Goal: Task Accomplishment & Management: Manage account settings

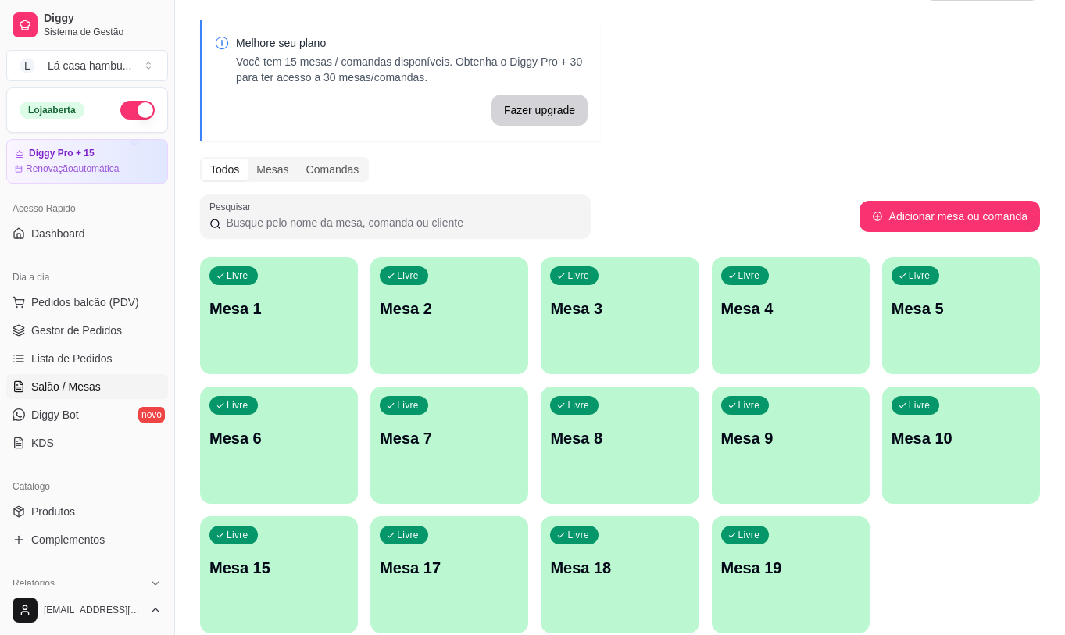
scroll to position [111, 0]
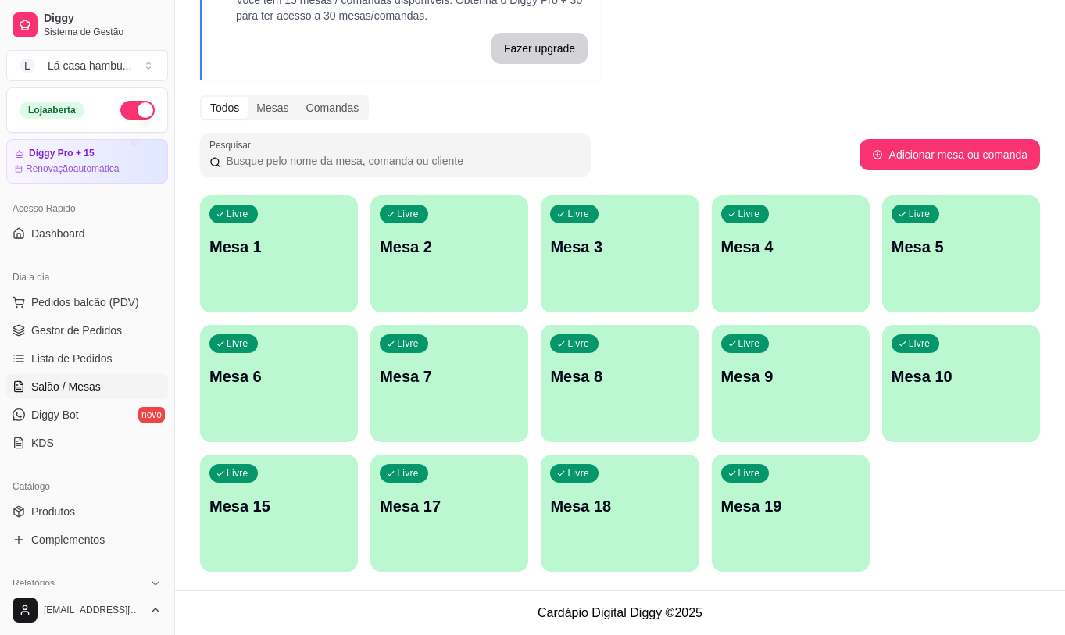
click at [411, 522] on div "Livre Mesa 17" at bounding box center [449, 504] width 158 height 98
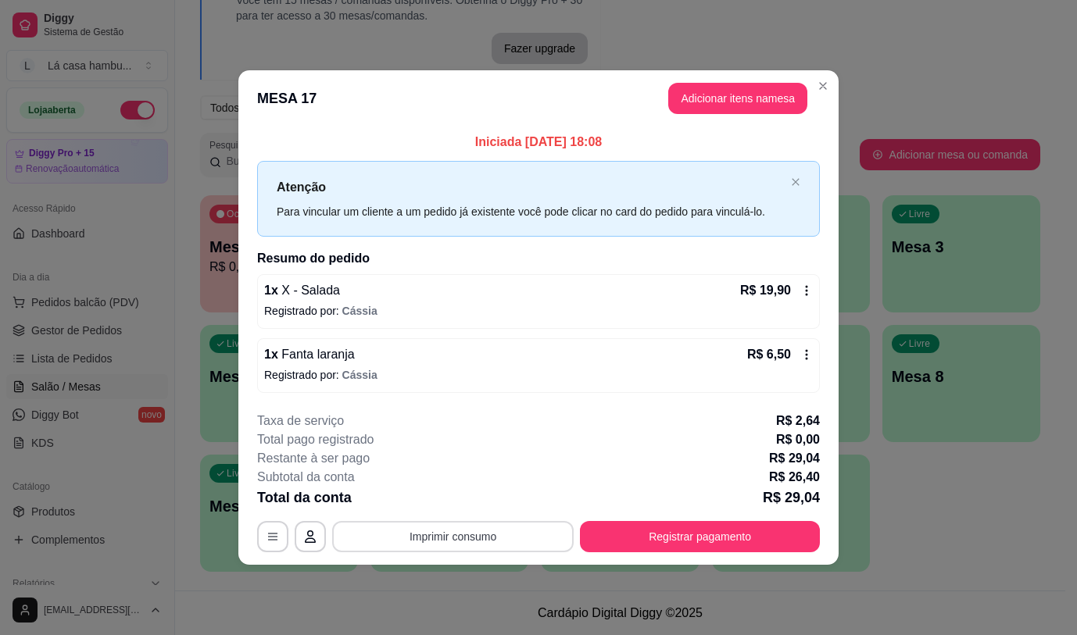
click at [471, 538] on button "Imprimir consumo" at bounding box center [452, 536] width 241 height 31
click at [471, 507] on button "IMPRESSORA" at bounding box center [457, 500] width 109 height 24
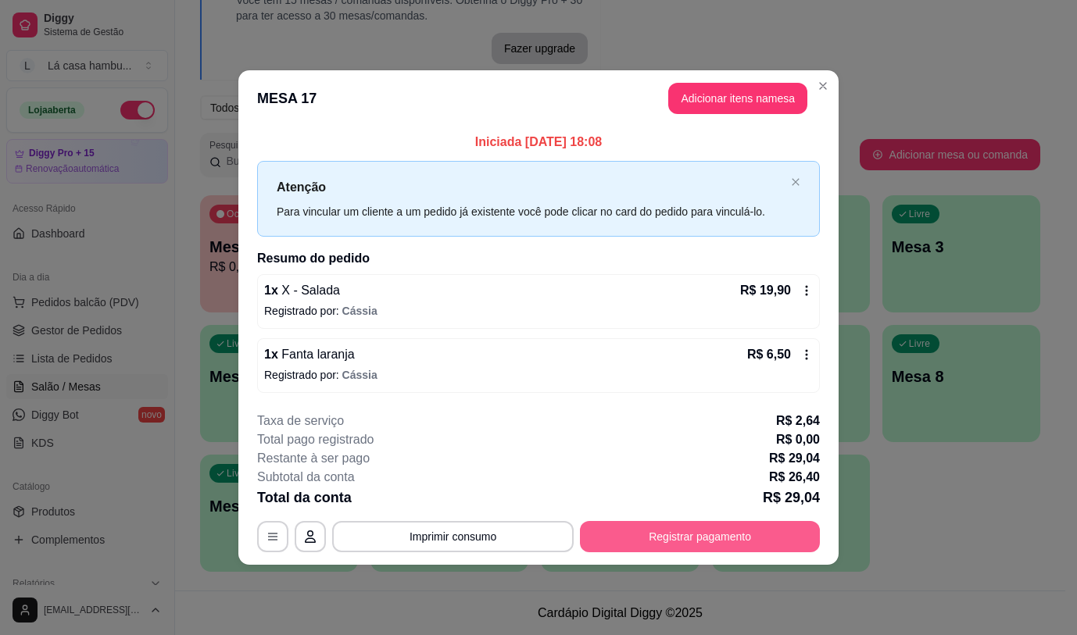
click at [719, 542] on button "Registrar pagamento" at bounding box center [700, 536] width 240 height 31
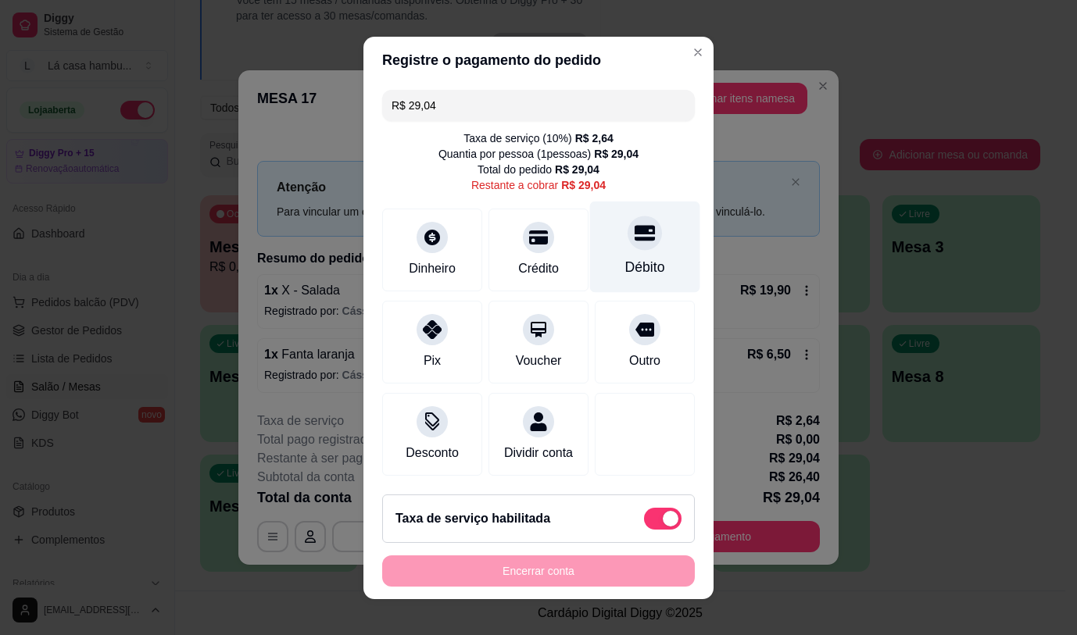
click at [635, 223] on icon at bounding box center [645, 233] width 20 height 20
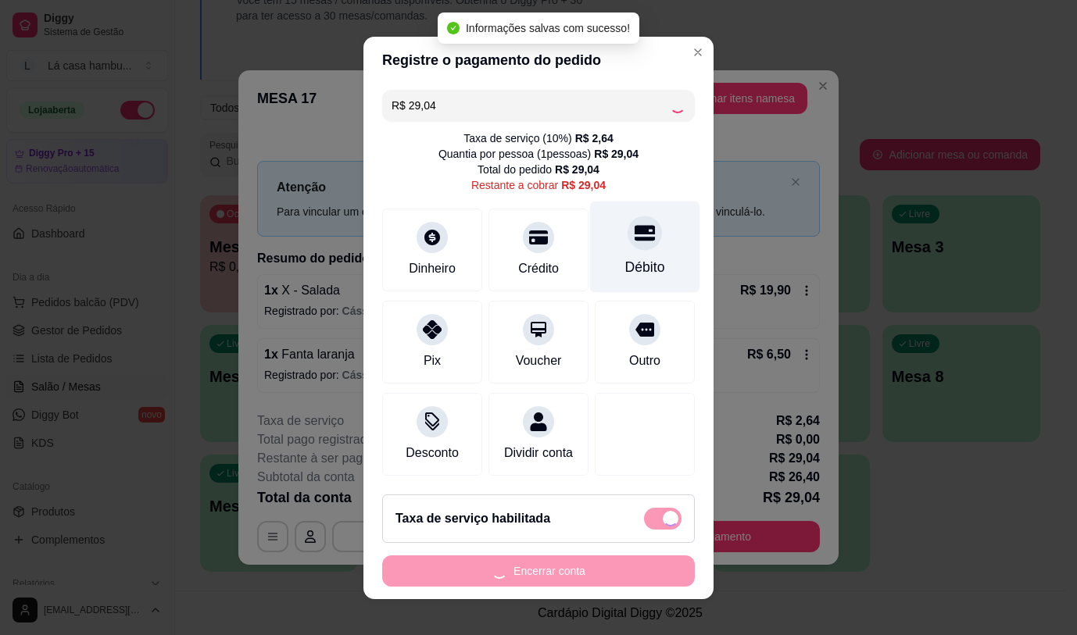
type input "R$ 0,00"
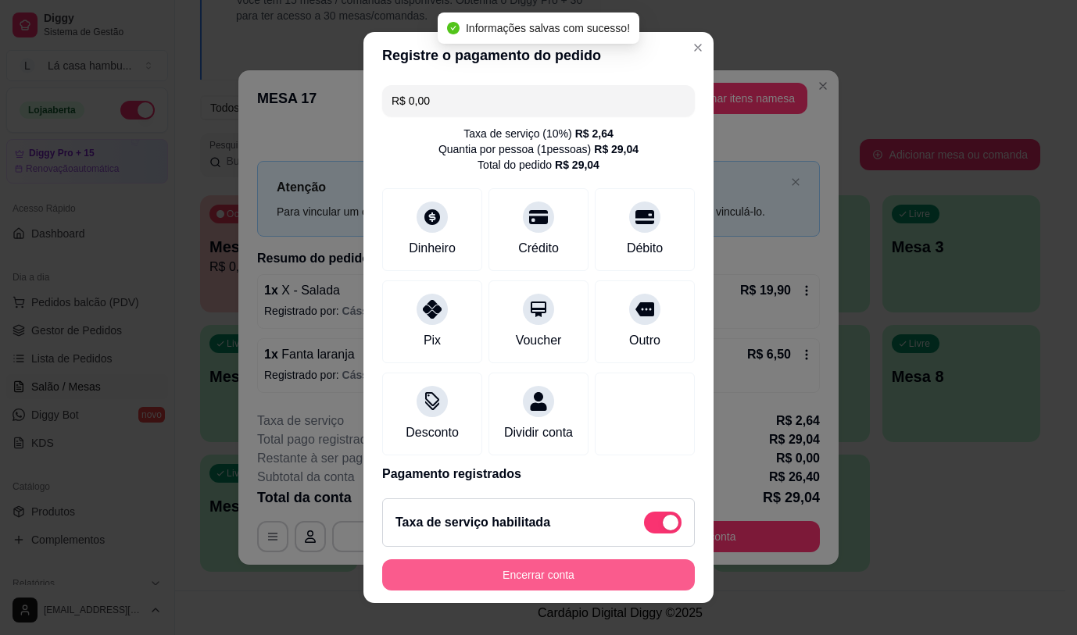
click at [505, 585] on button "Encerrar conta" at bounding box center [538, 575] width 313 height 31
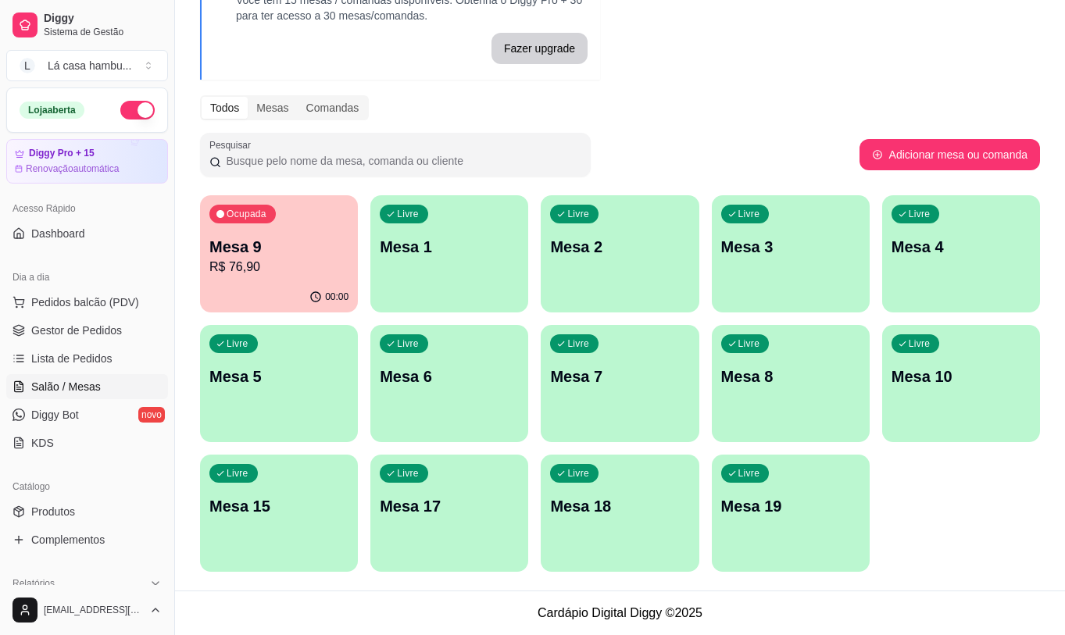
click at [92, 496] on div "Catálogo" at bounding box center [87, 486] width 162 height 25
click at [90, 511] on link "Produtos" at bounding box center [87, 511] width 162 height 25
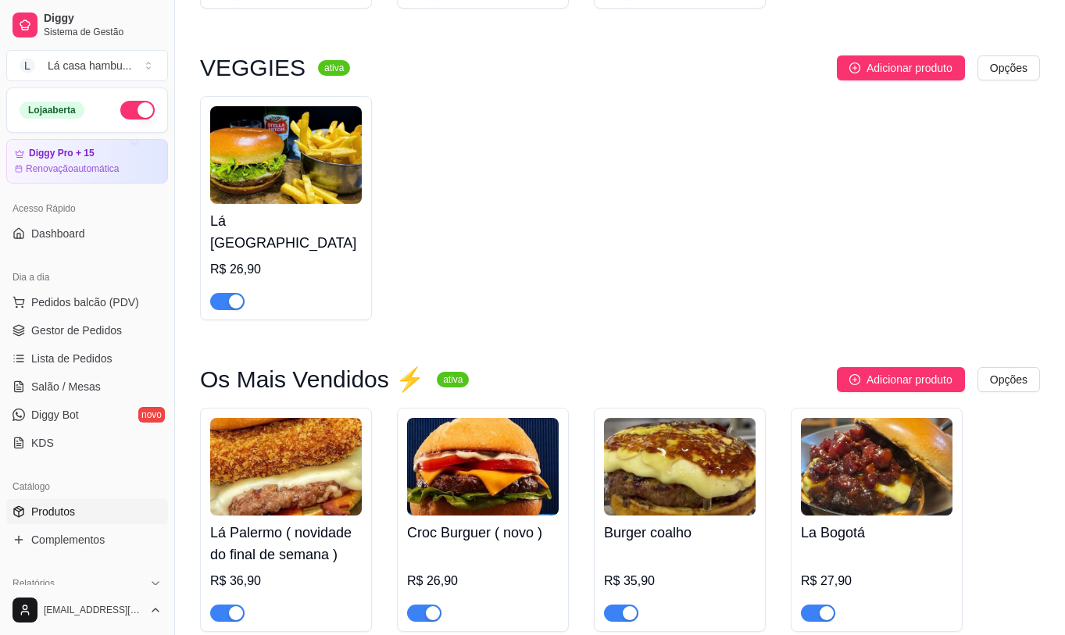
scroll to position [2814, 0]
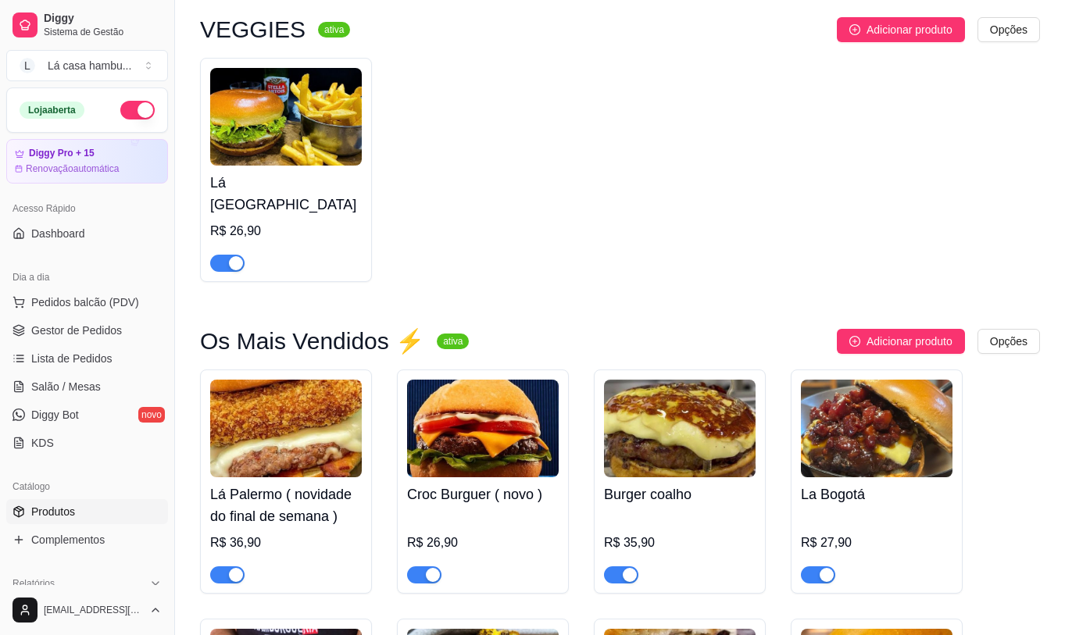
click at [247, 410] on img at bounding box center [286, 429] width 152 height 98
click at [117, 394] on link "Salão / Mesas" at bounding box center [87, 386] width 162 height 25
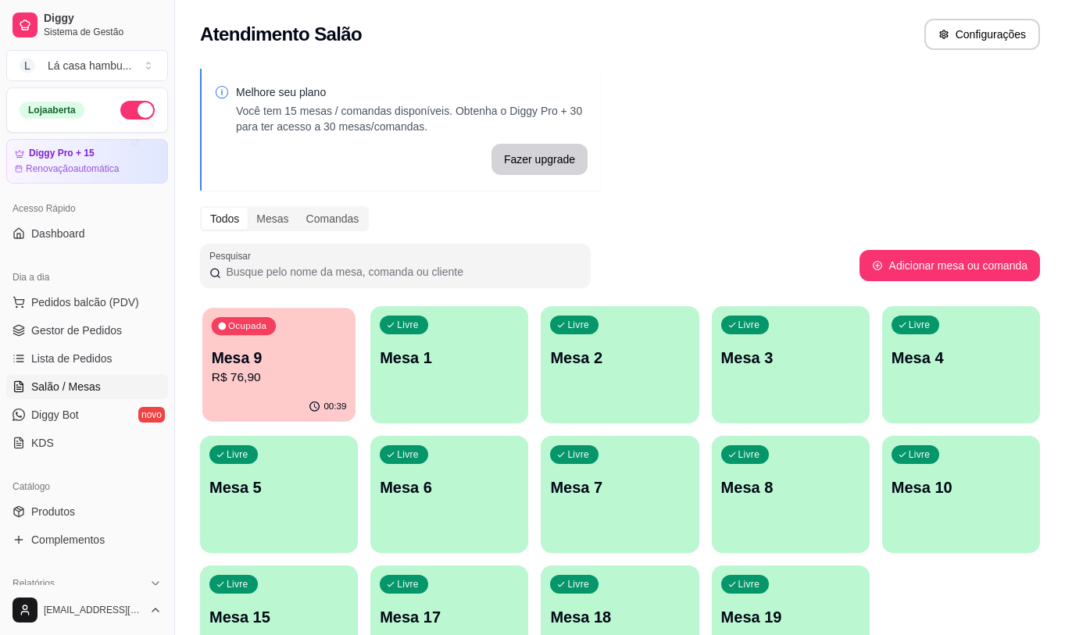
click at [235, 382] on p "R$ 76,90" at bounding box center [279, 378] width 135 height 18
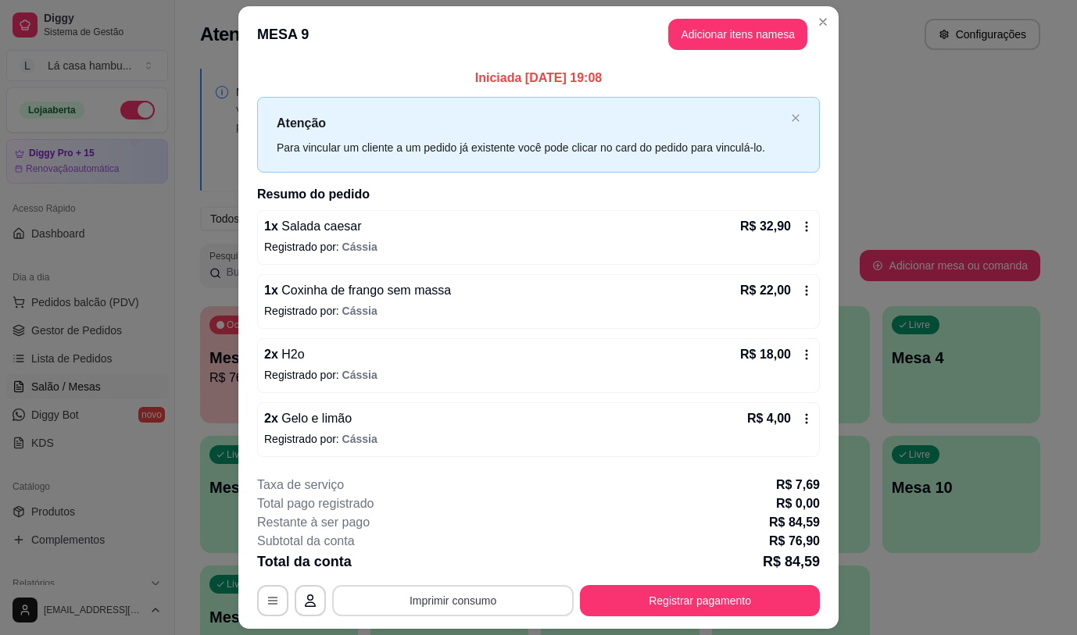
click at [458, 599] on button "Imprimir consumo" at bounding box center [452, 600] width 241 height 31
click at [451, 567] on button "IMPRESSORA" at bounding box center [451, 565] width 109 height 24
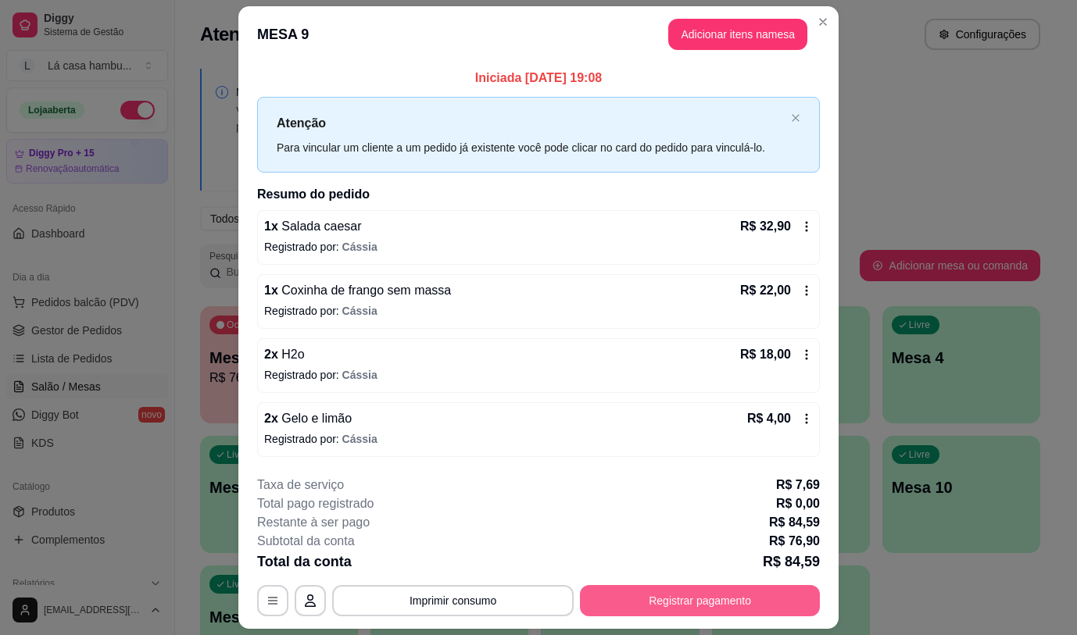
click at [716, 602] on button "Registrar pagamento" at bounding box center [700, 600] width 240 height 31
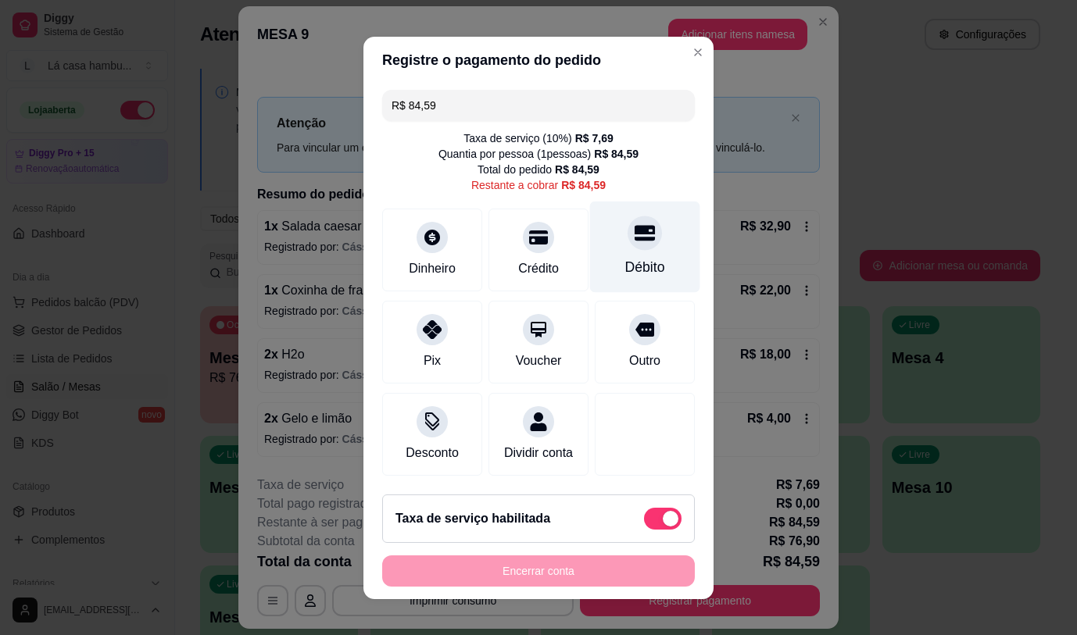
click at [641, 232] on div "Débito" at bounding box center [645, 246] width 110 height 91
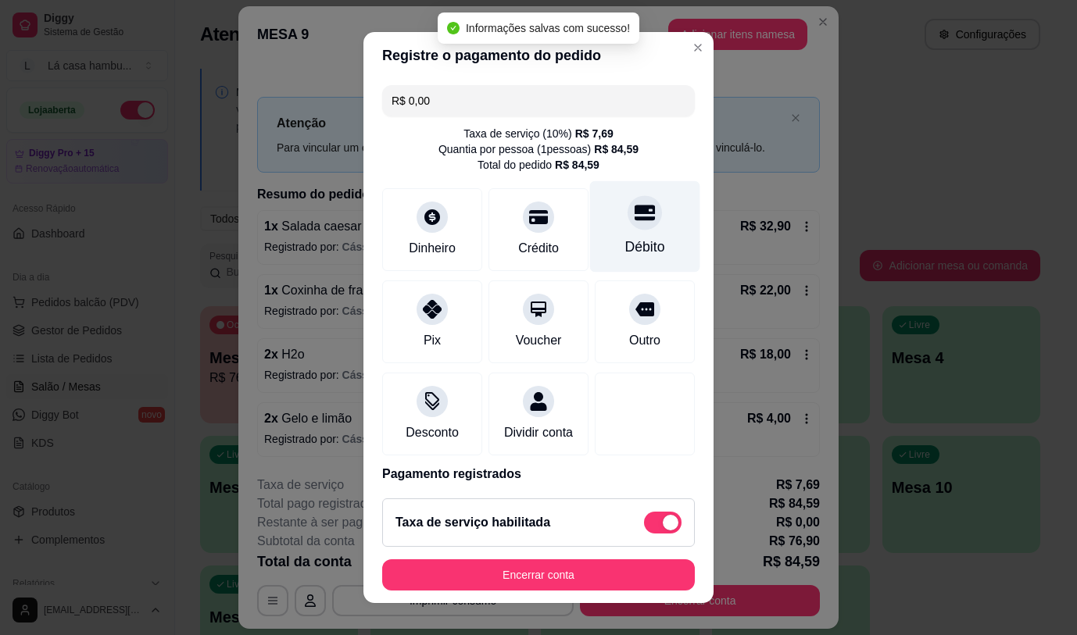
type input "R$ 0,00"
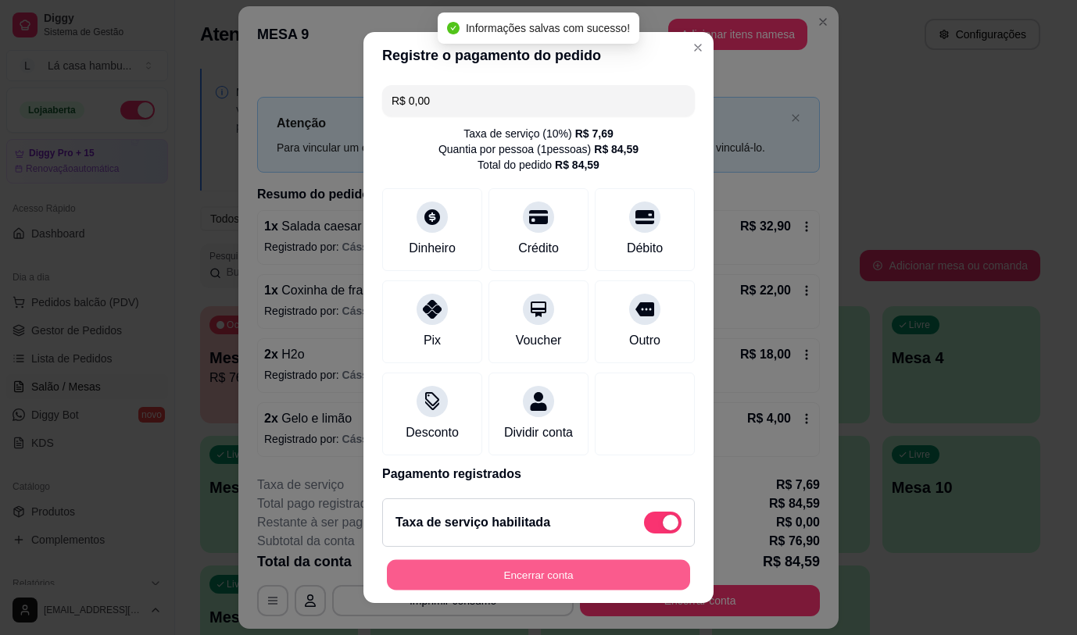
click at [538, 575] on button "Encerrar conta" at bounding box center [538, 575] width 303 height 30
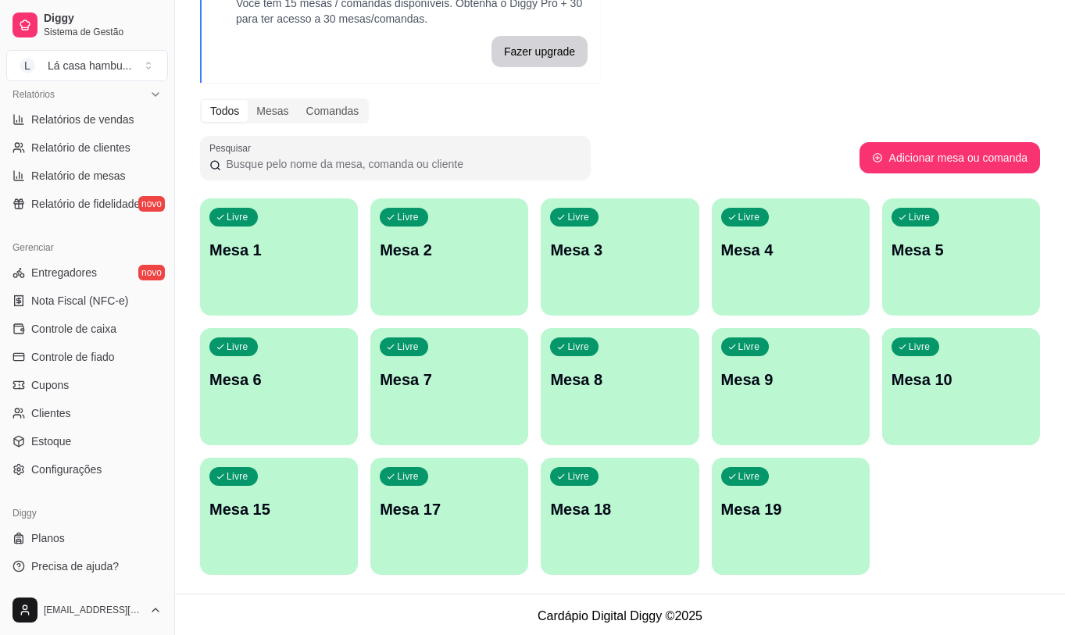
scroll to position [111, 0]
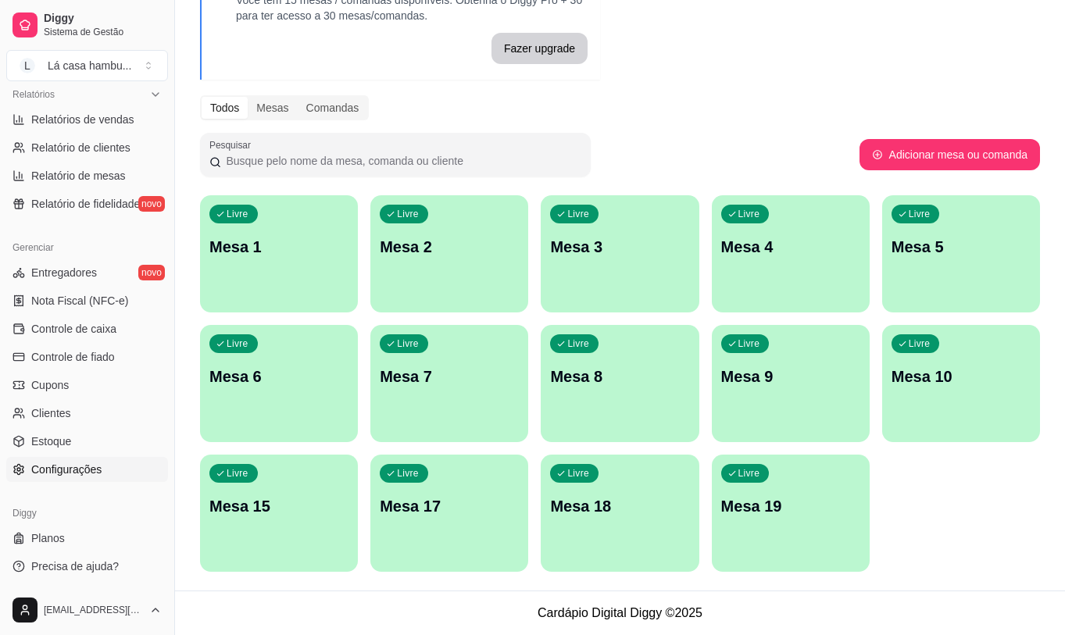
click at [88, 475] on span "Configurações" at bounding box center [66, 470] width 70 height 16
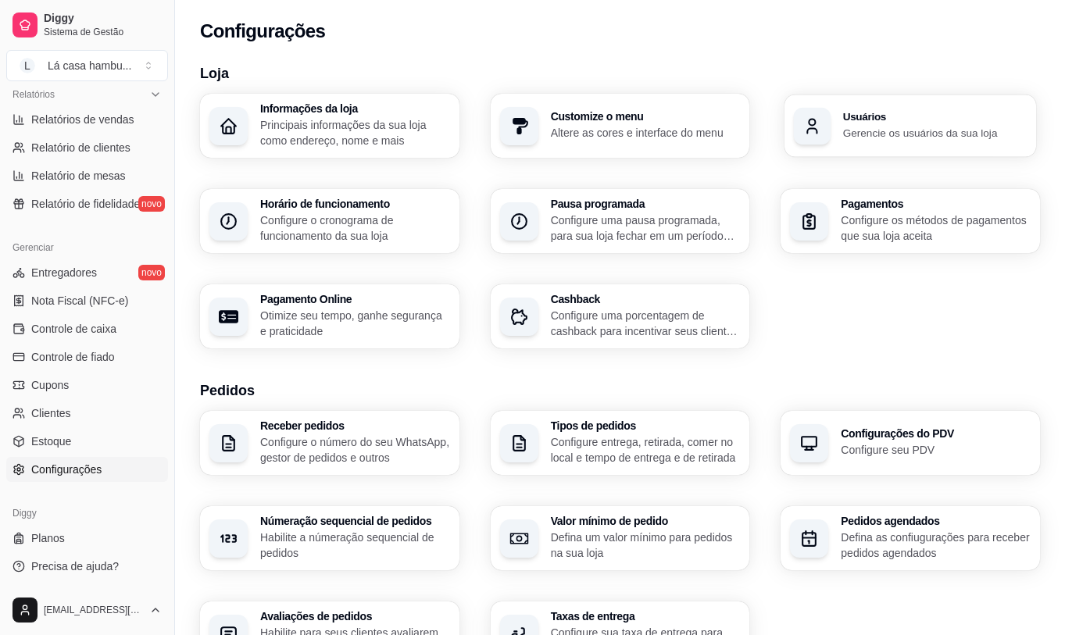
click at [893, 141] on div "Usuários Gerencie os usuários da sua loja" at bounding box center [911, 126] width 252 height 63
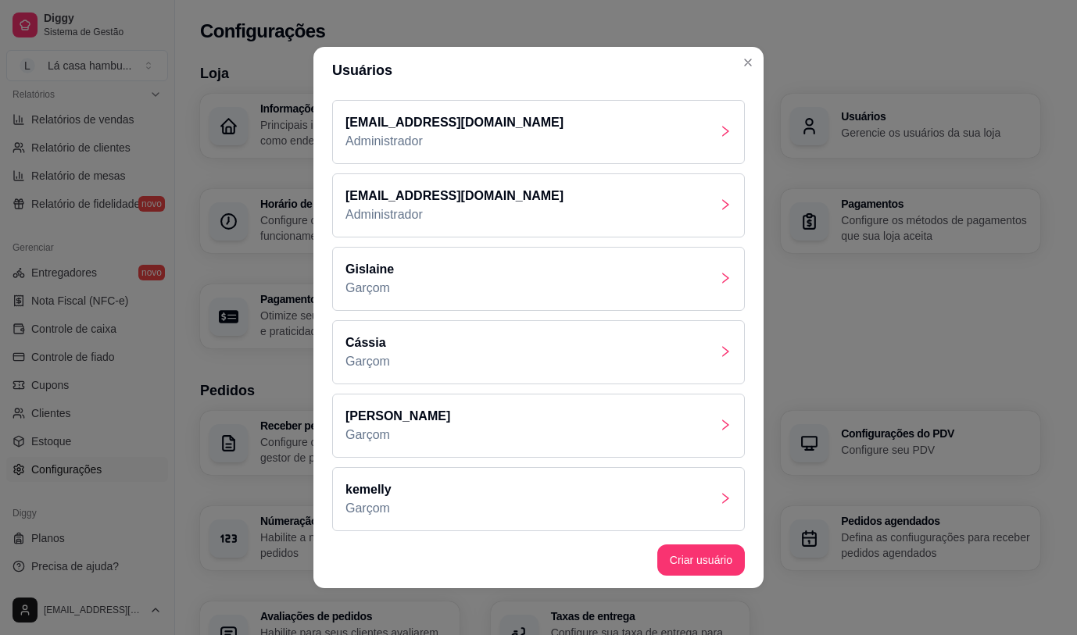
click at [719, 432] on div at bounding box center [725, 426] width 13 height 19
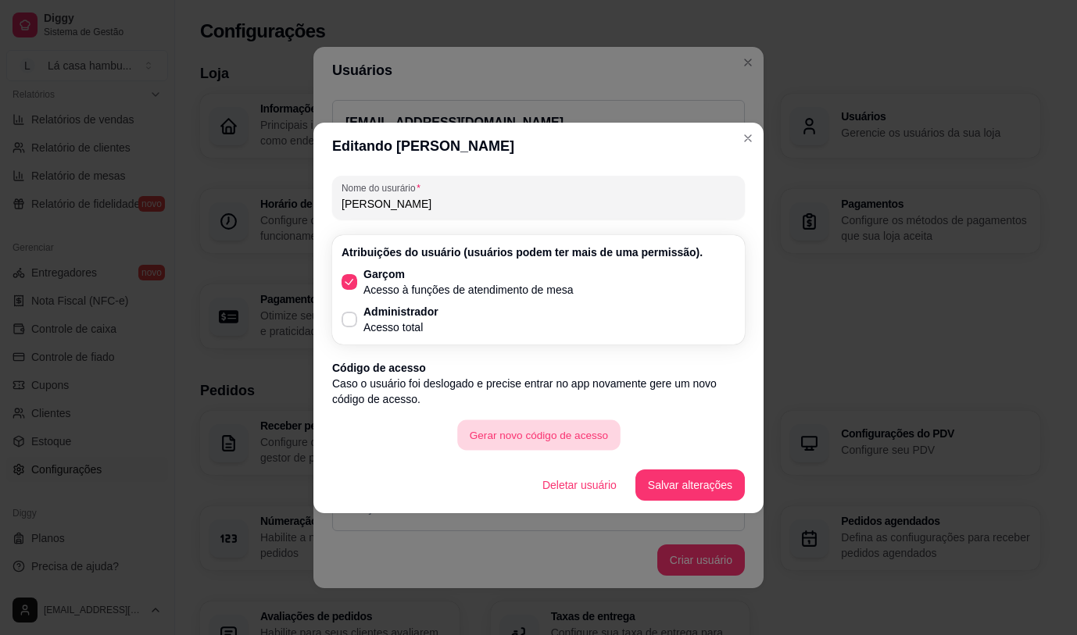
click at [613, 442] on button "Gerar novo código de acesso" at bounding box center [538, 435] width 163 height 30
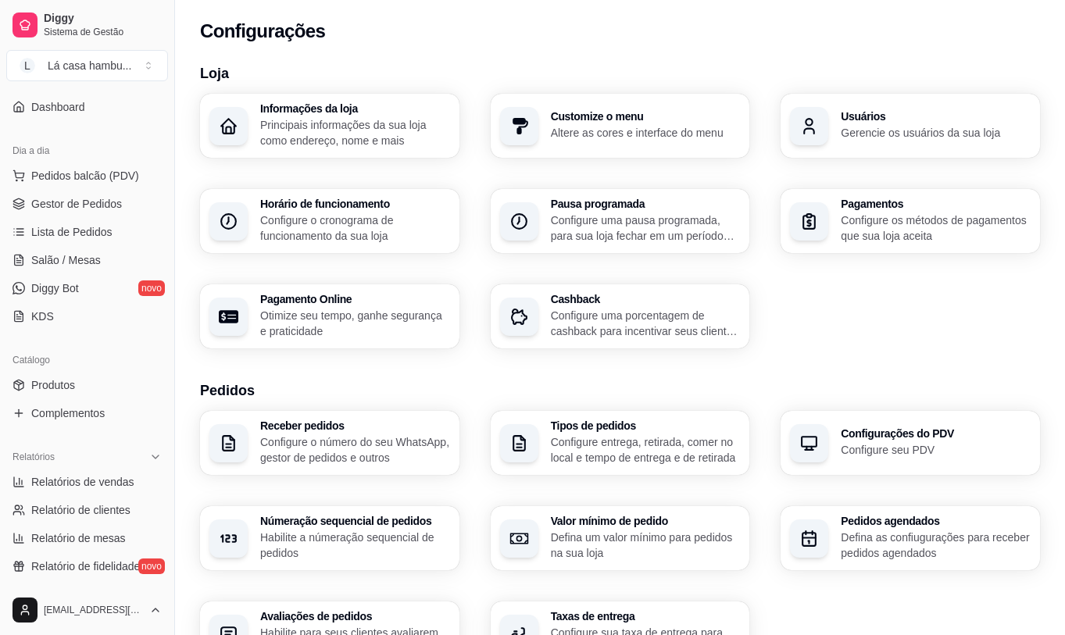
scroll to position [98, 0]
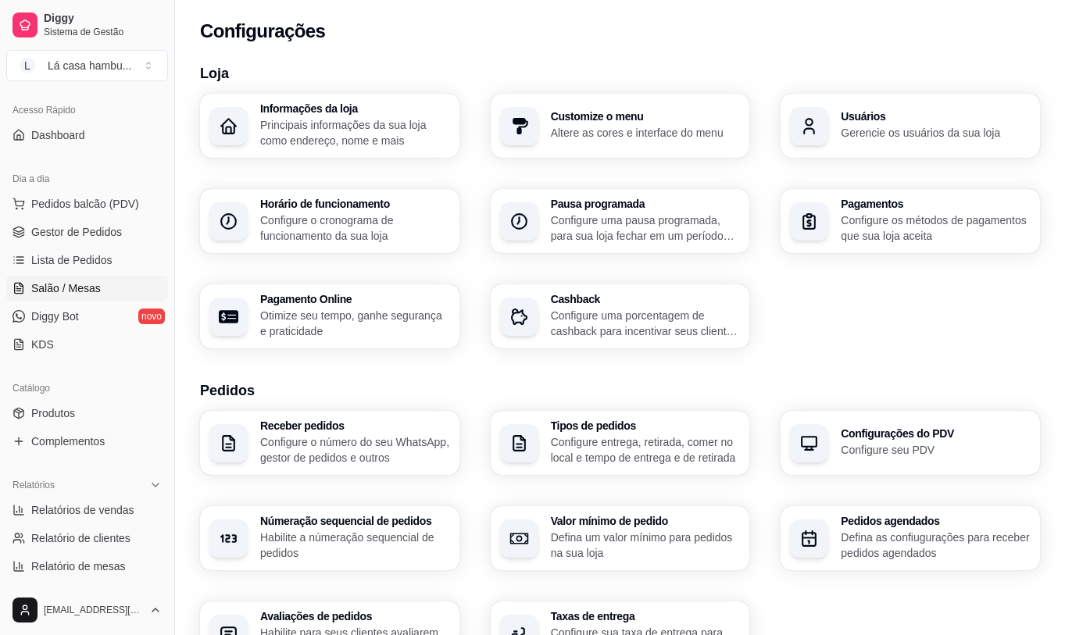
click at [97, 288] on span "Salão / Mesas" at bounding box center [66, 289] width 70 height 16
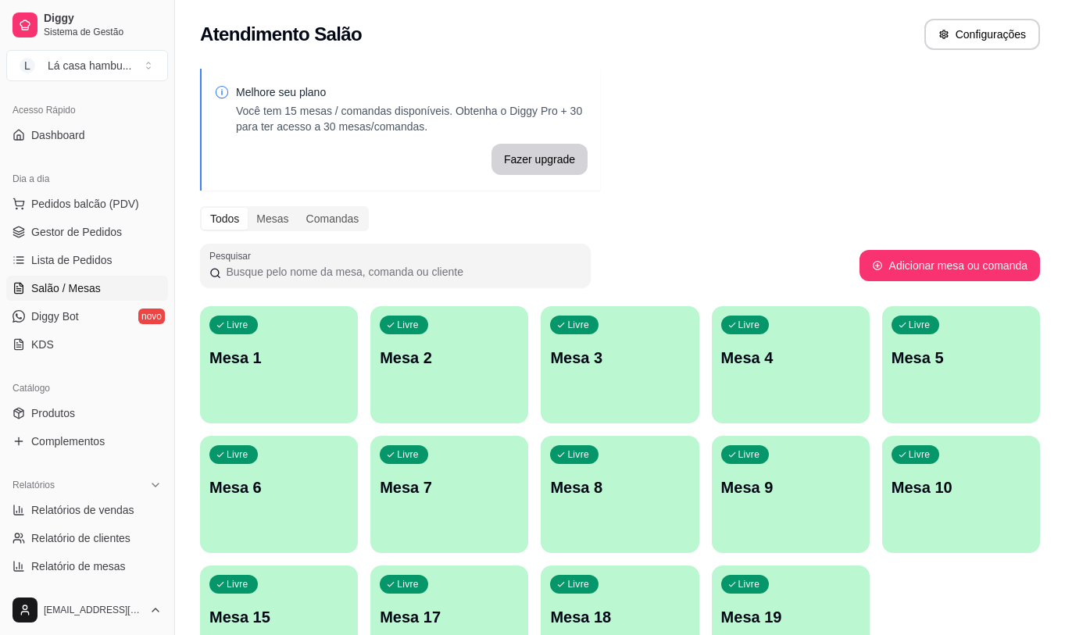
click at [316, 520] on div "Livre Mesa 6" at bounding box center [279, 485] width 158 height 98
click at [316, 520] on body "Diggy Sistema de Gestão L Lá casa hambu ... Loja aberta Diggy Pro + 15 Renovaçã…" at bounding box center [532, 317] width 1065 height 635
click at [95, 414] on link "Produtos" at bounding box center [87, 413] width 162 height 25
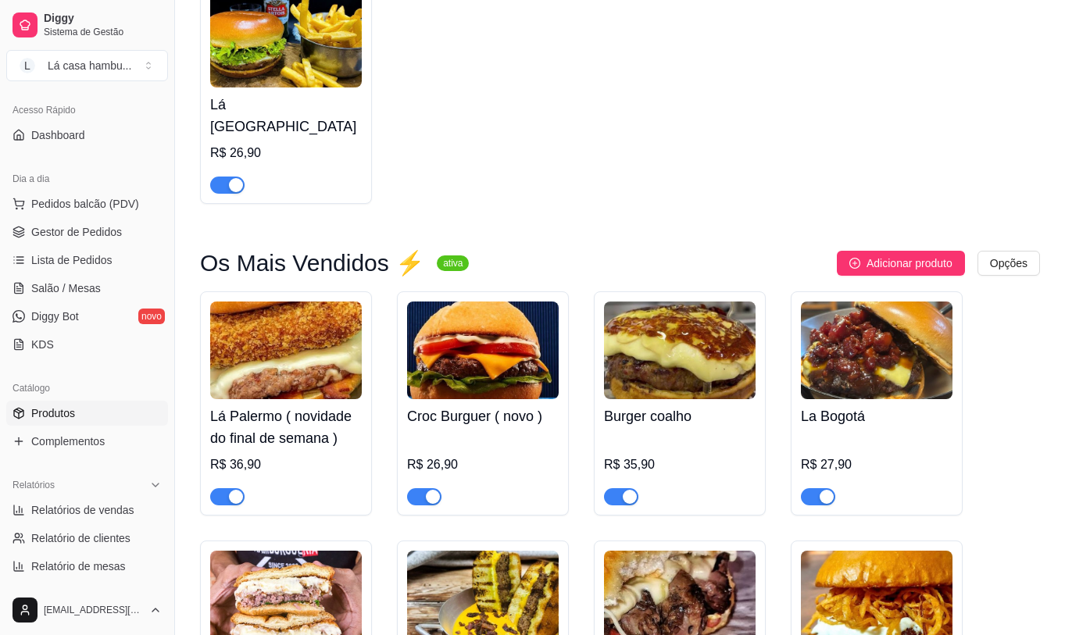
scroll to position [2970, 0]
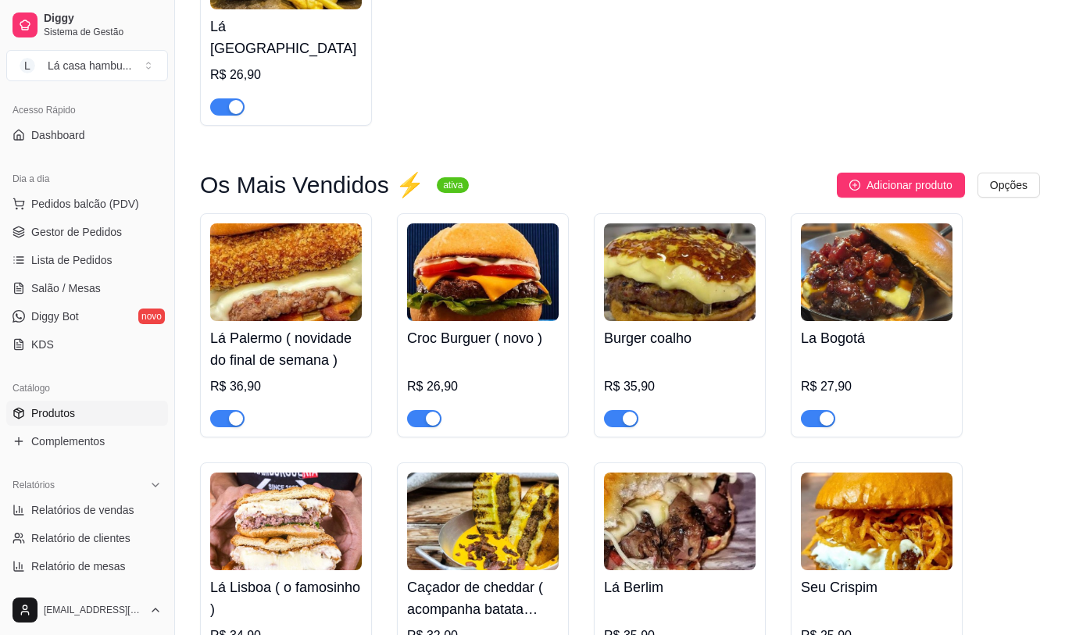
click at [300, 327] on h4 "Lá Palermo ( novidade do final de semana )" at bounding box center [286, 349] width 152 height 44
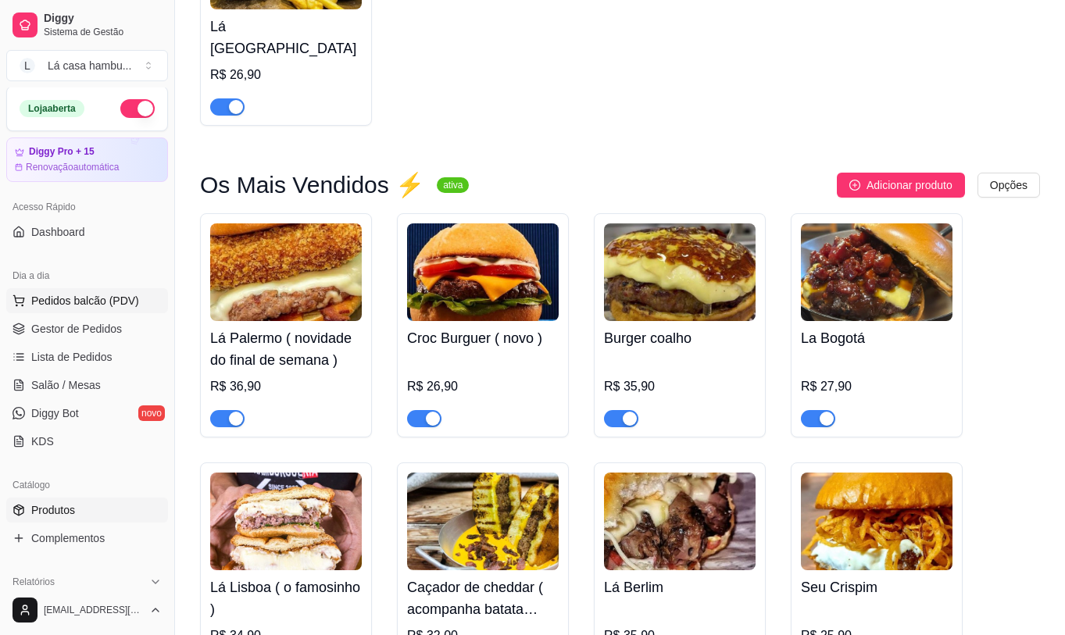
scroll to position [0, 0]
click at [98, 384] on span "Salão / Mesas" at bounding box center [66, 387] width 70 height 16
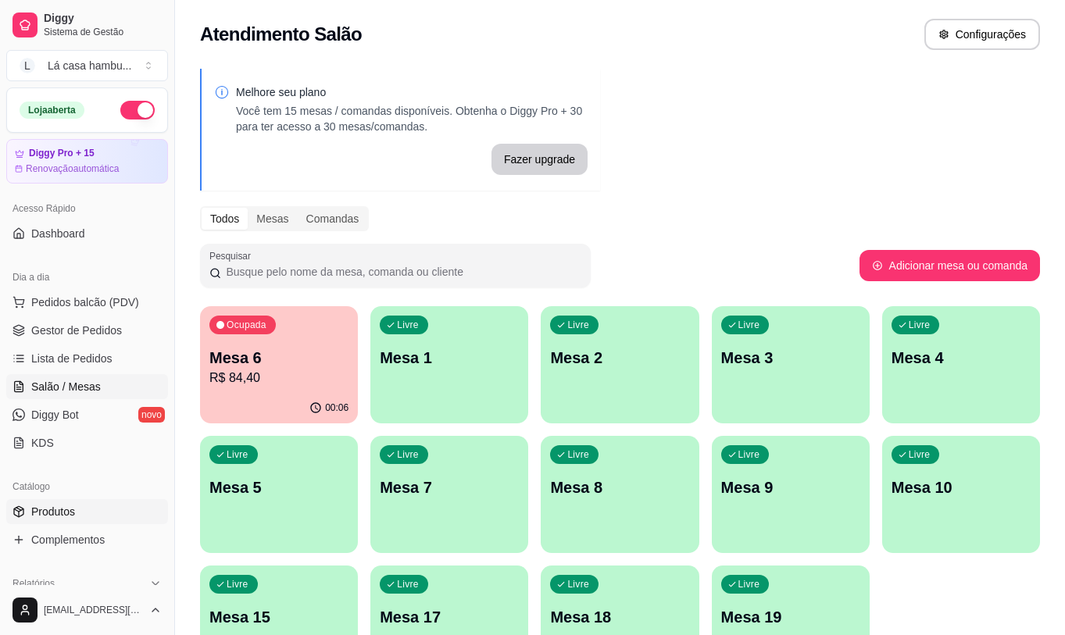
click at [91, 518] on link "Produtos" at bounding box center [87, 511] width 162 height 25
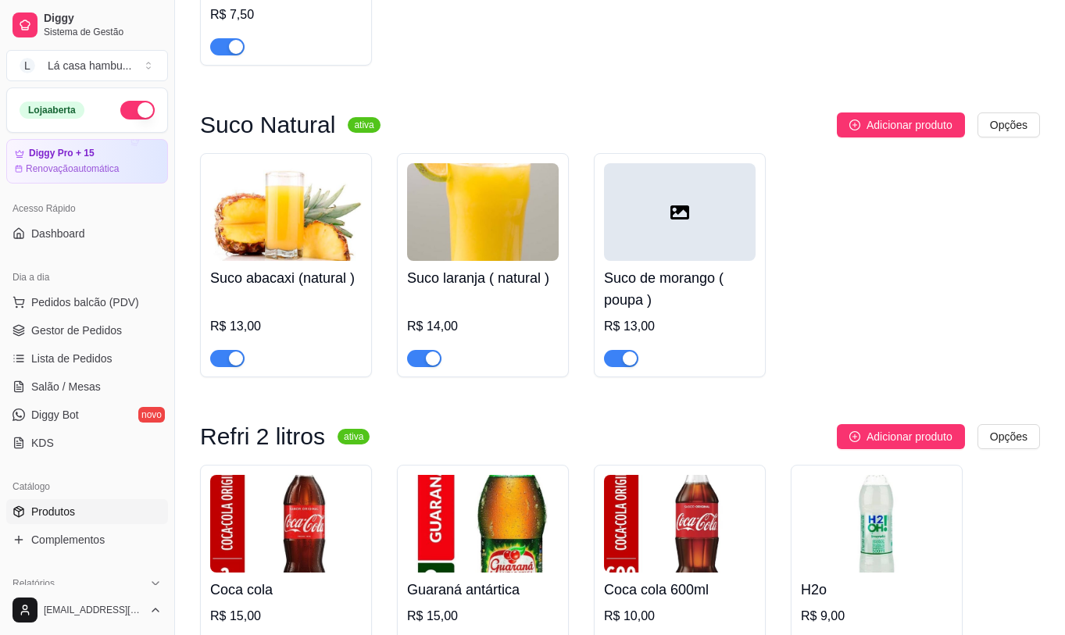
scroll to position [7893, 0]
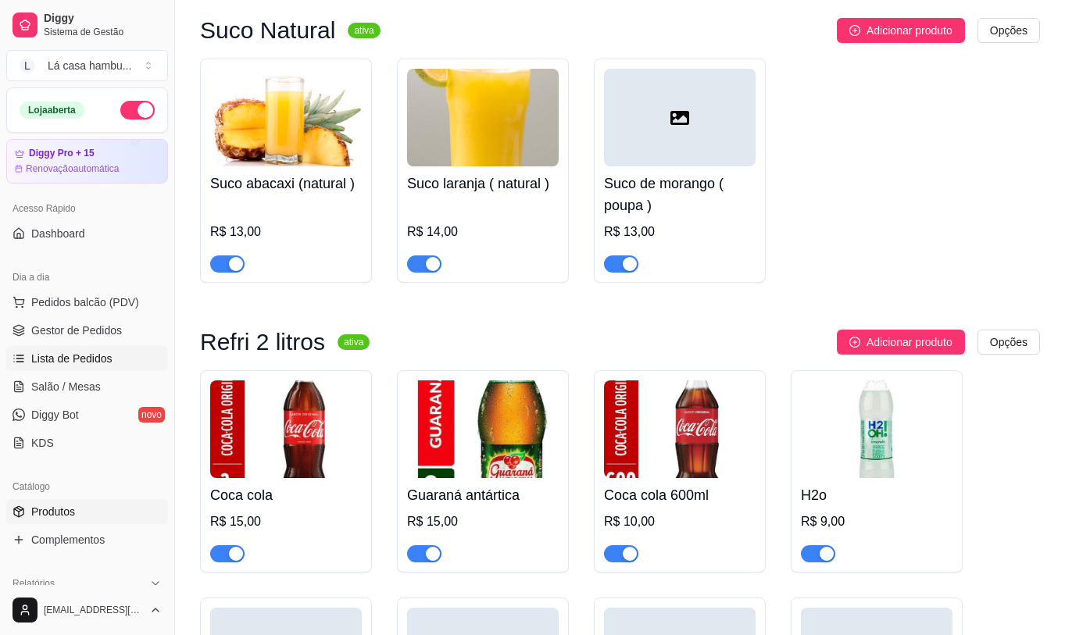
click at [47, 363] on span "Lista de Pedidos" at bounding box center [71, 359] width 81 height 16
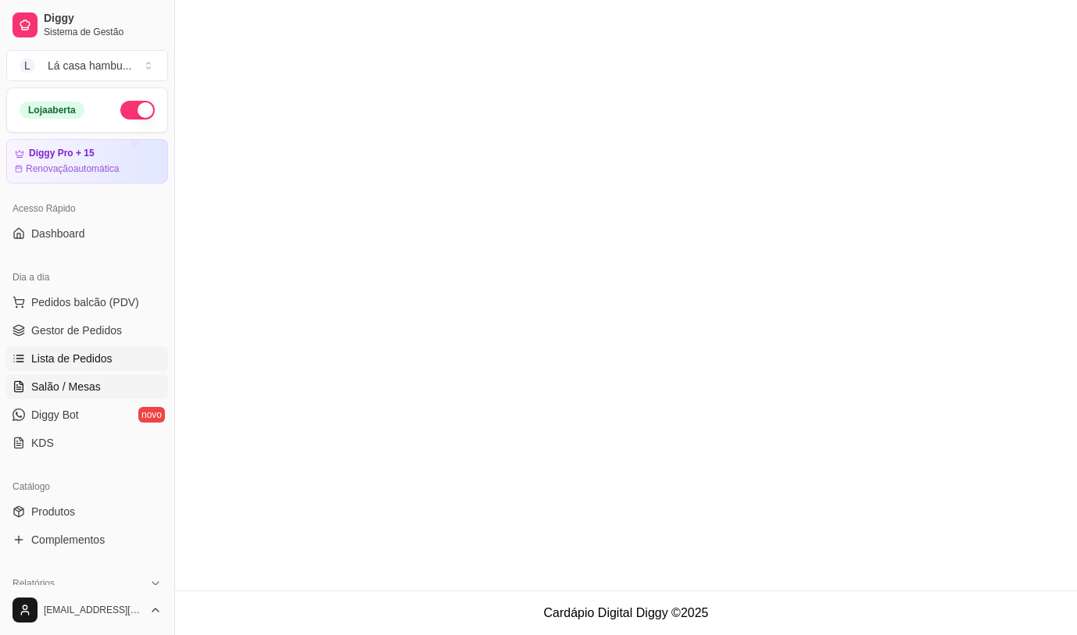
click at [108, 379] on link "Salão / Mesas" at bounding box center [87, 386] width 162 height 25
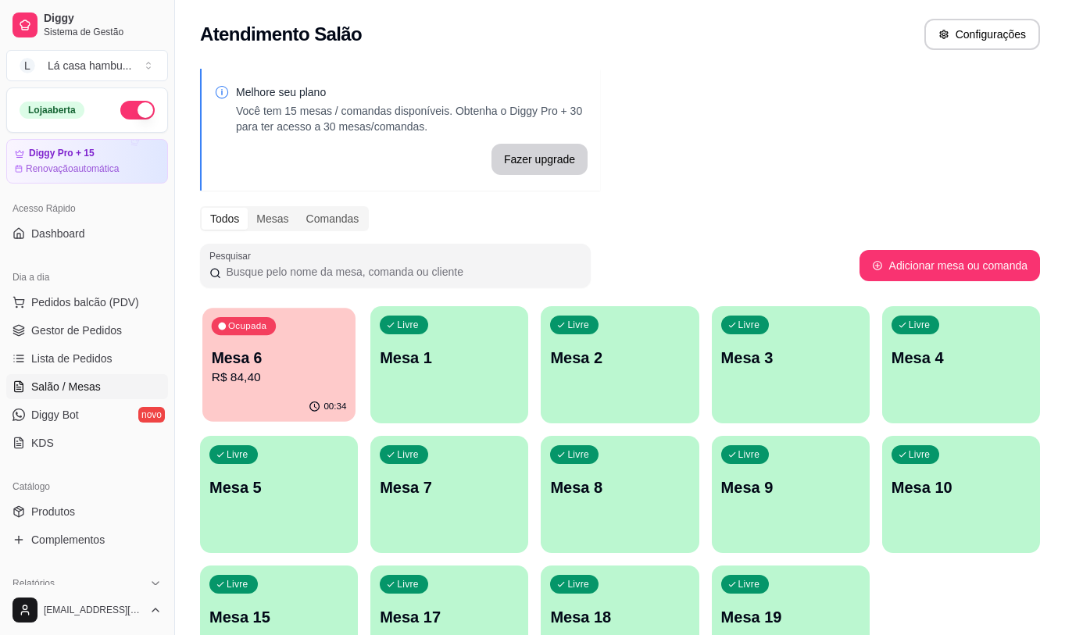
click at [290, 393] on div "00:34" at bounding box center [278, 407] width 153 height 30
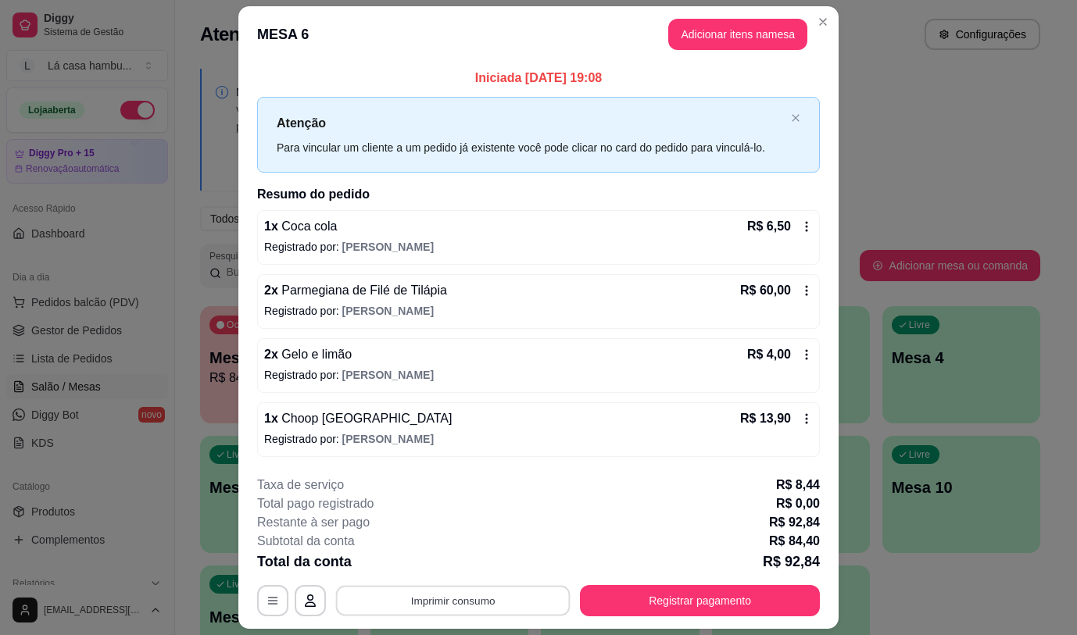
click at [529, 606] on button "Imprimir consumo" at bounding box center [453, 601] width 234 height 30
click at [471, 569] on button "IMPRESSORA" at bounding box center [451, 565] width 113 height 25
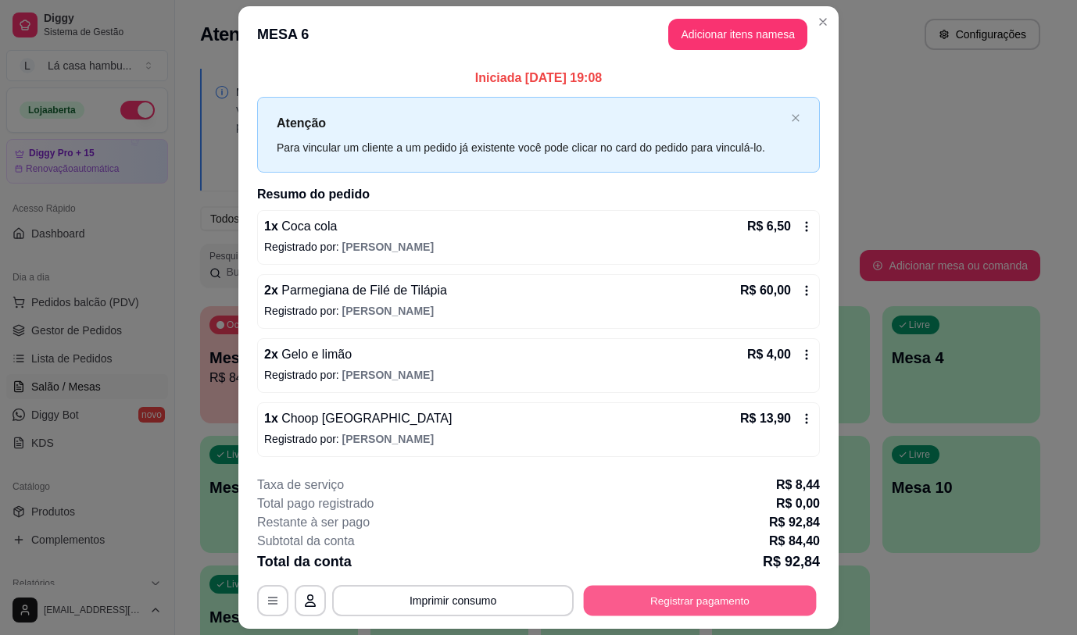
click at [761, 601] on button "Registrar pagamento" at bounding box center [700, 601] width 233 height 30
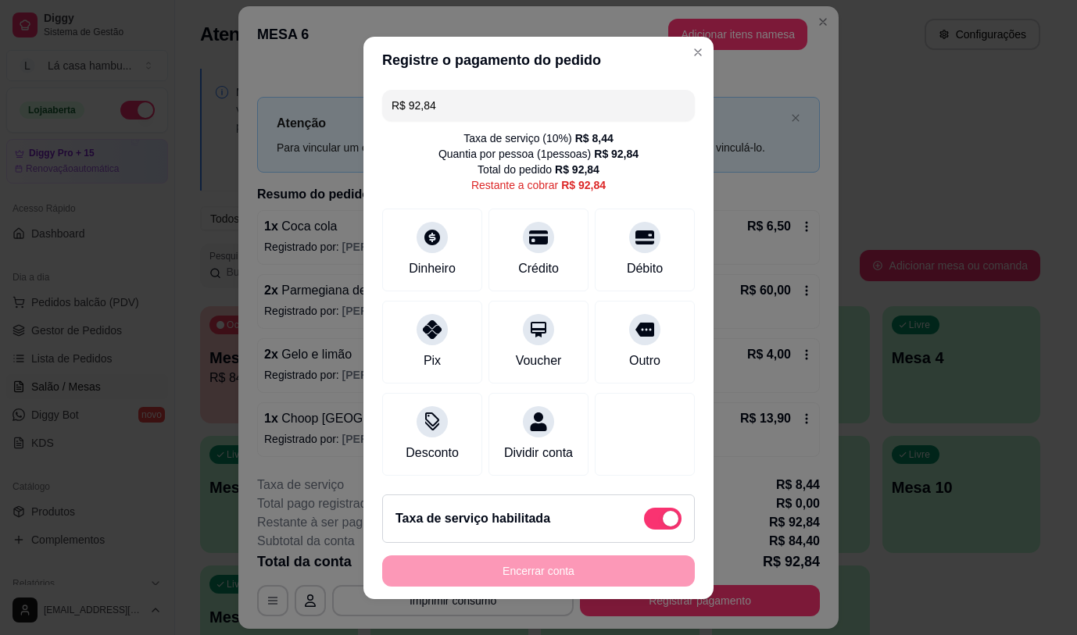
click at [644, 516] on span at bounding box center [663, 519] width 38 height 22
click at [643, 521] on input "checkbox" at bounding box center [648, 526] width 10 height 10
checkbox input "true"
type input "R$ 84,40"
checkbox input "false"
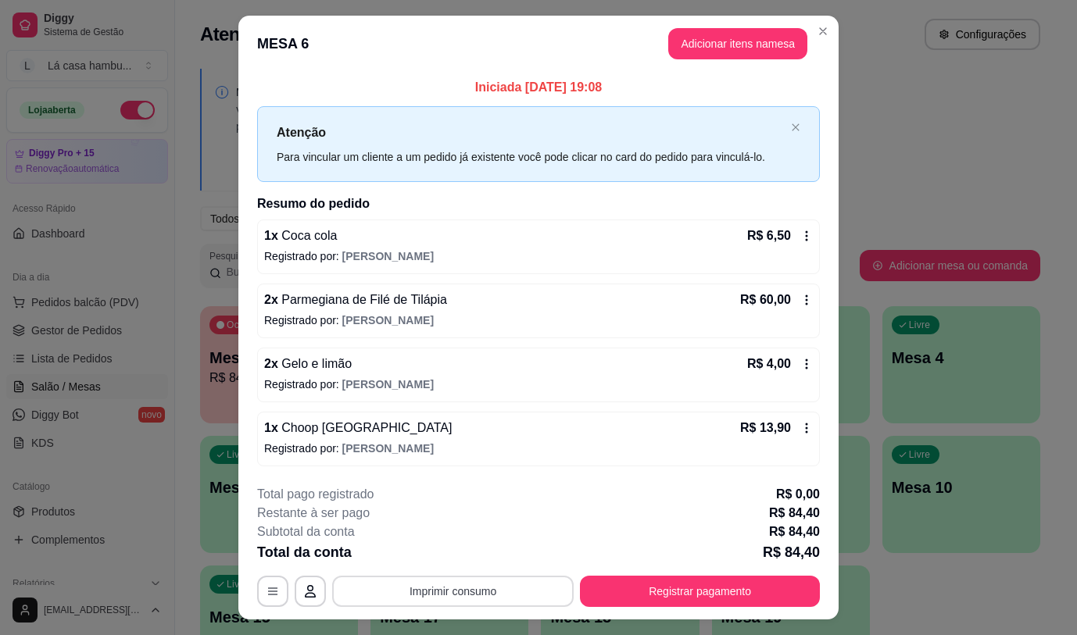
click at [489, 593] on button "Imprimir consumo" at bounding box center [452, 591] width 241 height 31
click at [474, 553] on button "IMPRESSORA" at bounding box center [451, 555] width 113 height 25
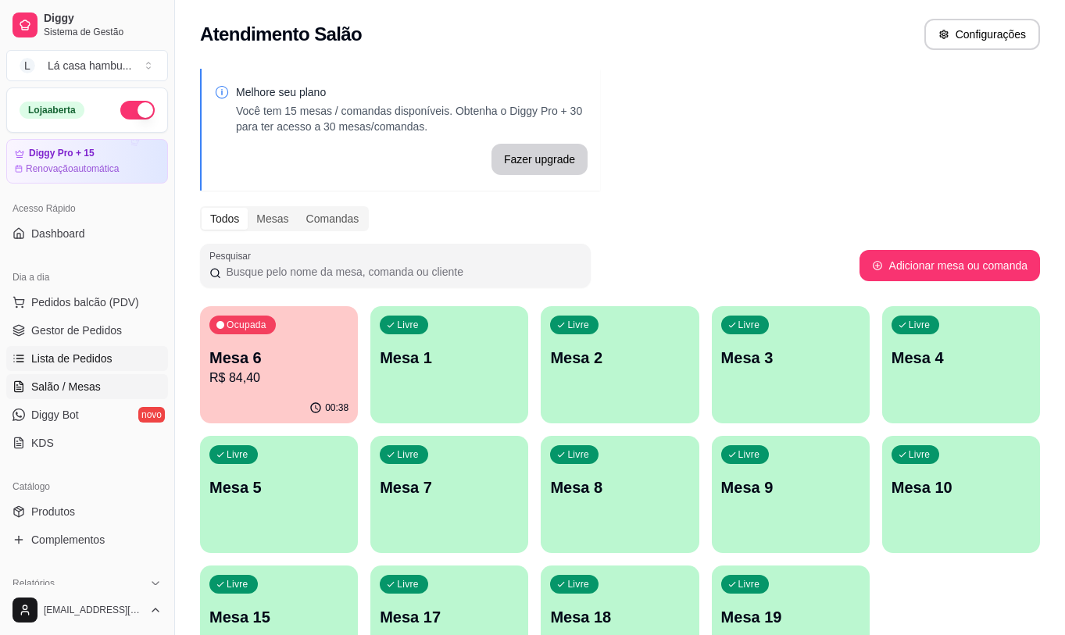
click at [127, 352] on link "Lista de Pedidos" at bounding box center [87, 358] width 162 height 25
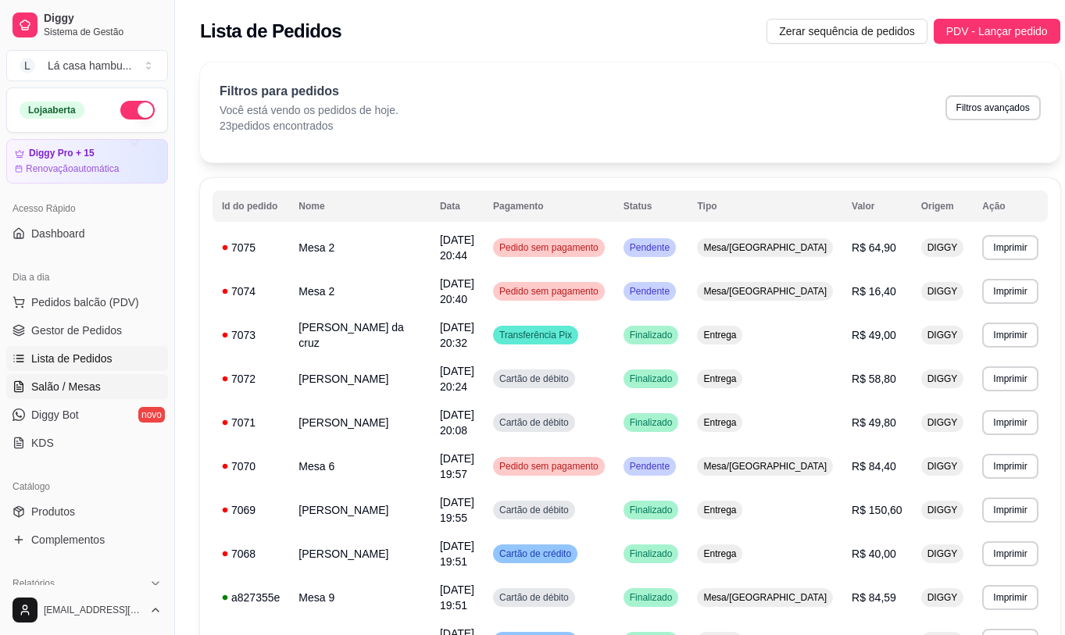
click at [70, 385] on span "Salão / Mesas" at bounding box center [66, 387] width 70 height 16
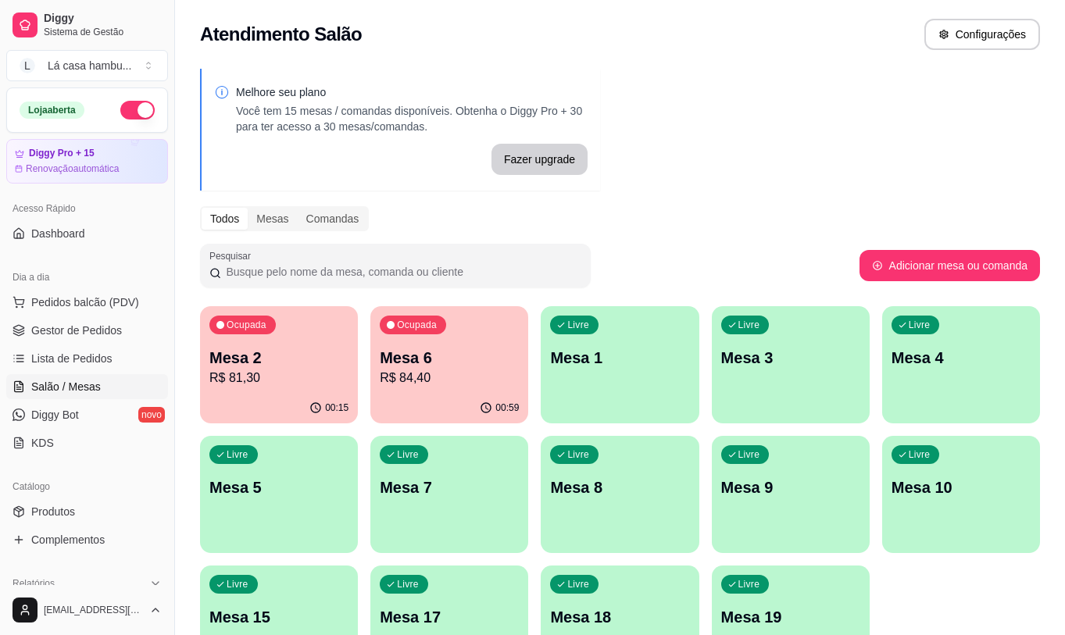
click at [439, 382] on p "R$ 84,40" at bounding box center [449, 378] width 139 height 19
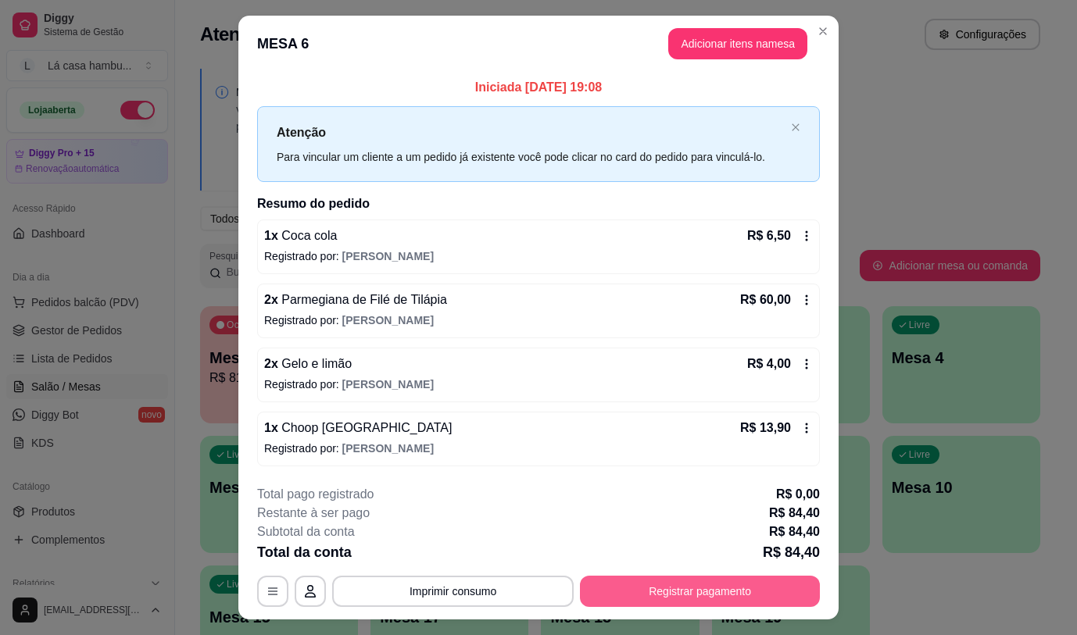
click at [689, 599] on button "Registrar pagamento" at bounding box center [700, 591] width 240 height 31
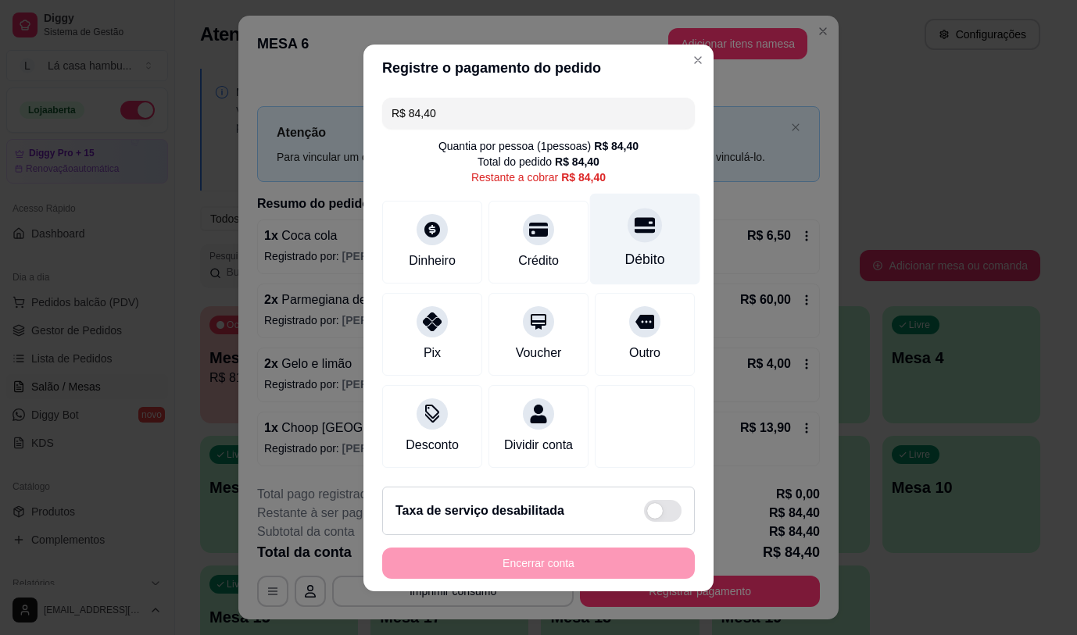
click at [631, 237] on div "Débito" at bounding box center [645, 238] width 110 height 91
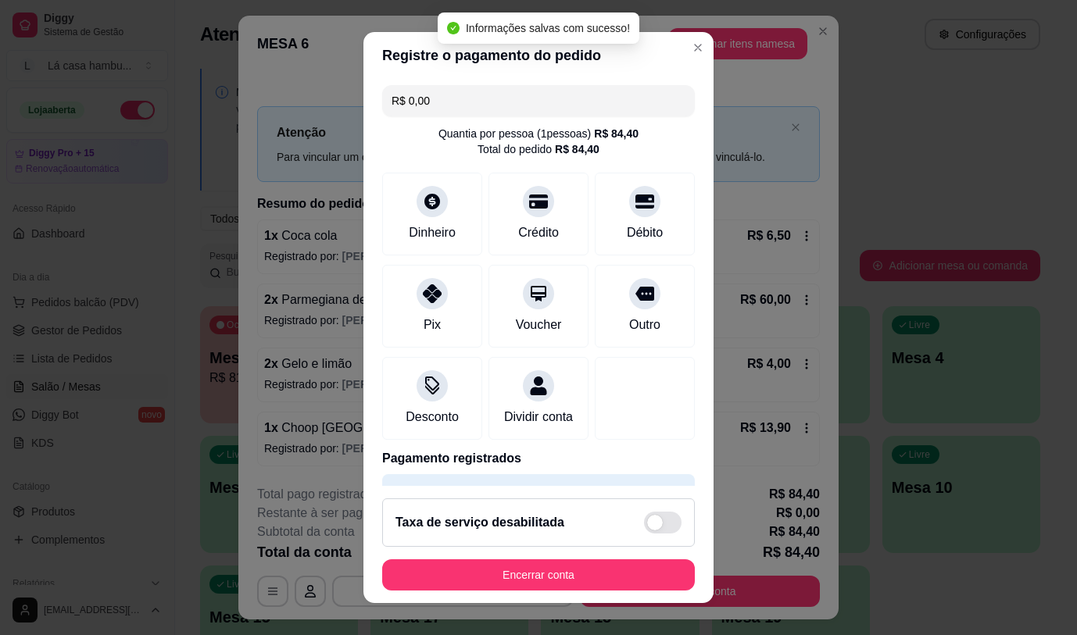
type input "R$ 0,00"
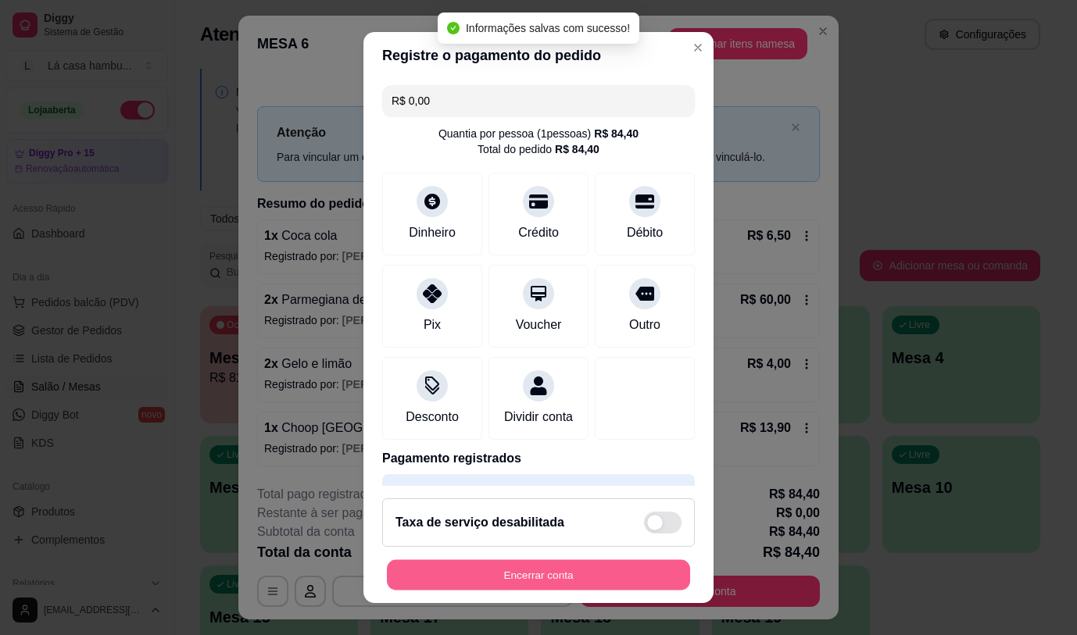
click at [549, 567] on button "Encerrar conta" at bounding box center [538, 575] width 303 height 30
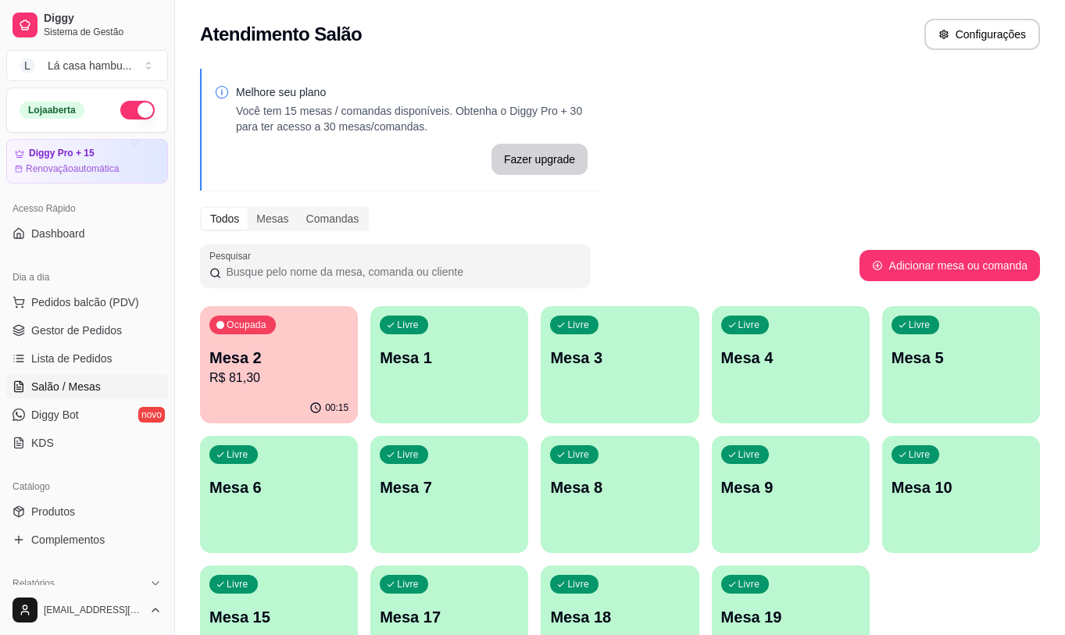
click at [281, 385] on p "R$ 81,30" at bounding box center [278, 378] width 139 height 19
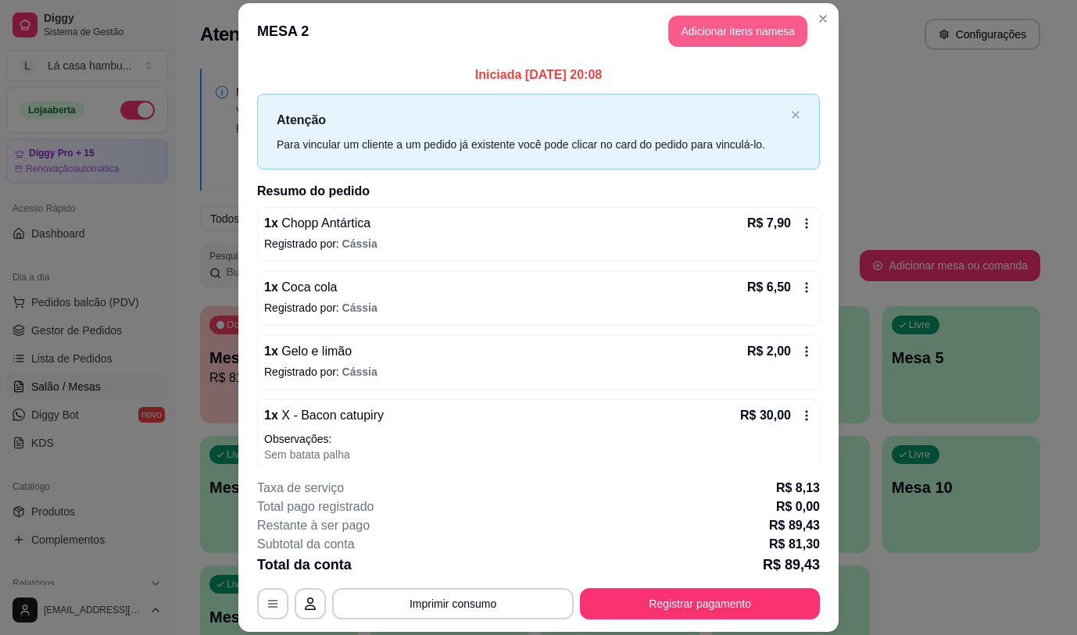
click at [751, 21] on button "Adicionar itens na mesa" at bounding box center [737, 31] width 139 height 31
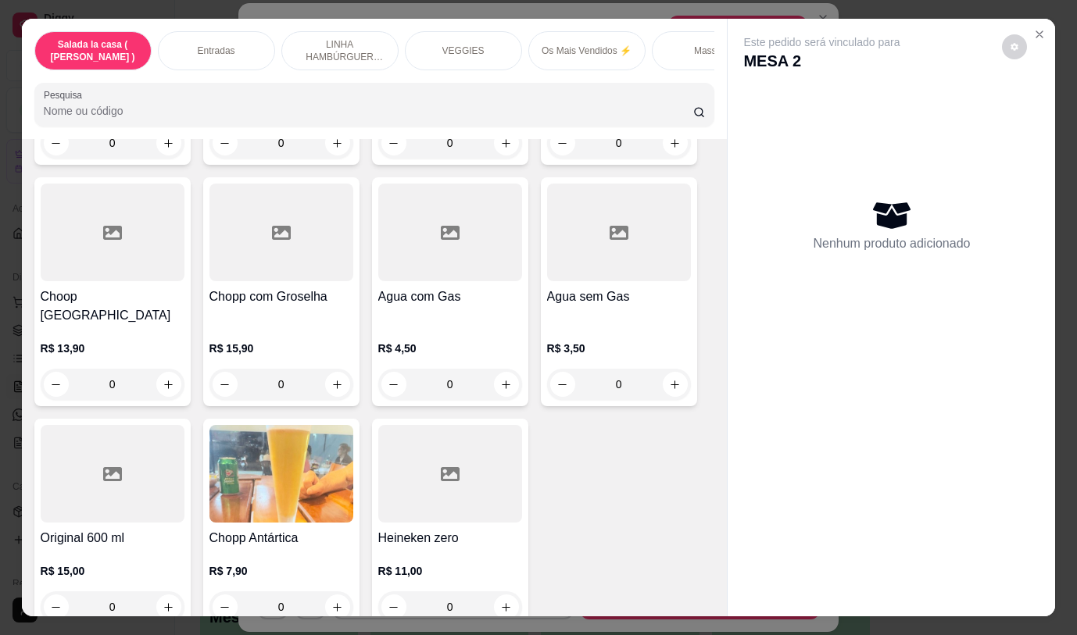
scroll to position [37, 0]
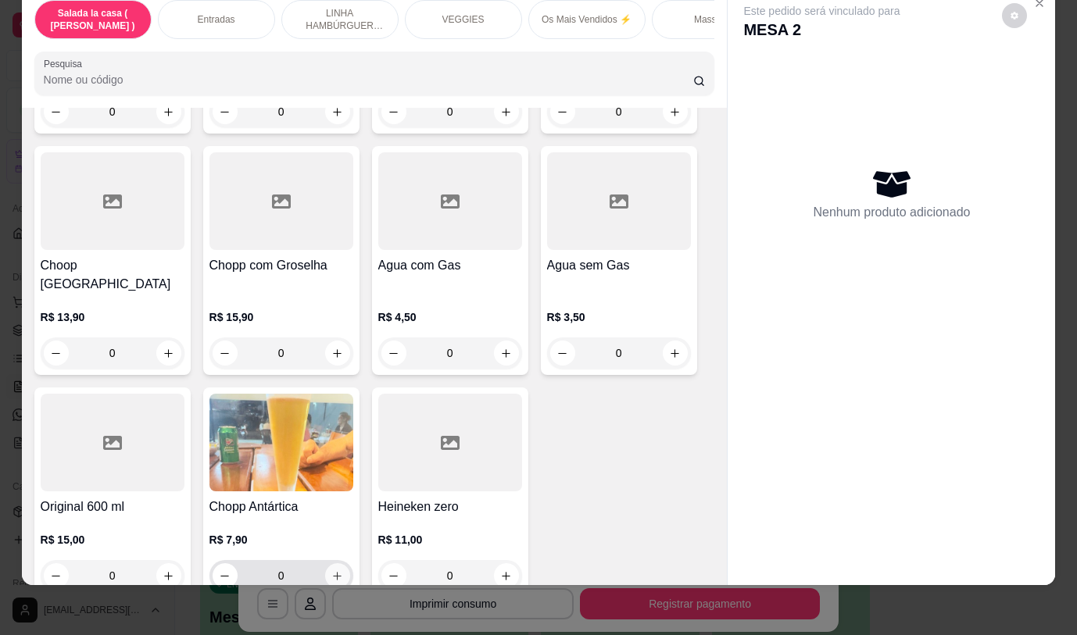
click at [330, 563] on button "increase-product-quantity" at bounding box center [337, 575] width 25 height 25
type input "1"
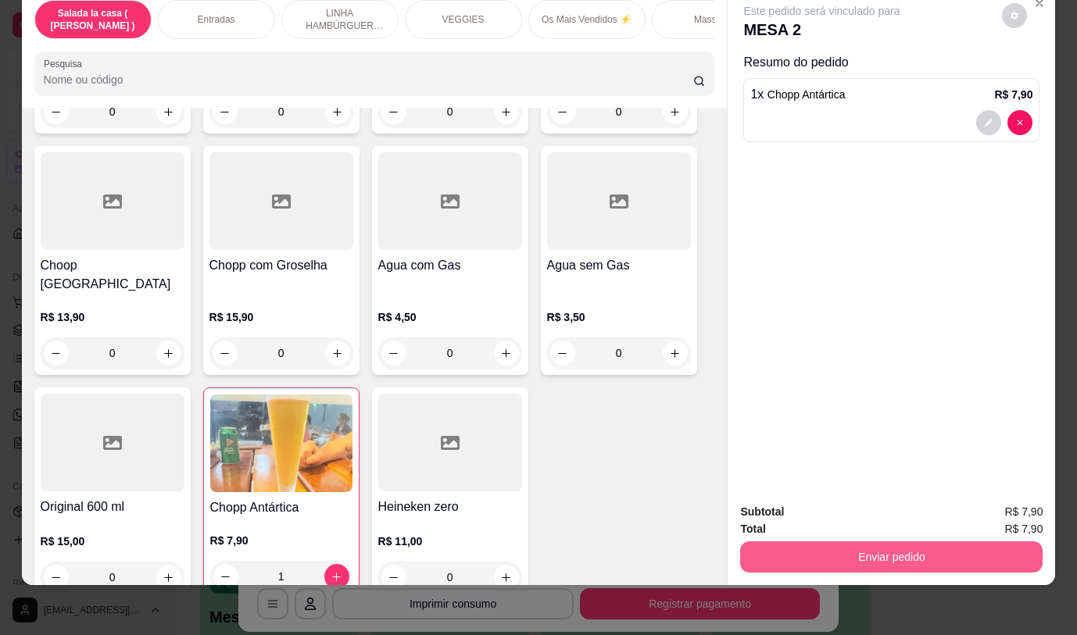
click at [775, 542] on button "Enviar pedido" at bounding box center [891, 557] width 302 height 31
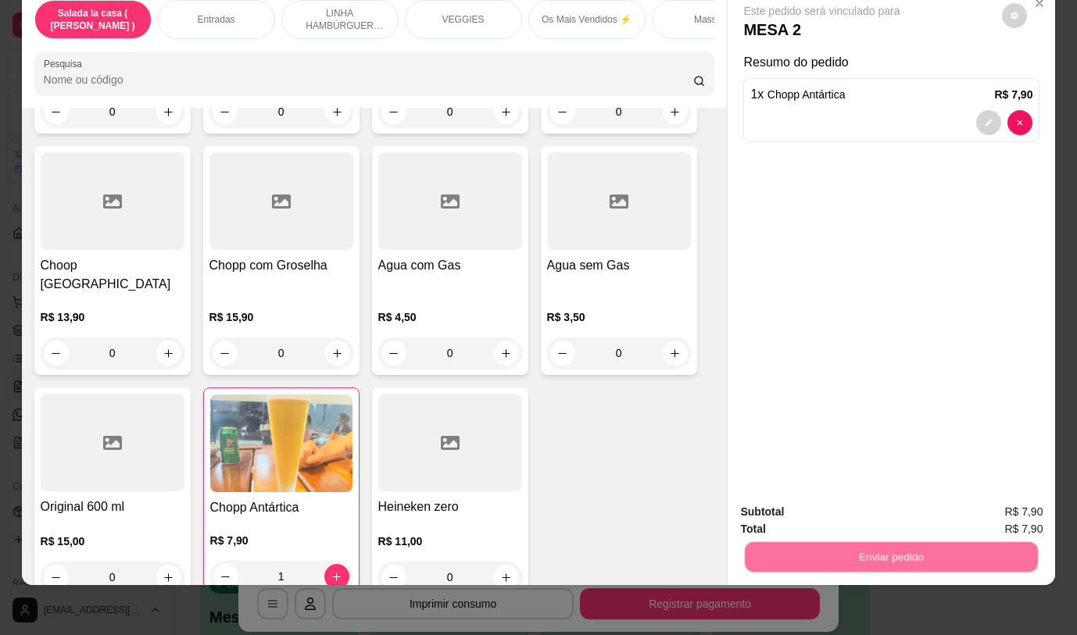
click at [768, 507] on button "Não registrar e enviar pedido" at bounding box center [840, 507] width 163 height 30
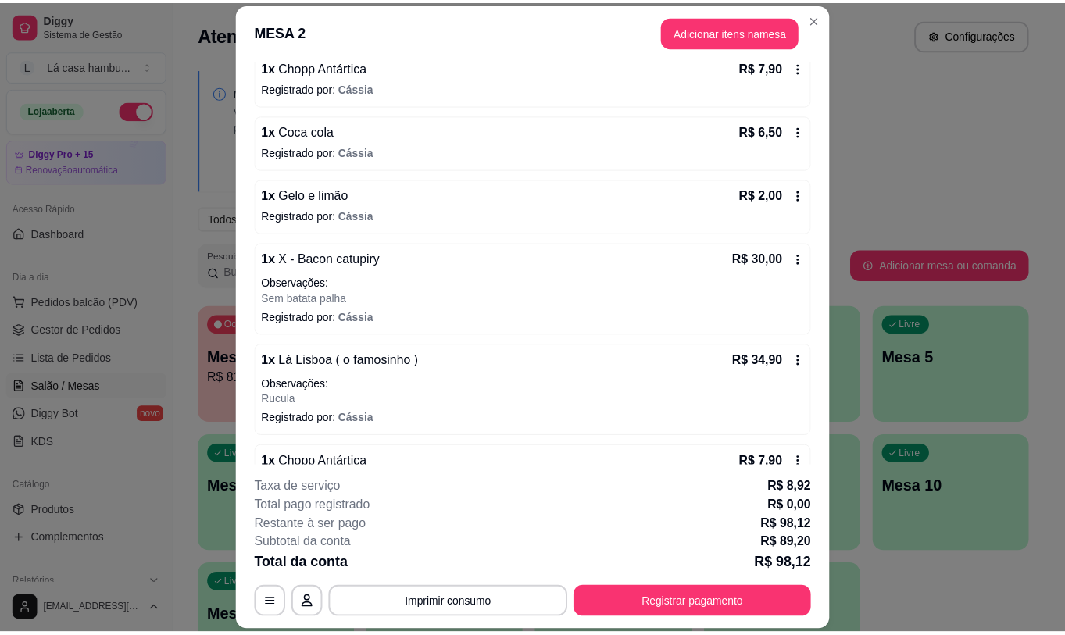
scroll to position [197, 0]
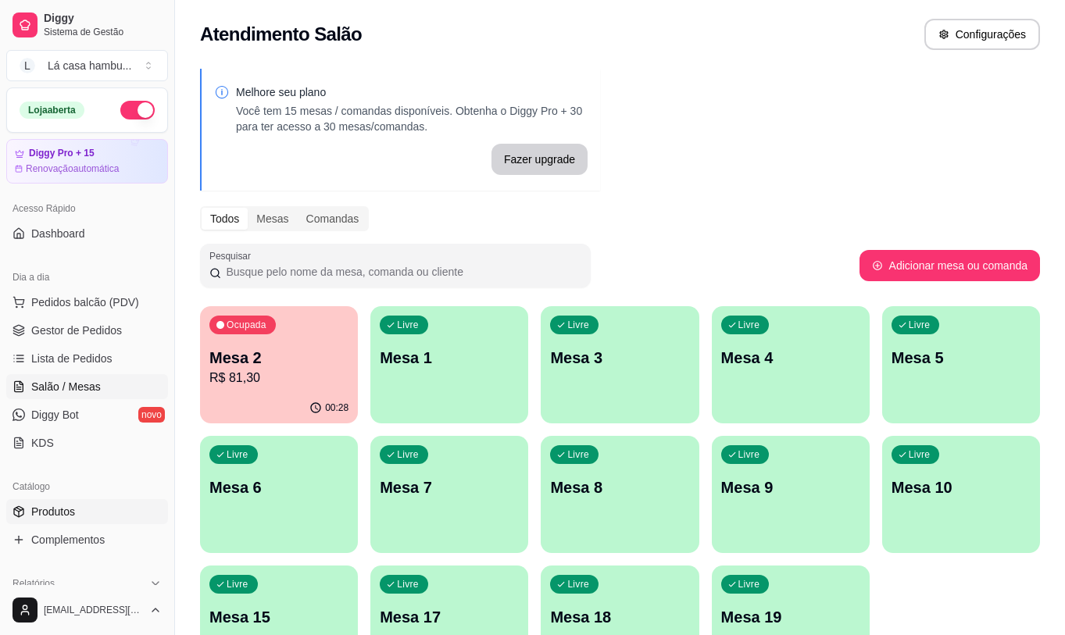
click at [77, 507] on link "Produtos" at bounding box center [87, 511] width 162 height 25
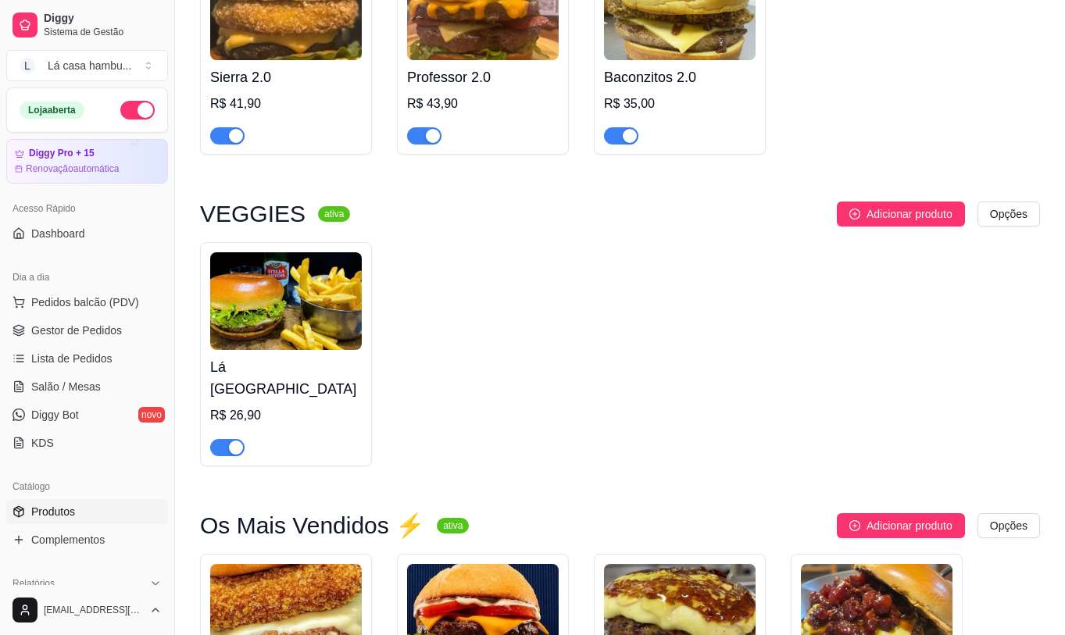
scroll to position [2892, 0]
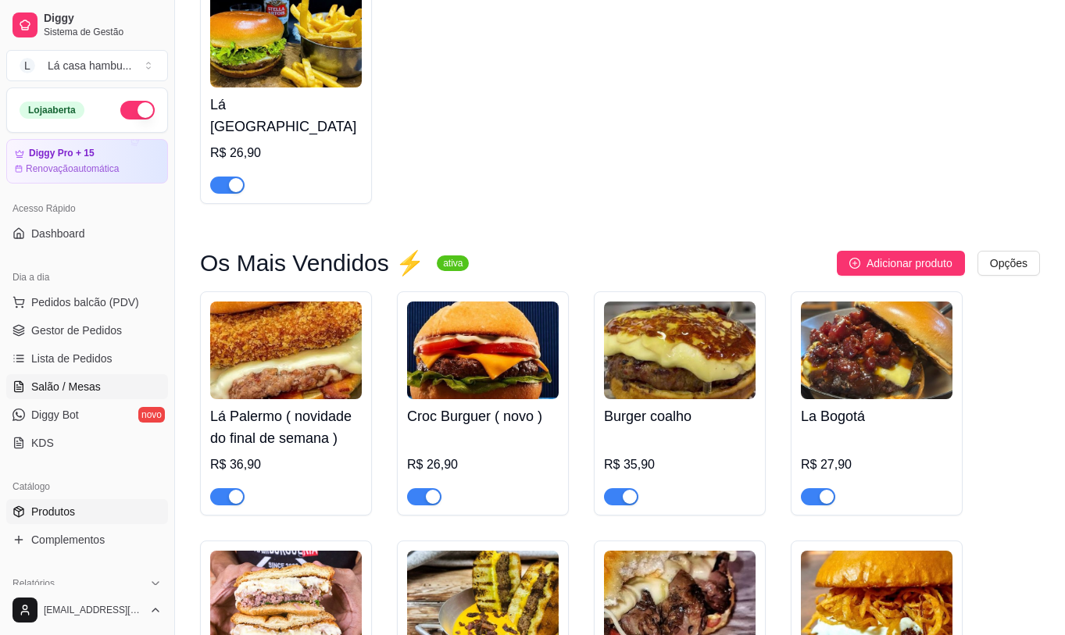
click at [63, 389] on span "Salão / Mesas" at bounding box center [66, 387] width 70 height 16
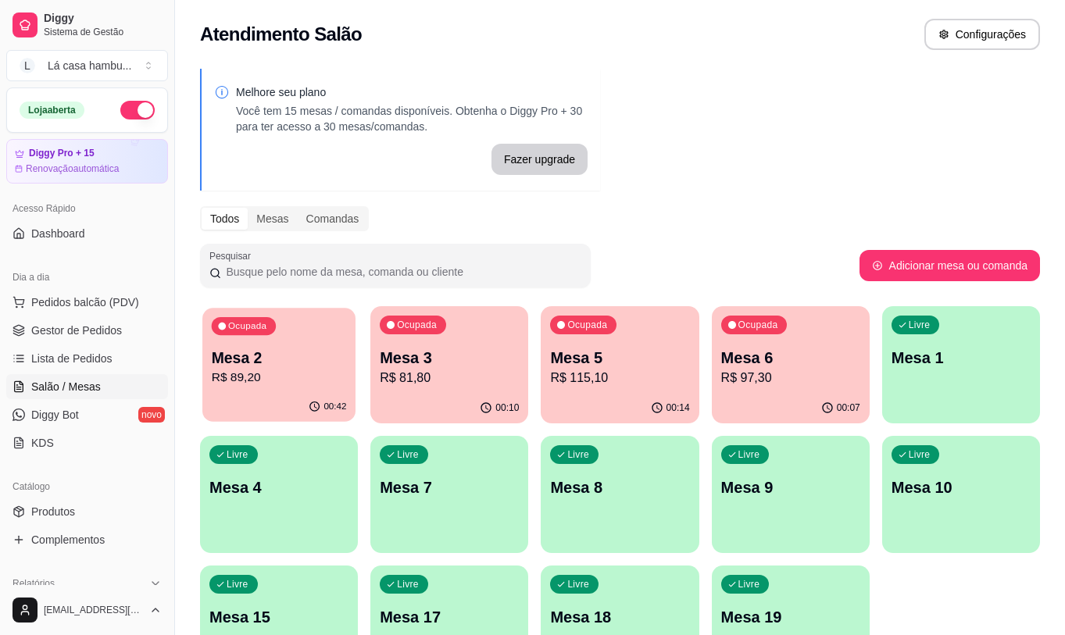
click at [259, 361] on p "Mesa 2" at bounding box center [279, 358] width 135 height 21
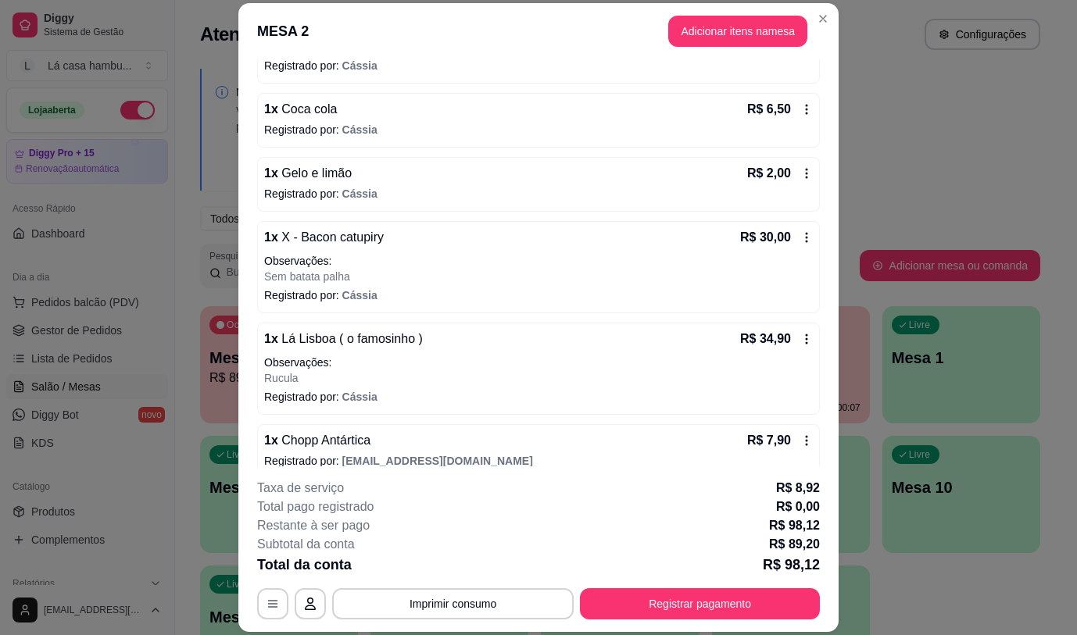
scroll to position [197, 0]
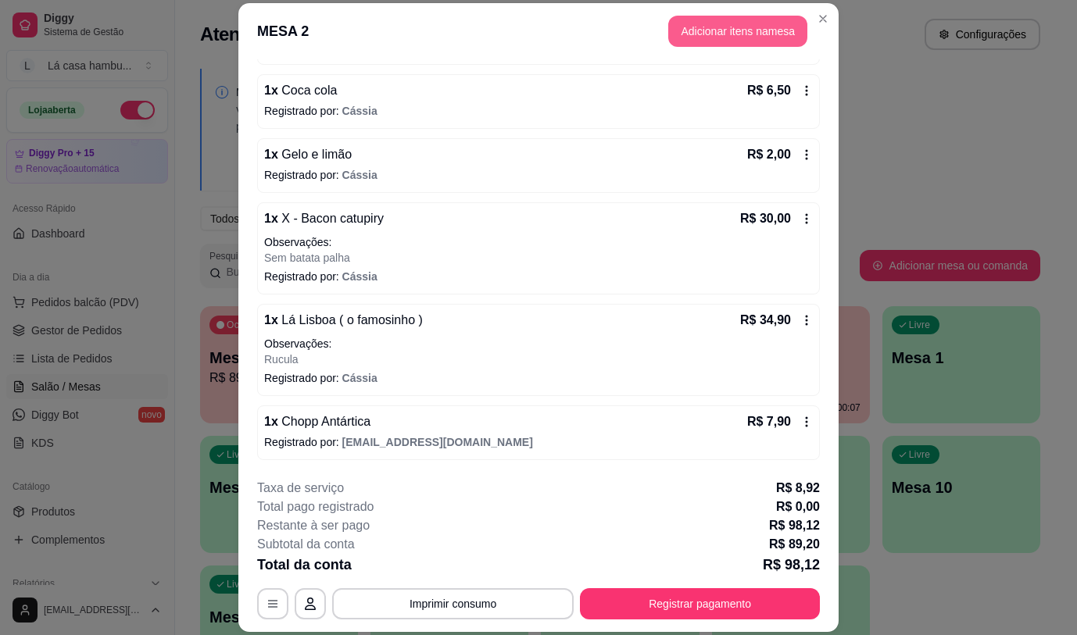
click at [746, 34] on button "Adicionar itens na mesa" at bounding box center [737, 31] width 139 height 31
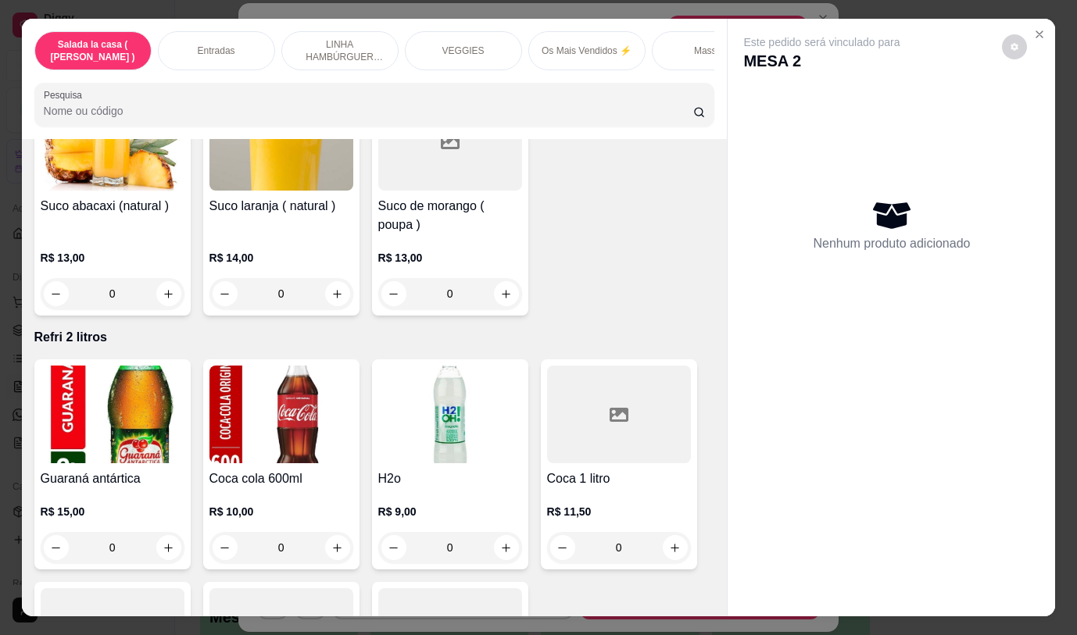
scroll to position [7929, 0]
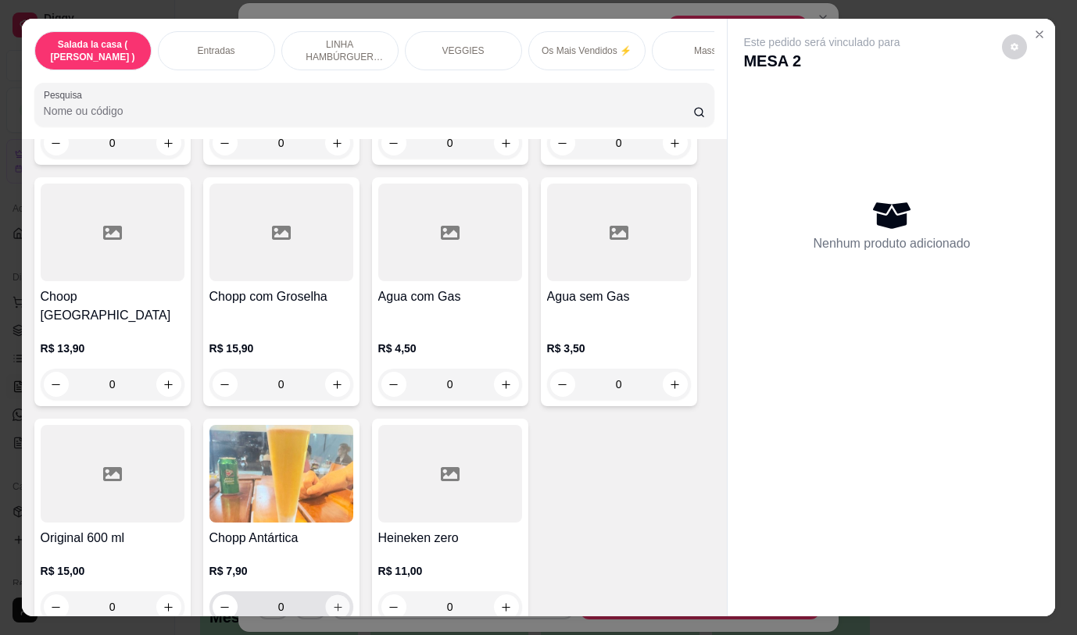
click at [331, 602] on icon "increase-product-quantity" at bounding box center [337, 608] width 12 height 12
type input "1"
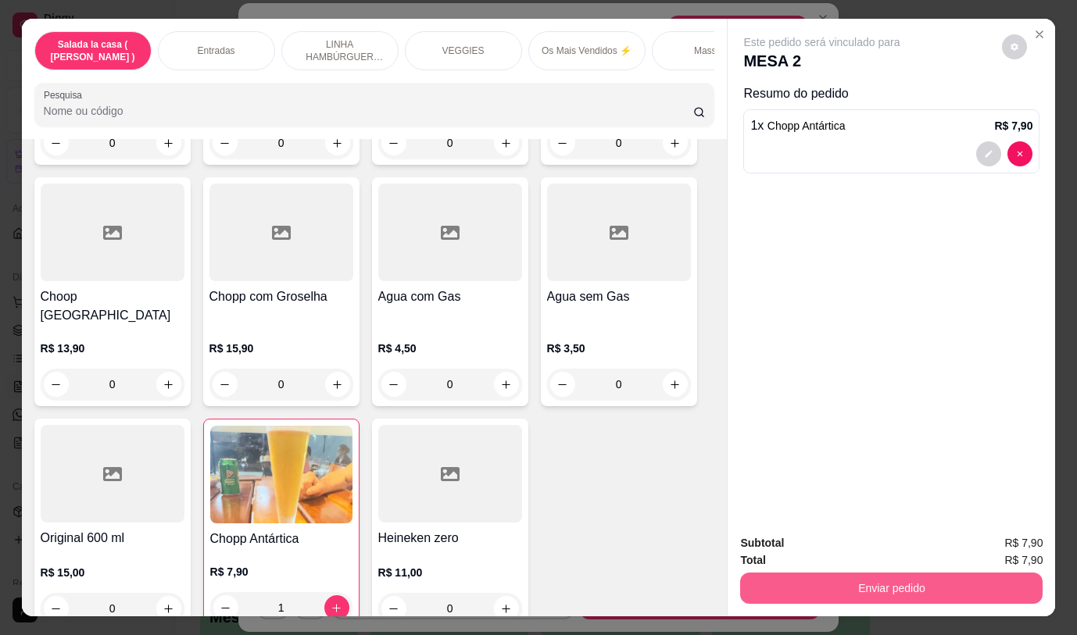
click at [823, 582] on button "Enviar pedido" at bounding box center [891, 588] width 302 height 31
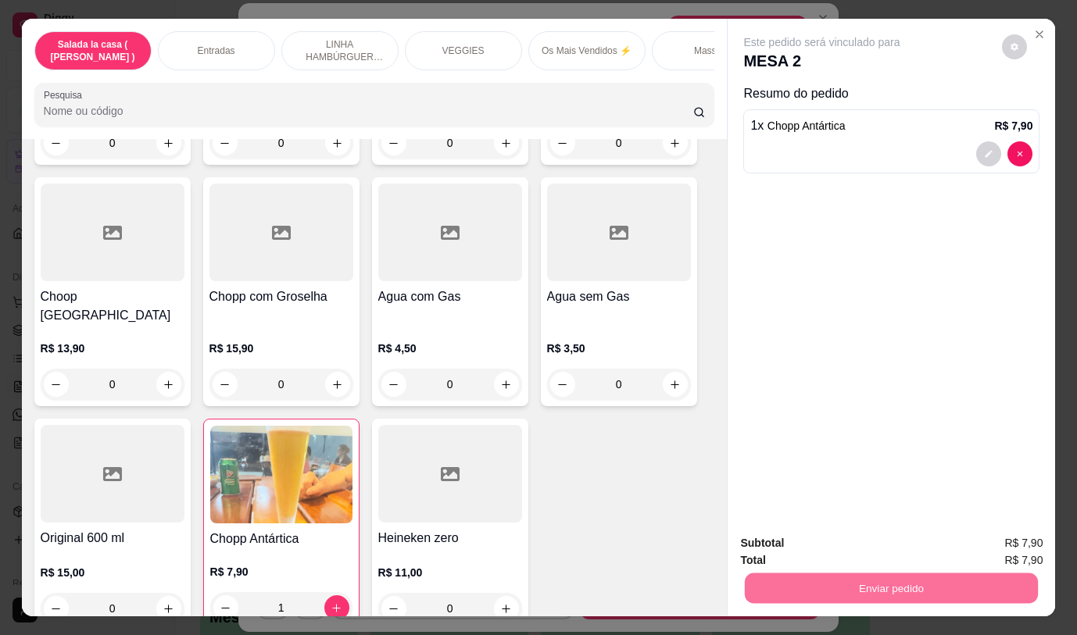
click at [873, 545] on button "Não registrar e enviar pedido" at bounding box center [840, 544] width 163 height 30
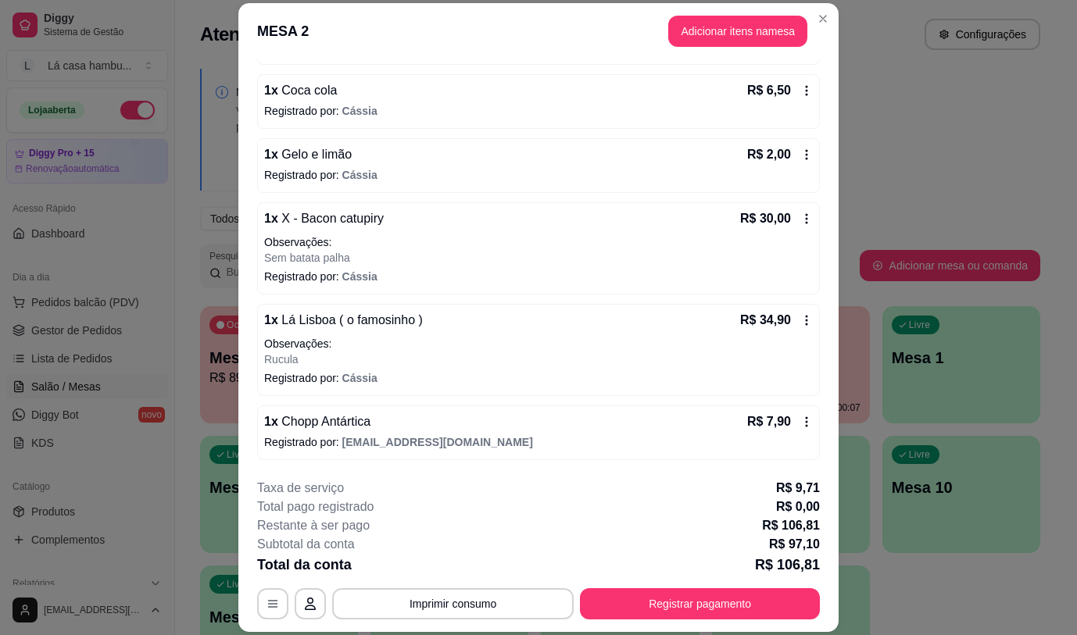
scroll to position [261, 0]
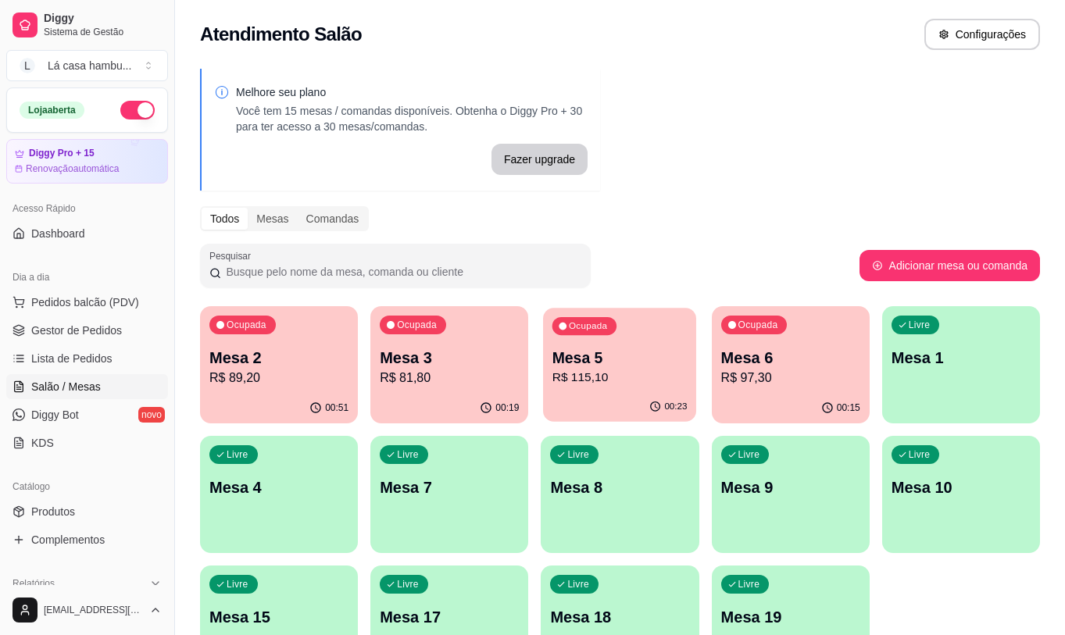
click at [662, 373] on p "R$ 115,10" at bounding box center [620, 378] width 135 height 18
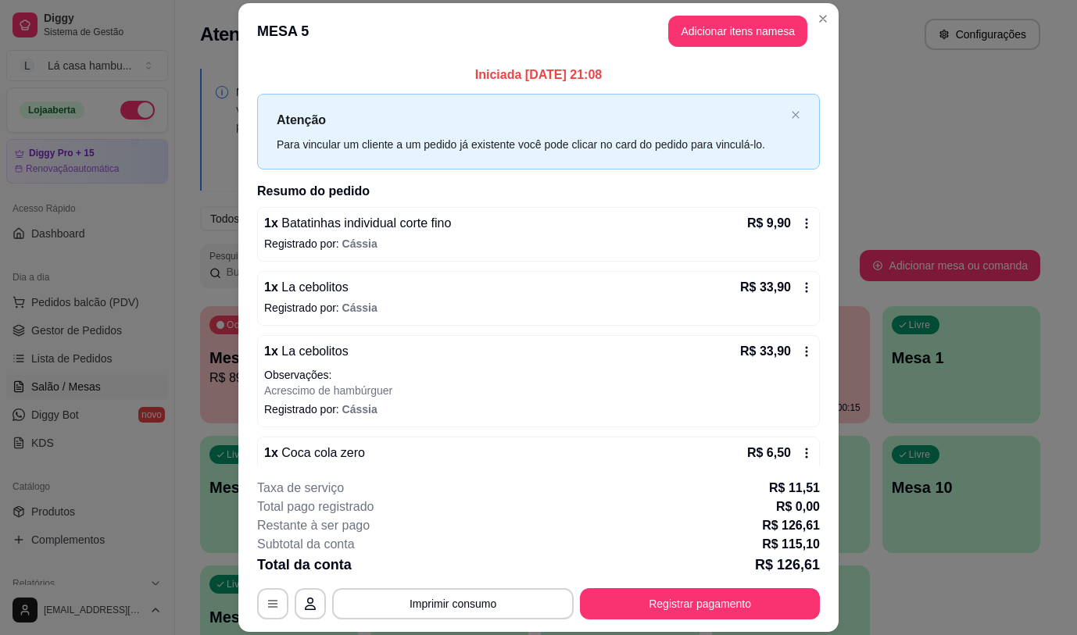
click at [350, 292] on div "1 x La cebolitos R$ 33,90" at bounding box center [538, 287] width 549 height 19
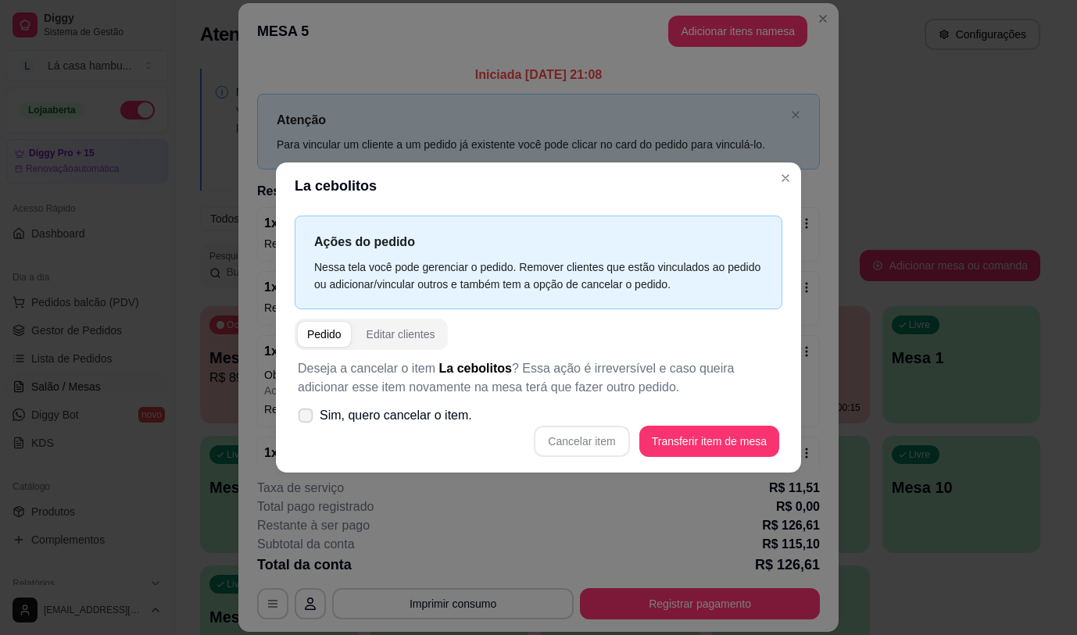
click at [310, 412] on icon at bounding box center [305, 415] width 12 height 9
click at [307, 418] on input "Sim, quero cancelar o item." at bounding box center [302, 423] width 10 height 10
checkbox input "true"
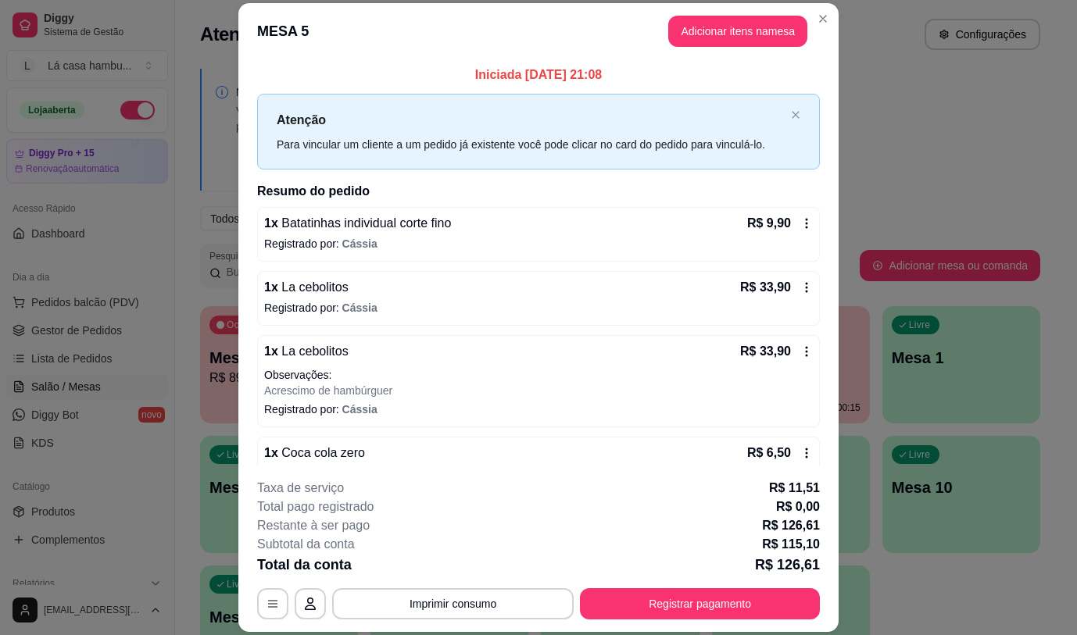
click at [399, 298] on div "1 x La cebolitos R$ 33,90 Registrado por: [PERSON_NAME]" at bounding box center [538, 298] width 563 height 55
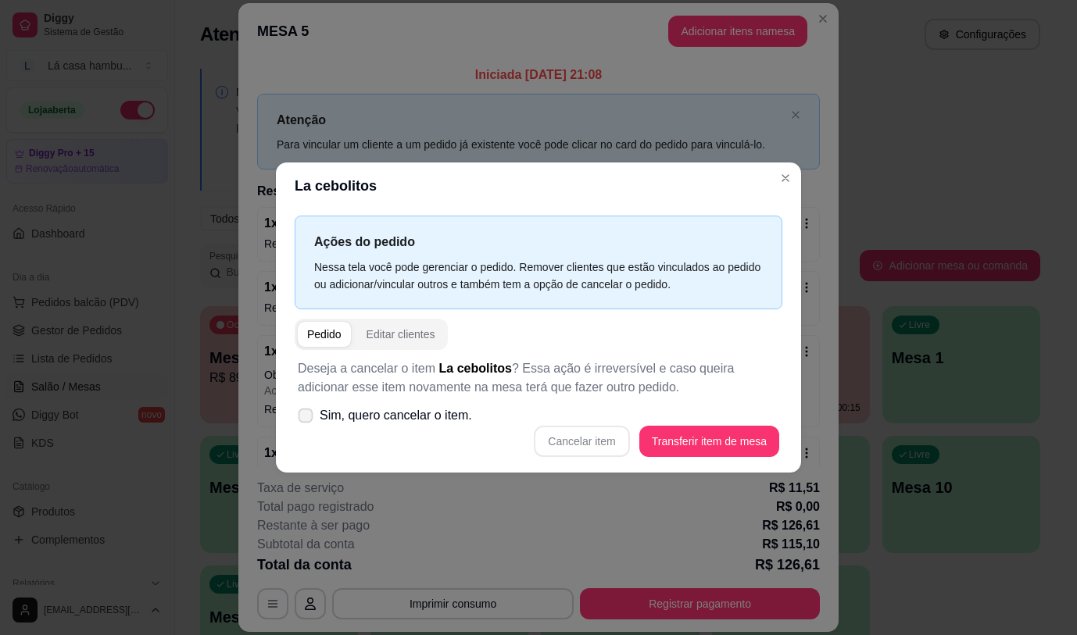
click at [313, 412] on span at bounding box center [306, 415] width 15 height 15
click at [307, 418] on input "Sim, quero cancelar o item." at bounding box center [302, 423] width 10 height 10
checkbox input "true"
click at [604, 445] on button "Cancelar item" at bounding box center [581, 441] width 95 height 31
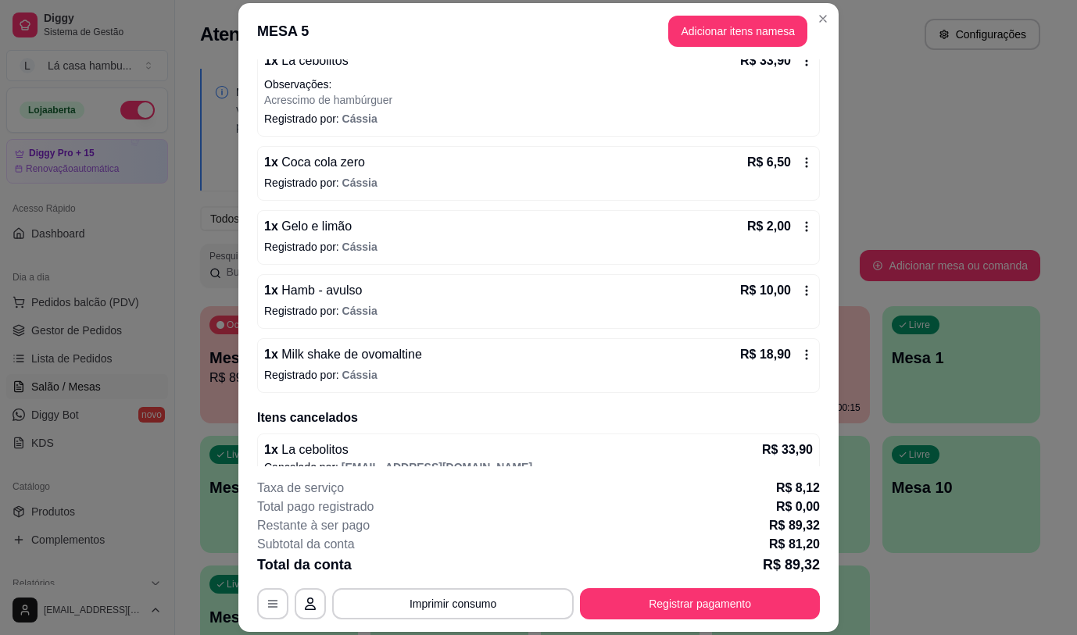
scroll to position [249, 0]
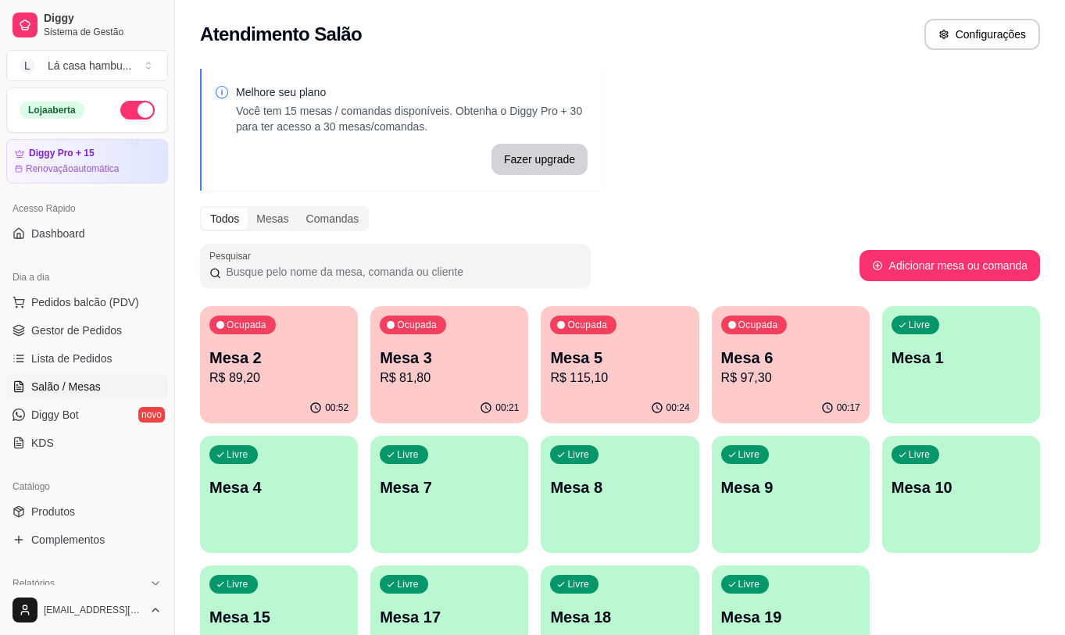
drag, startPoint x: 196, startPoint y: 371, endPoint x: 214, endPoint y: 371, distance: 18.0
click at [197, 371] on div "Melhore seu plano Você tem 15 mesas / comandas disponíveis. Obtenha o Diggy Pro…" at bounding box center [620, 380] width 890 height 642
click at [241, 371] on p "R$ 89,20" at bounding box center [278, 378] width 139 height 19
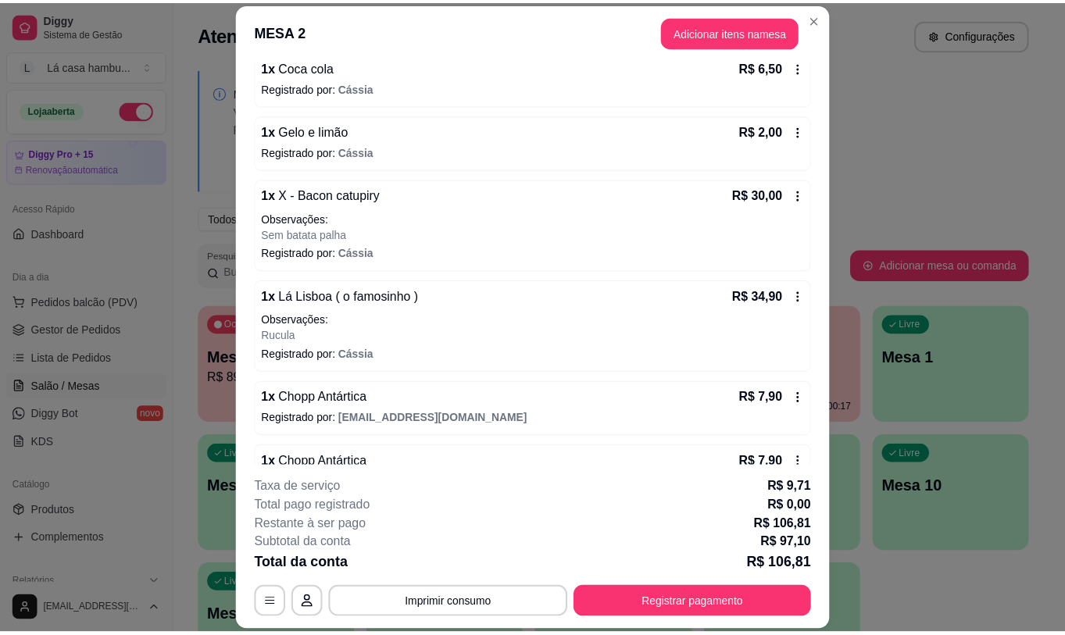
scroll to position [261, 0]
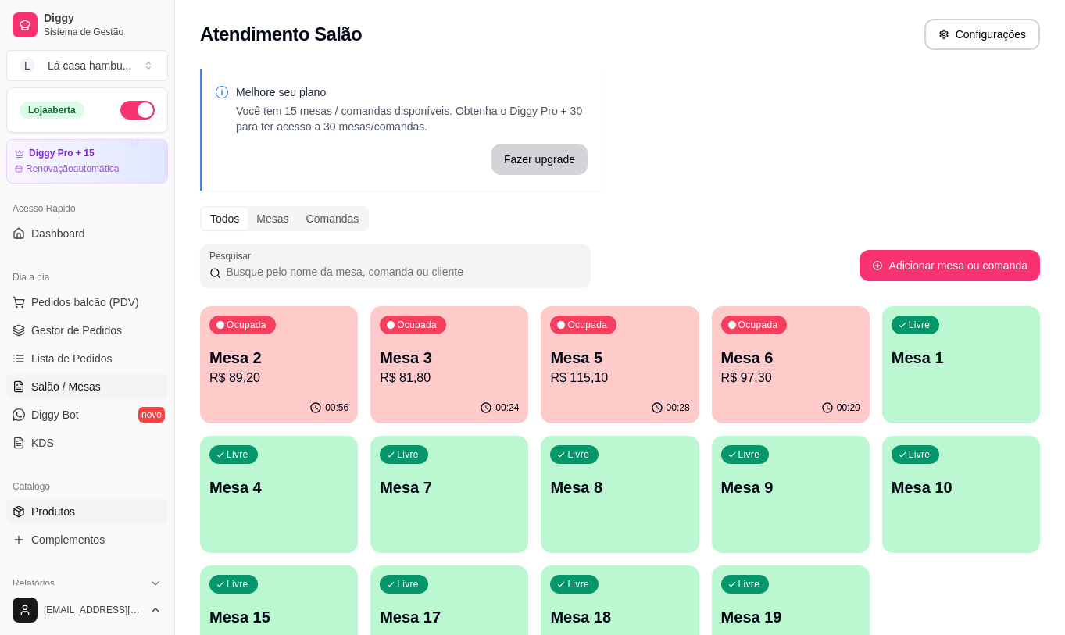
click at [21, 512] on icon at bounding box center [19, 512] width 13 height 13
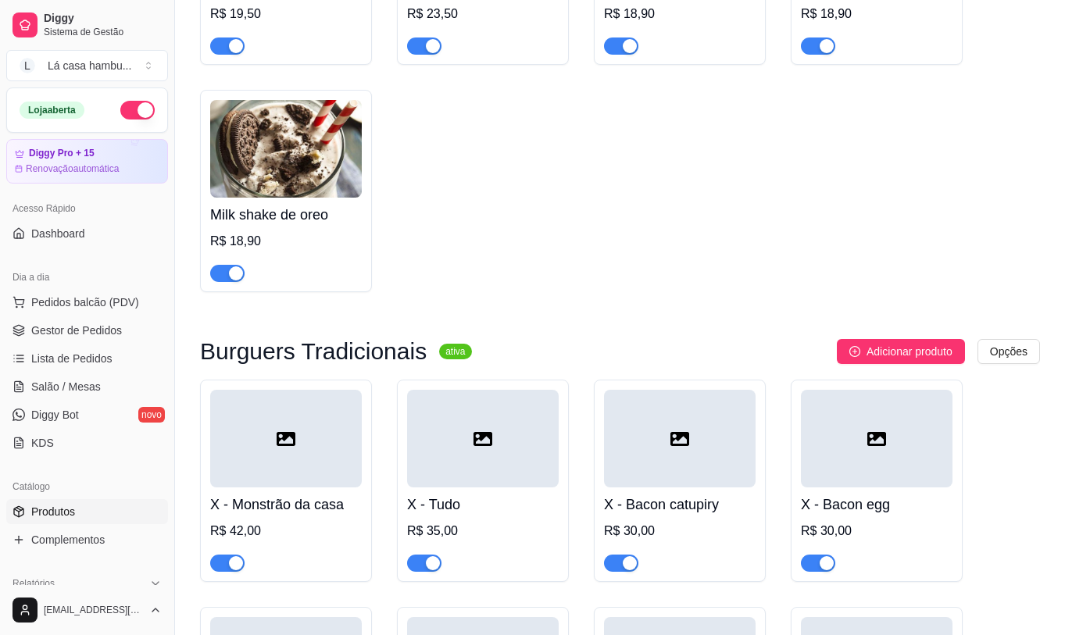
scroll to position [6252, 0]
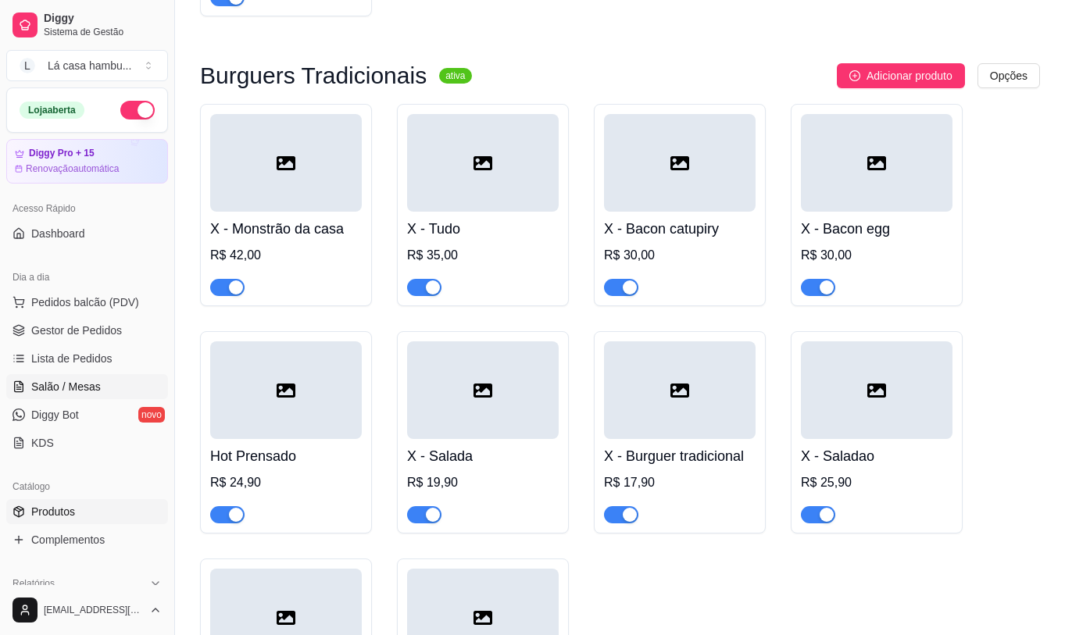
click at [83, 389] on span "Salão / Mesas" at bounding box center [66, 387] width 70 height 16
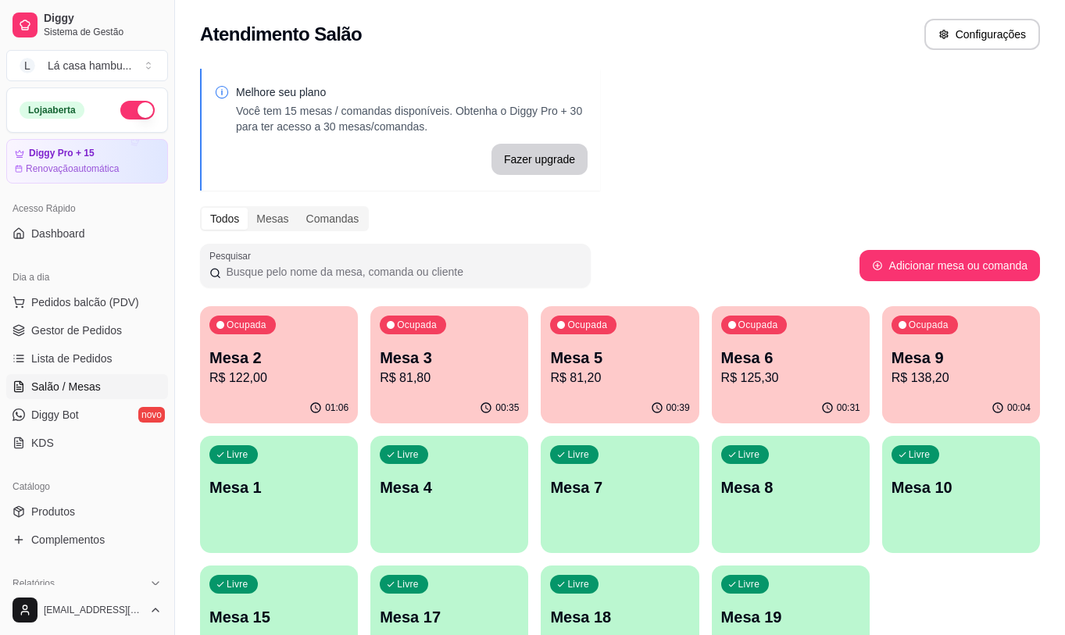
click at [762, 347] on p "Mesa 6" at bounding box center [790, 358] width 139 height 22
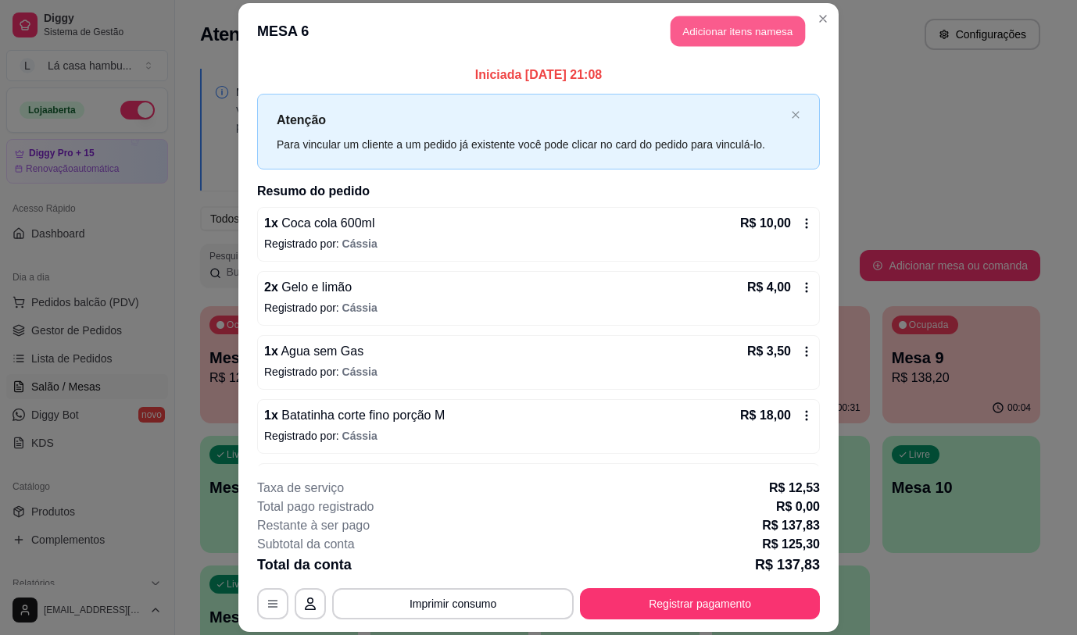
click at [770, 34] on button "Adicionar itens na mesa" at bounding box center [738, 31] width 134 height 30
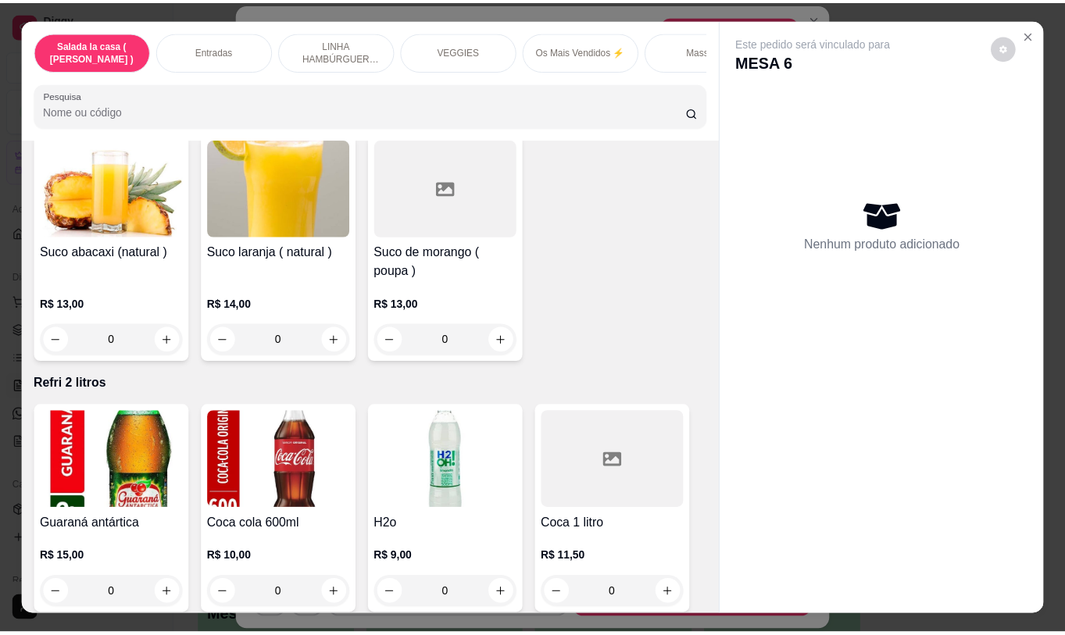
scroll to position [6998, 0]
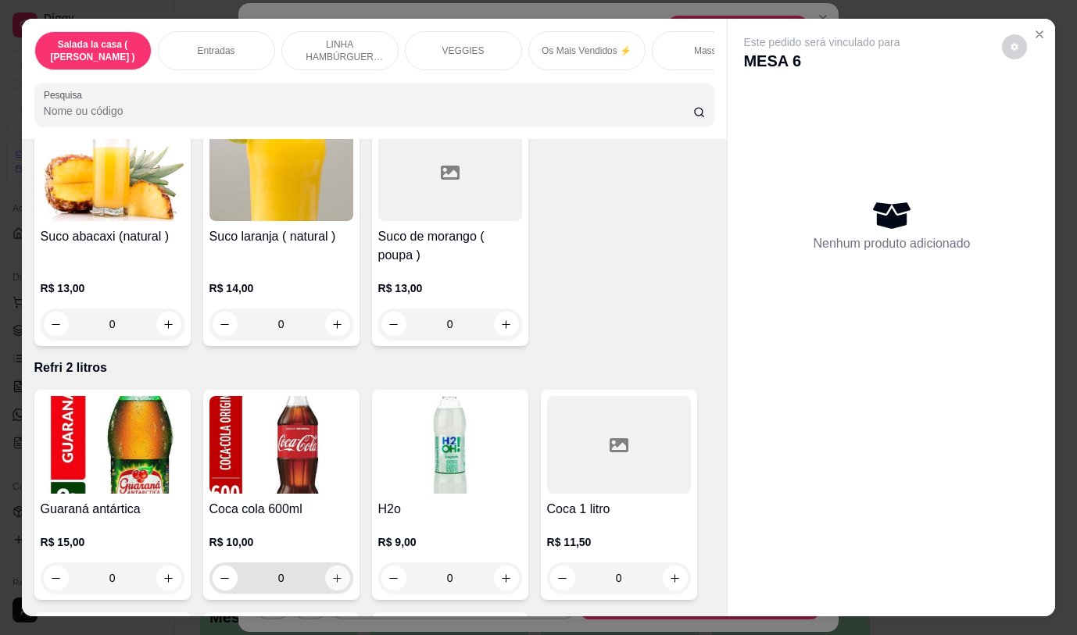
click at [331, 573] on icon "increase-product-quantity" at bounding box center [337, 579] width 12 height 12
type input "1"
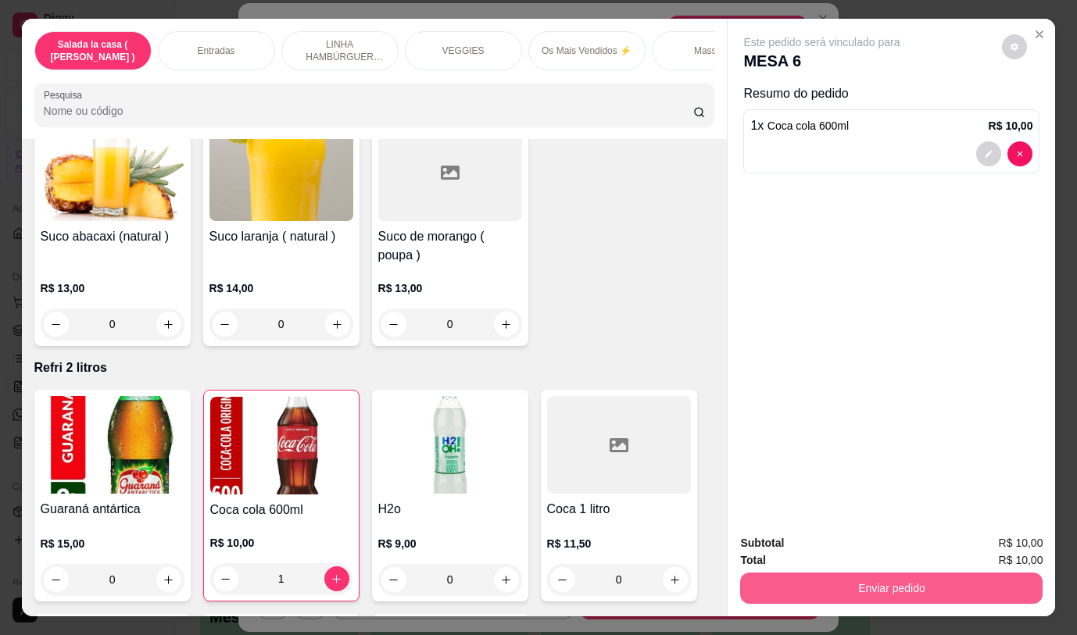
click at [871, 574] on button "Enviar pedido" at bounding box center [891, 588] width 302 height 31
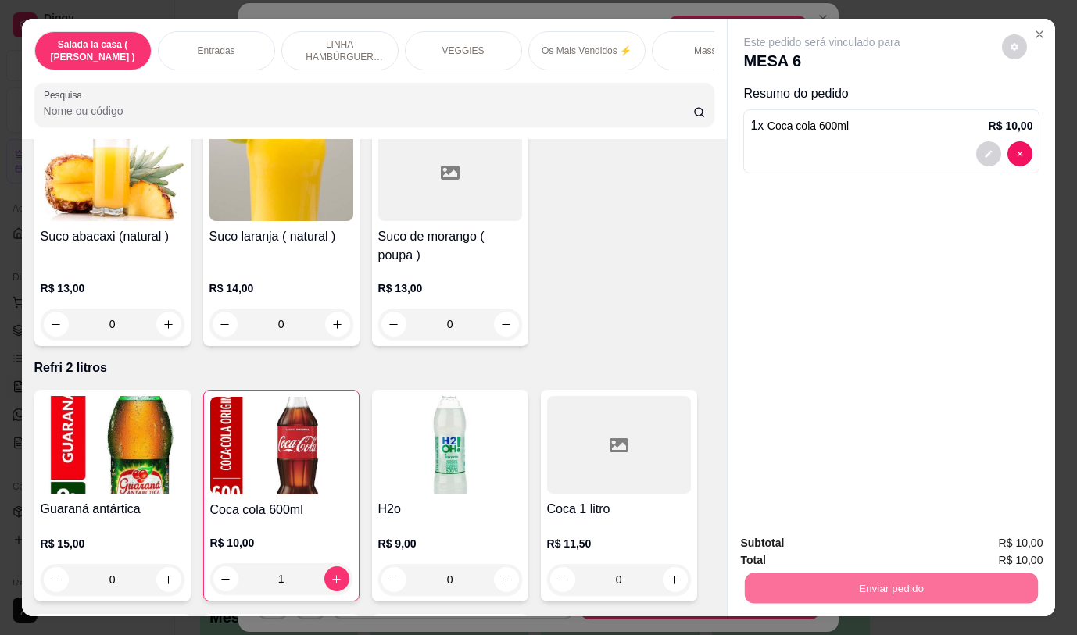
click at [808, 549] on button "Não registrar e enviar pedido" at bounding box center [840, 543] width 158 height 29
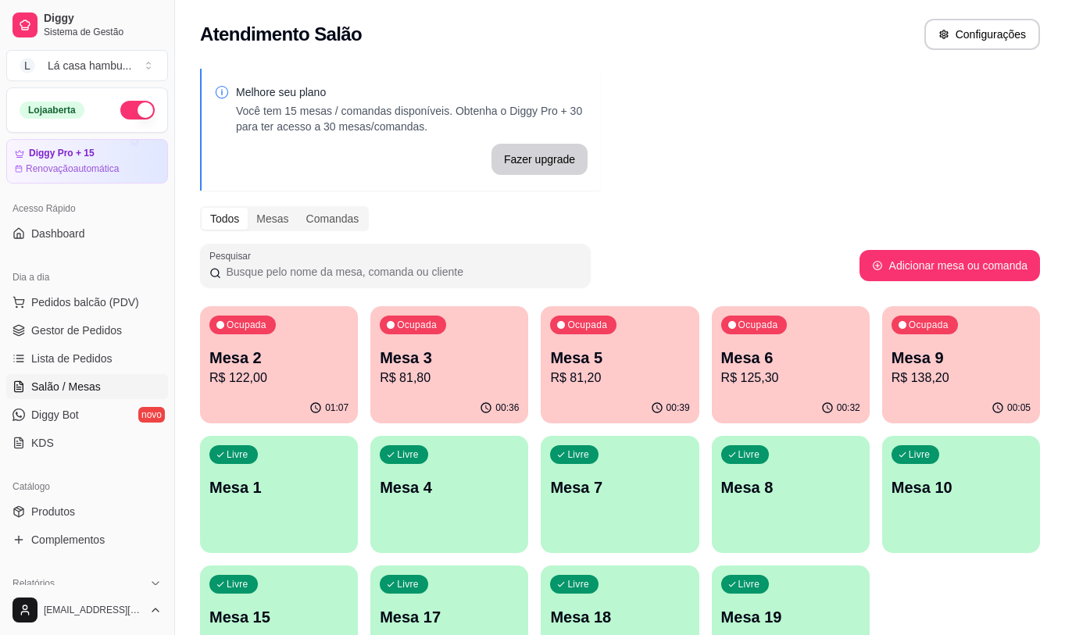
click at [643, 367] on p "Mesa 5" at bounding box center [619, 358] width 139 height 22
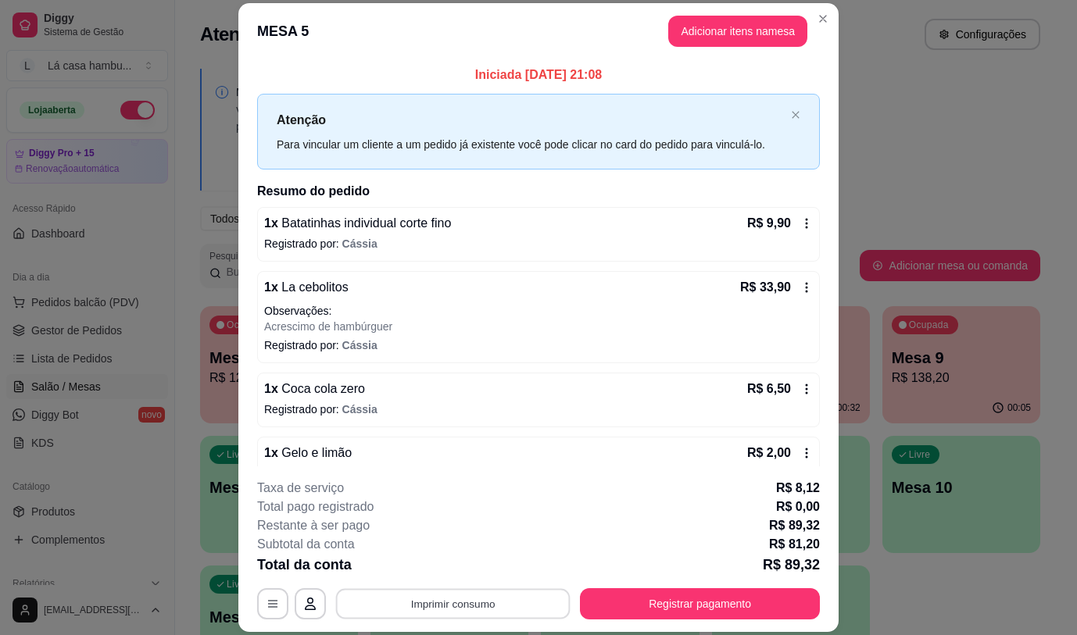
click at [527, 611] on button "Imprimir consumo" at bounding box center [453, 604] width 234 height 30
click at [464, 570] on button "IMPRESSORA" at bounding box center [451, 568] width 113 height 25
click at [837, 10] on div "MESA 5 Adicionar itens na mesa Iniciada [DATE] 21:08 Atenção Para vincular um c…" at bounding box center [538, 317] width 1077 height 635
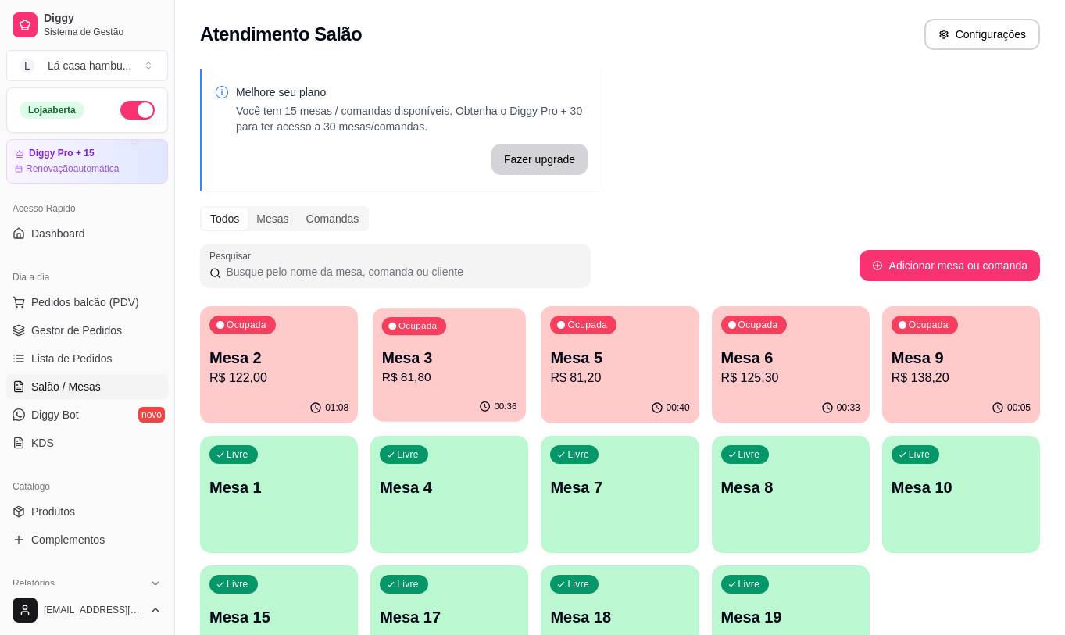
click at [427, 348] on p "Mesa 3" at bounding box center [449, 358] width 135 height 21
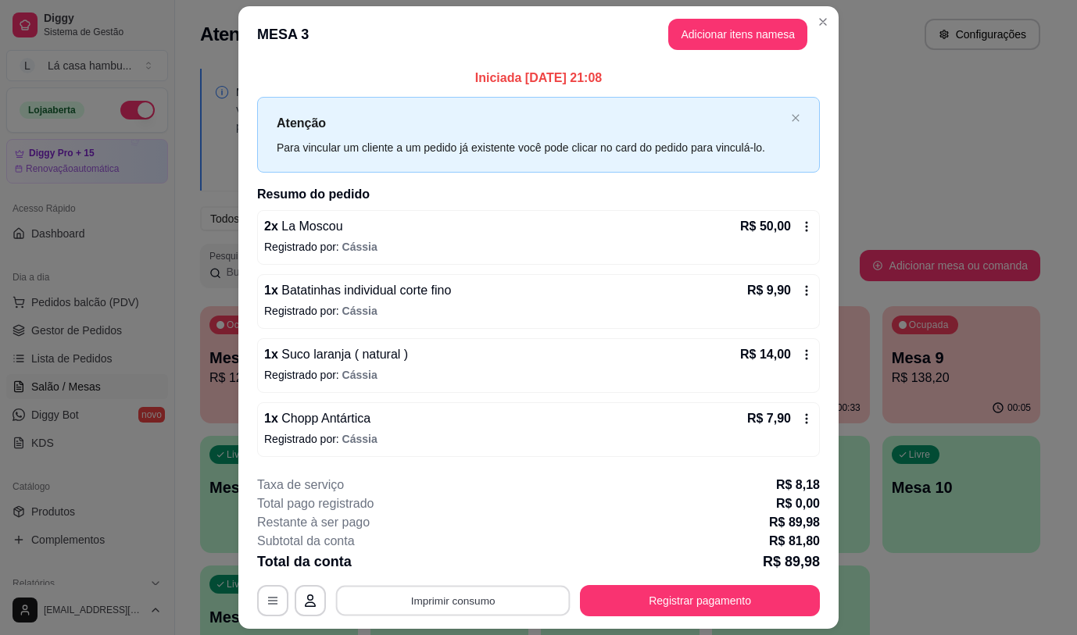
click at [435, 592] on button "Imprimir consumo" at bounding box center [453, 601] width 234 height 30
click at [431, 563] on button "IMPRESSORA" at bounding box center [451, 565] width 113 height 25
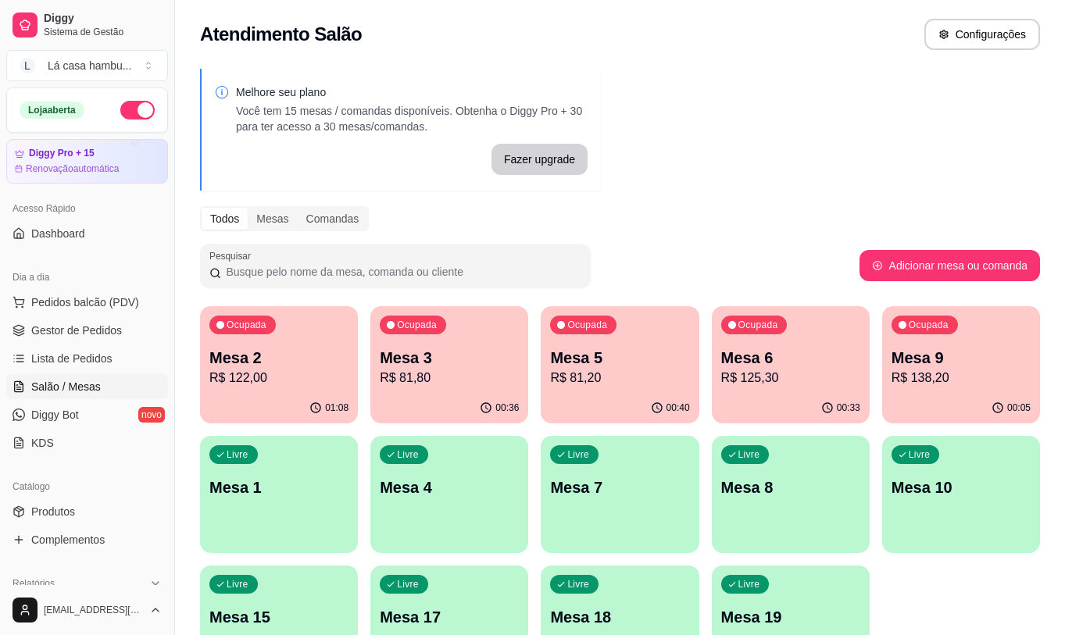
click at [626, 390] on div "Ocupada Mesa 5 R$ 81,20" at bounding box center [620, 349] width 158 height 87
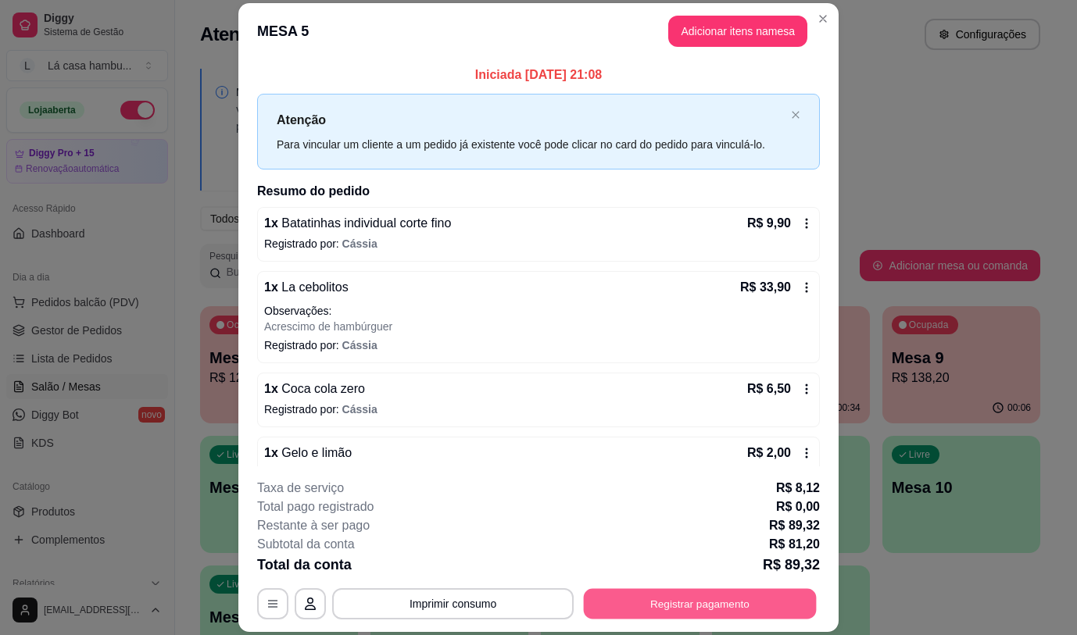
click at [699, 605] on button "Registrar pagamento" at bounding box center [700, 604] width 233 height 30
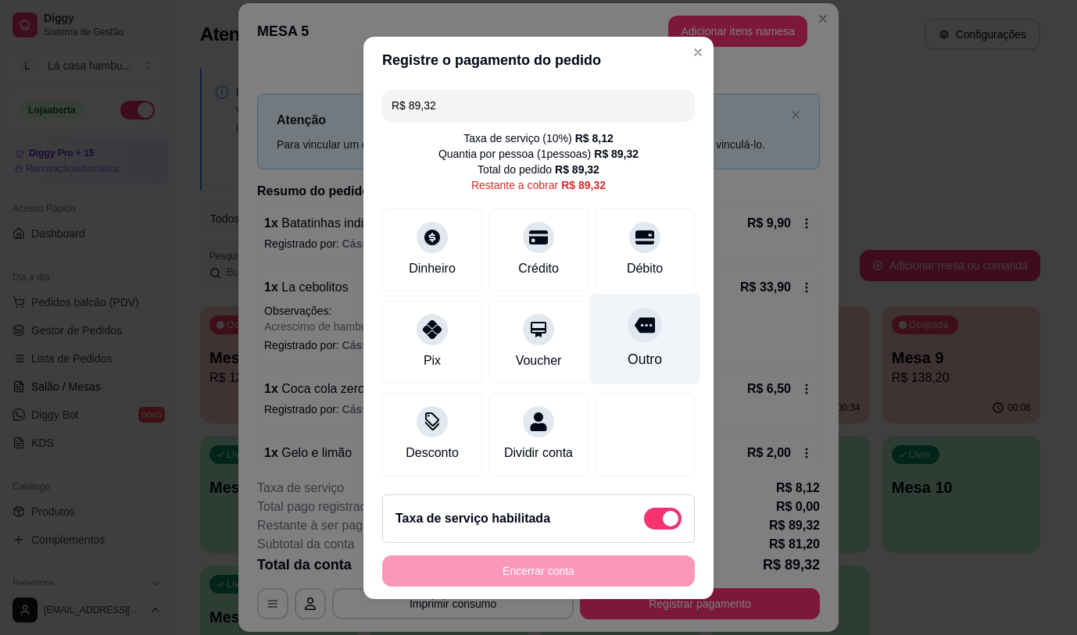
click at [635, 327] on icon at bounding box center [645, 325] width 20 height 16
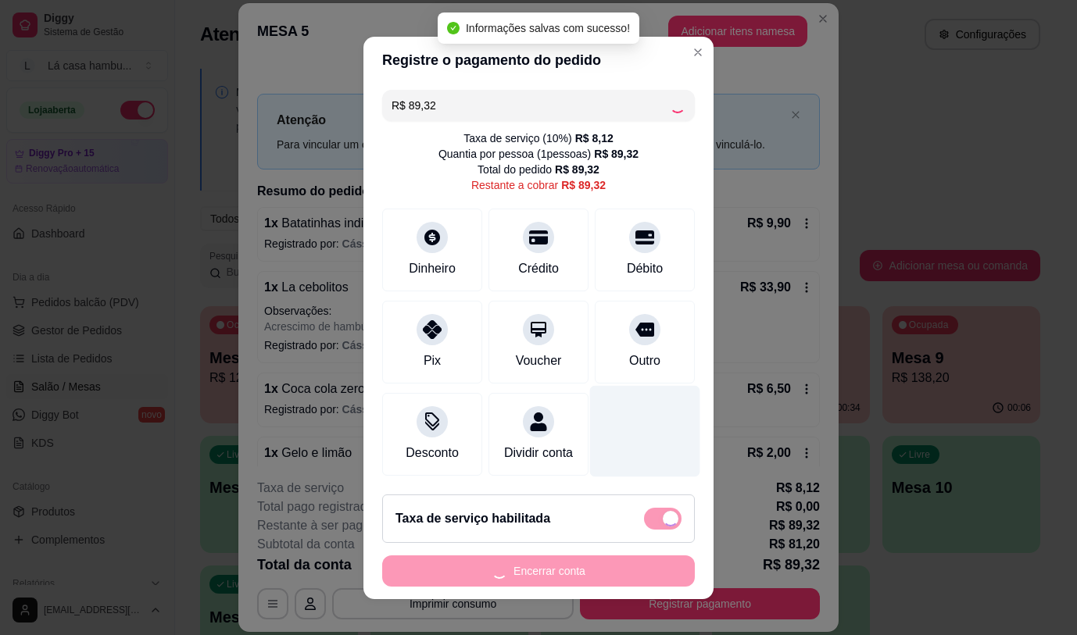
type input "R$ 0,00"
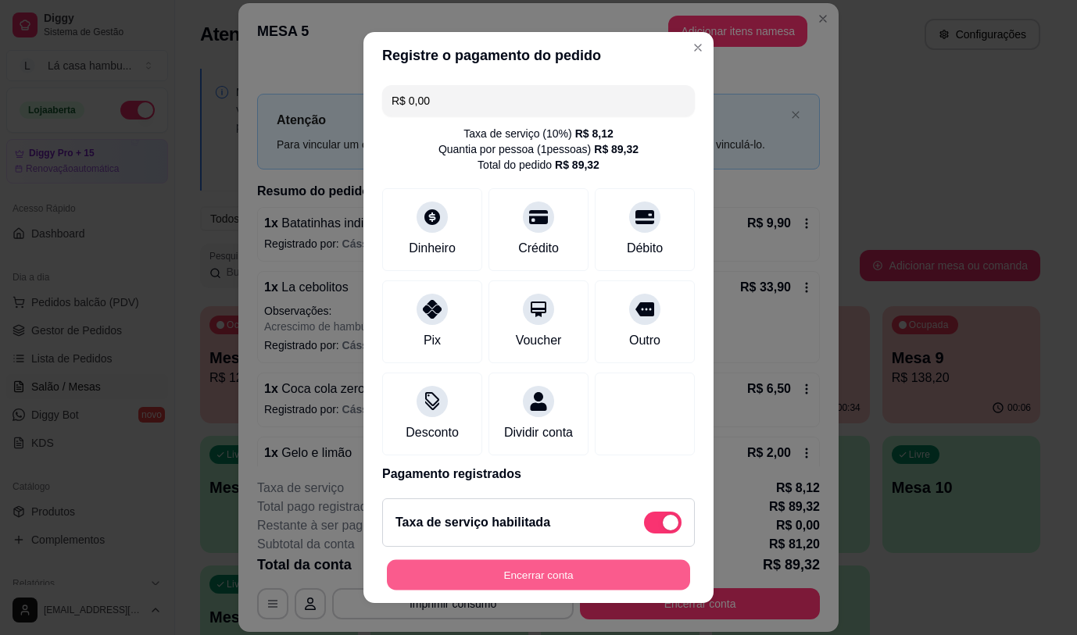
click at [567, 582] on button "Encerrar conta" at bounding box center [538, 575] width 303 height 30
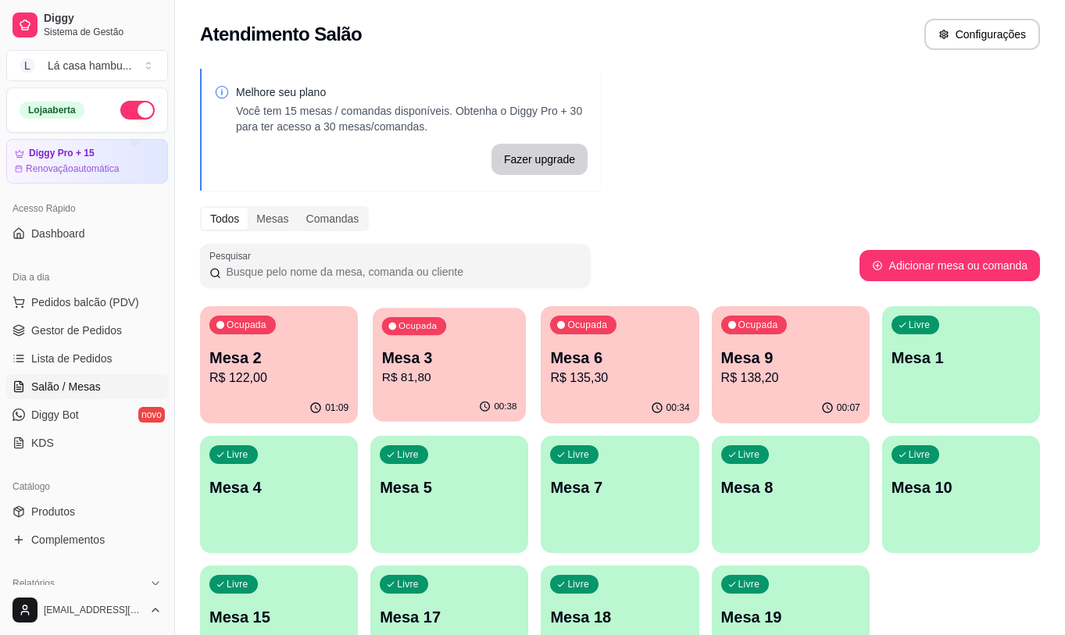
click at [449, 369] on p "R$ 81,80" at bounding box center [449, 378] width 135 height 18
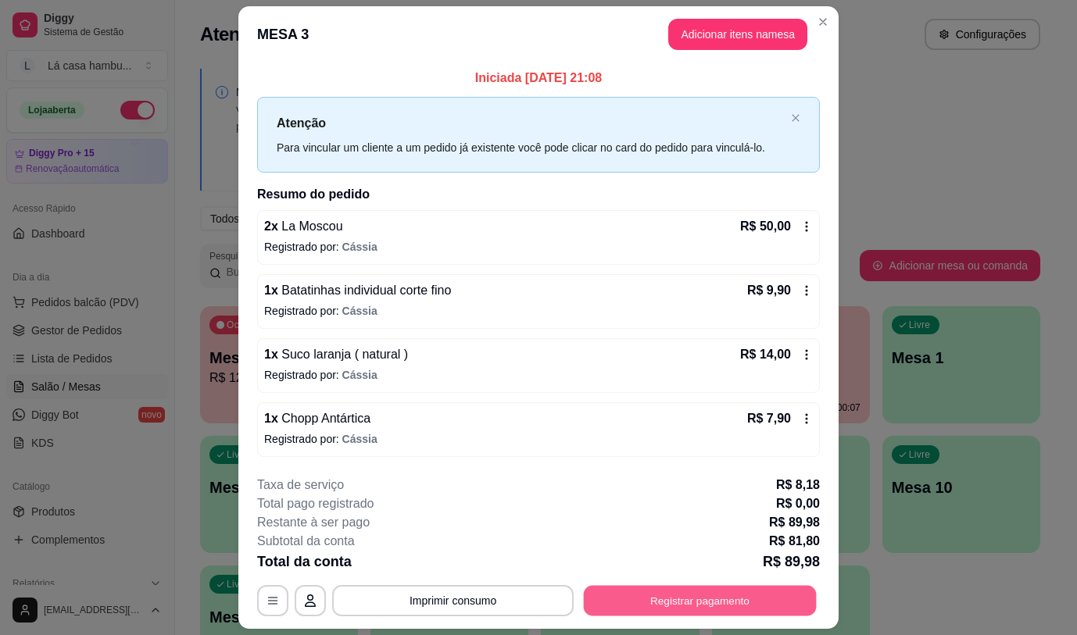
click at [674, 602] on button "Registrar pagamento" at bounding box center [700, 601] width 233 height 30
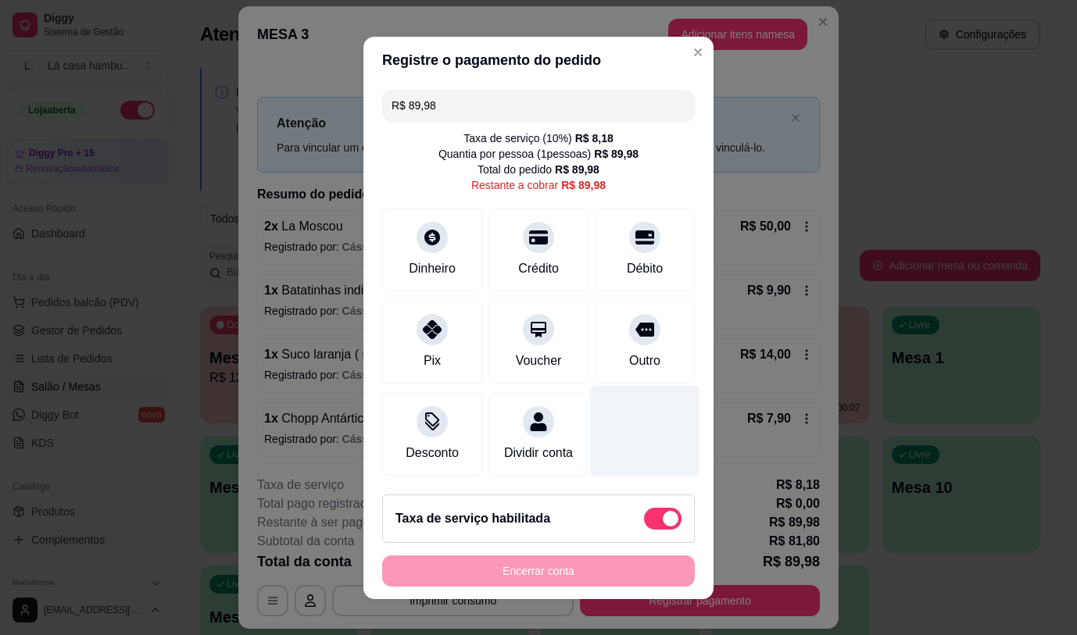
drag, startPoint x: 624, startPoint y: 326, endPoint x: 642, endPoint y: 404, distance: 80.2
click at [642, 350] on div "Outro" at bounding box center [645, 342] width 100 height 83
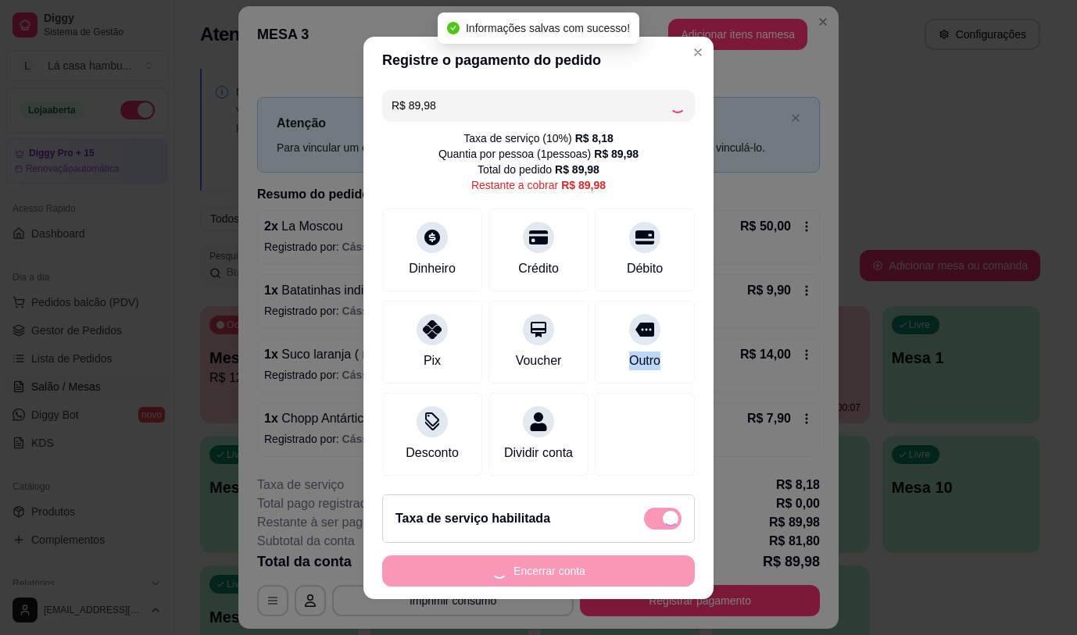
type input "R$ 0,00"
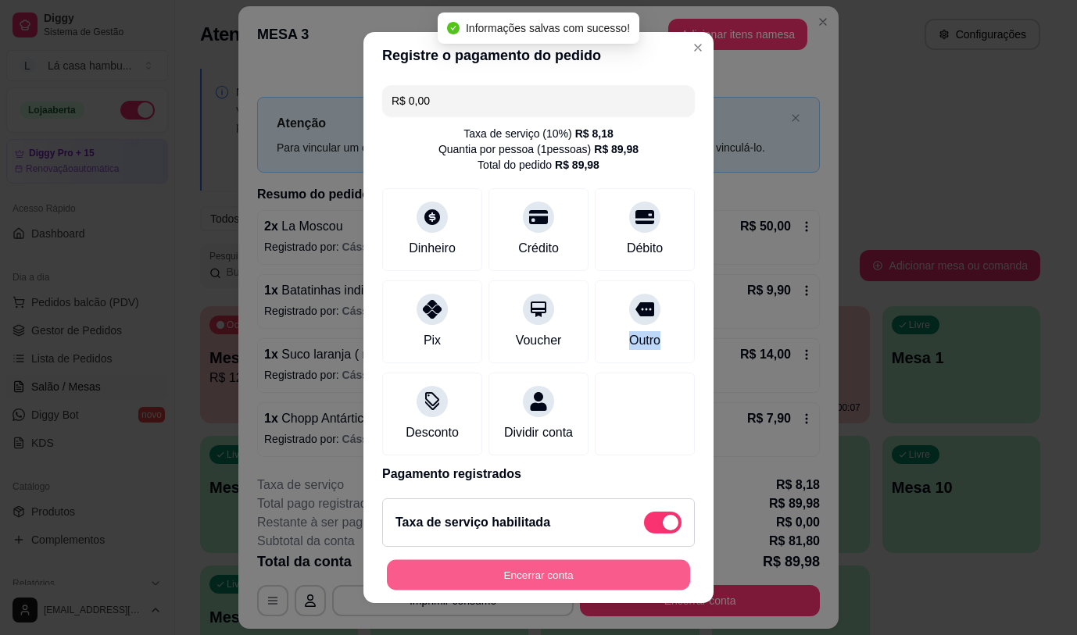
click at [549, 575] on button "Encerrar conta" at bounding box center [538, 575] width 303 height 30
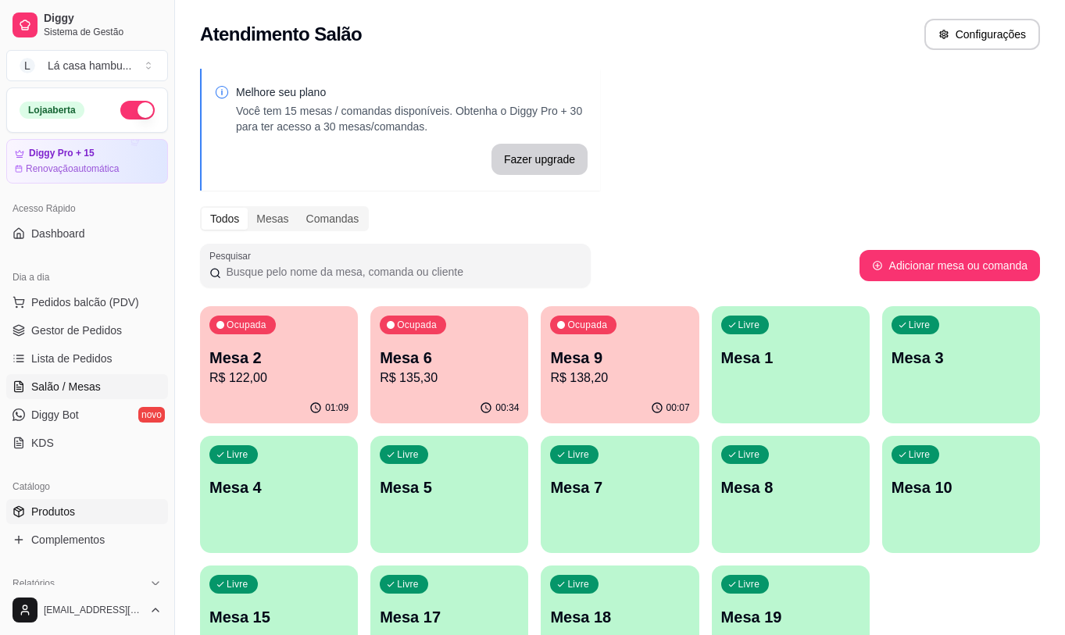
click at [113, 501] on link "Produtos" at bounding box center [87, 511] width 162 height 25
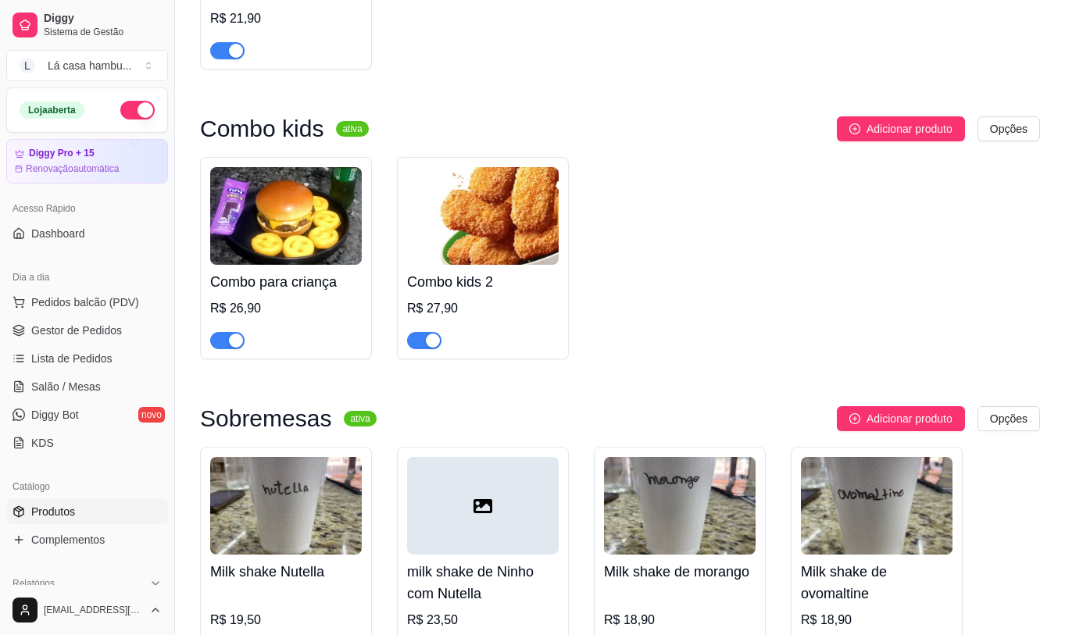
scroll to position [5393, 0]
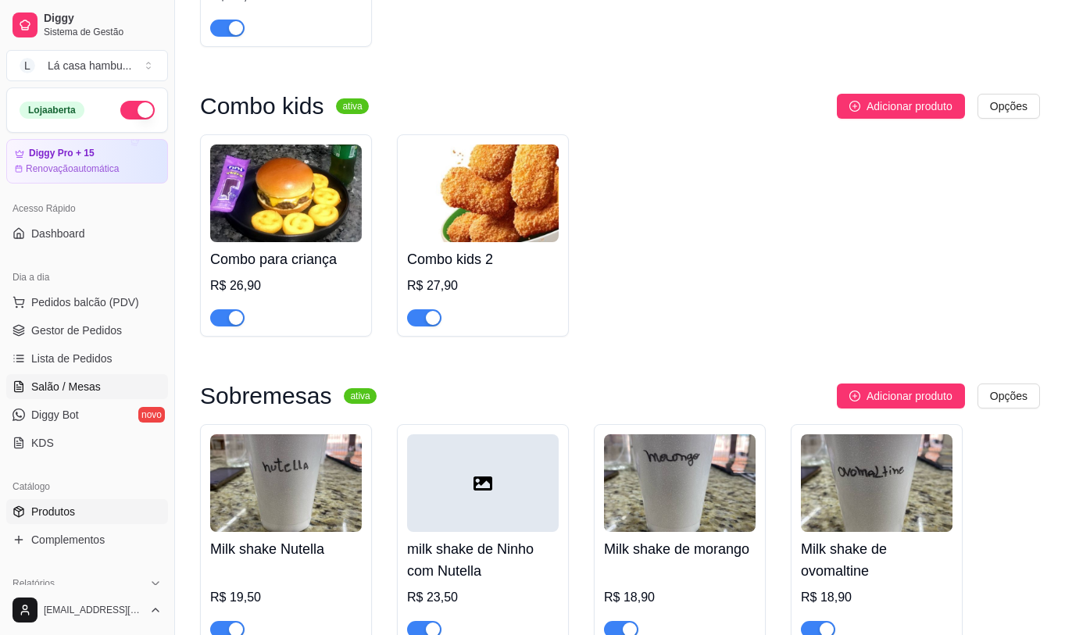
click at [98, 382] on link "Salão / Mesas" at bounding box center [87, 386] width 162 height 25
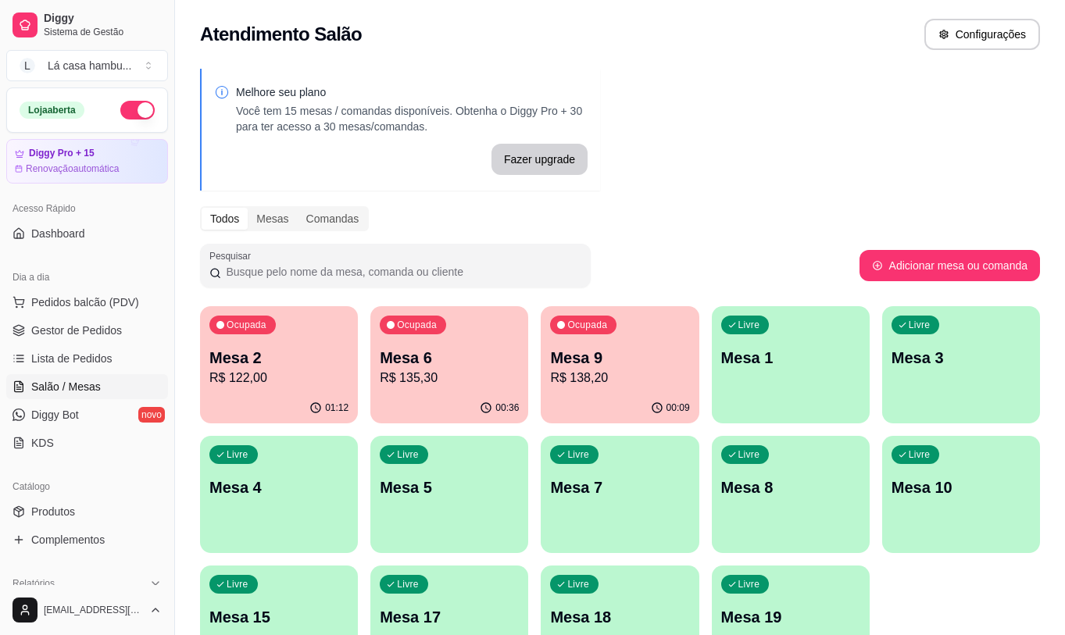
click at [296, 369] on p "R$ 122,00" at bounding box center [278, 378] width 139 height 19
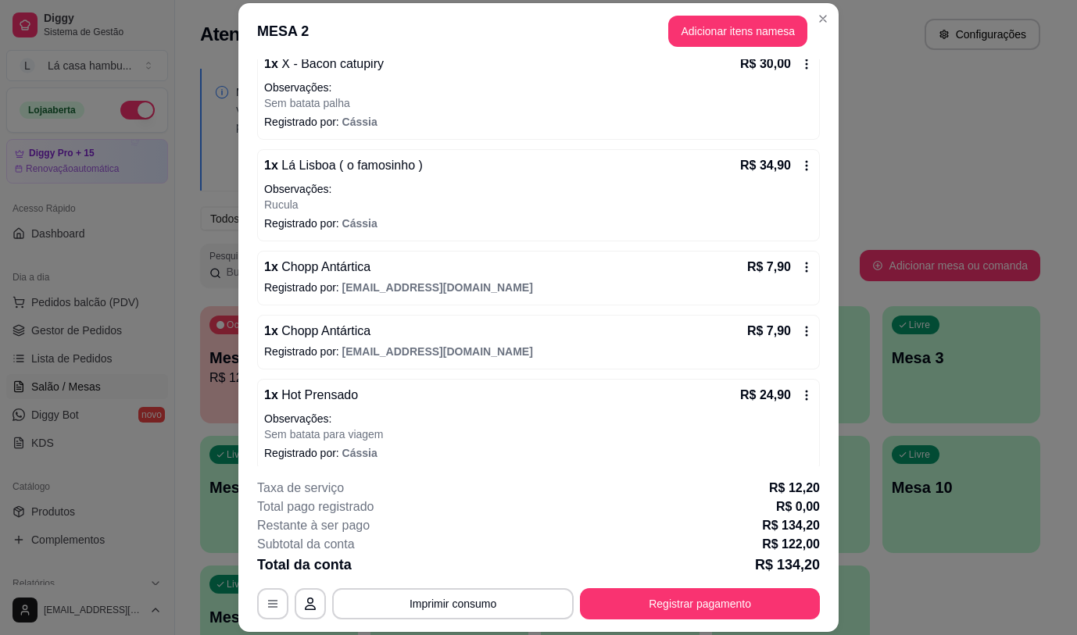
scroll to position [363, 0]
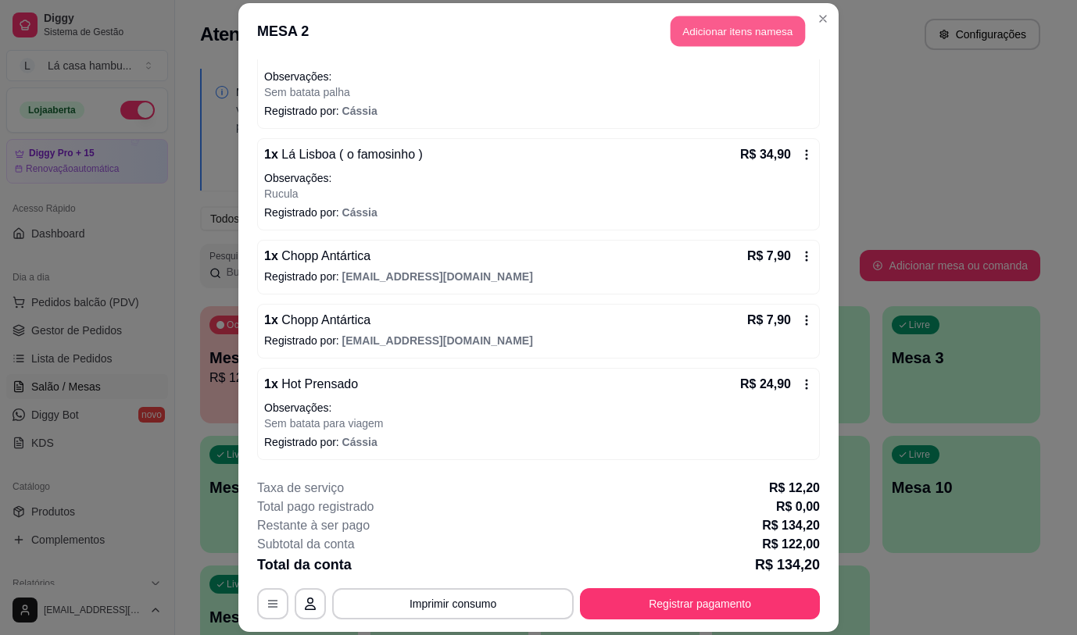
click at [709, 38] on button "Adicionar itens na mesa" at bounding box center [738, 31] width 134 height 30
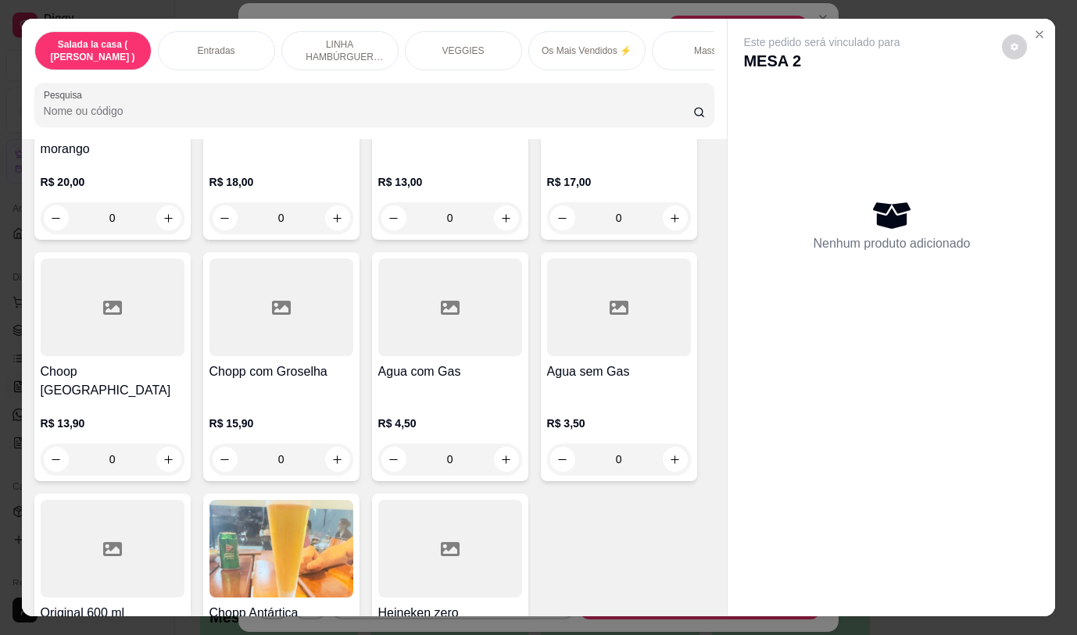
scroll to position [7868, 0]
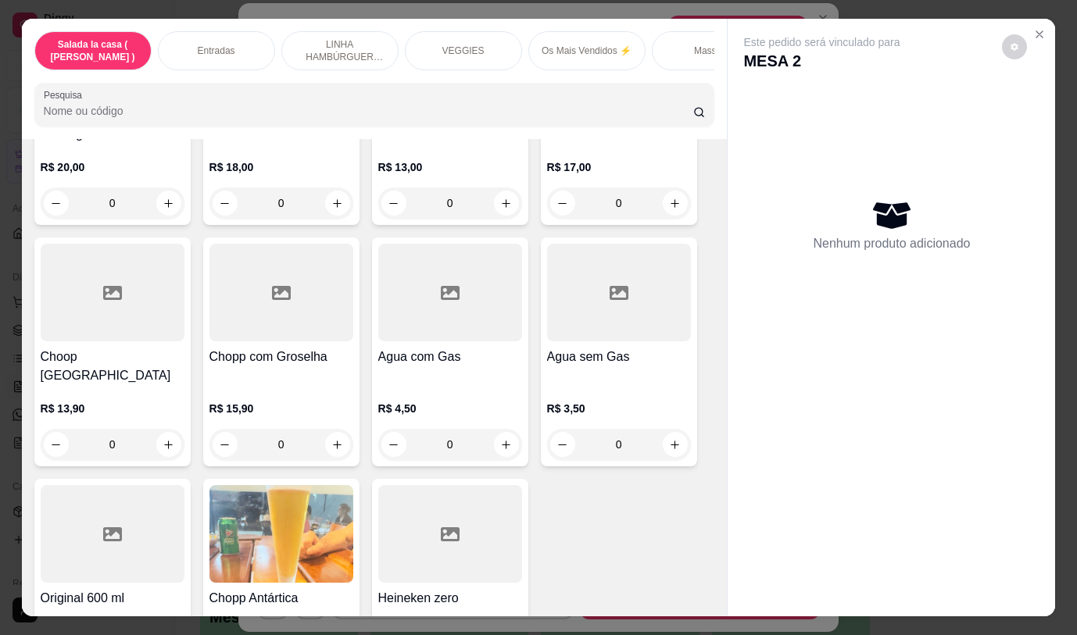
drag, startPoint x: 722, startPoint y: 563, endPoint x: 716, endPoint y: 573, distance: 11.3
click at [717, 573] on div "Salada la casa ( CAESAR ) Entradas LINHA HAMBÚRGUER ANGUS VEGGIES Os Mais Vendi…" at bounding box center [539, 317] width 1034 height 597
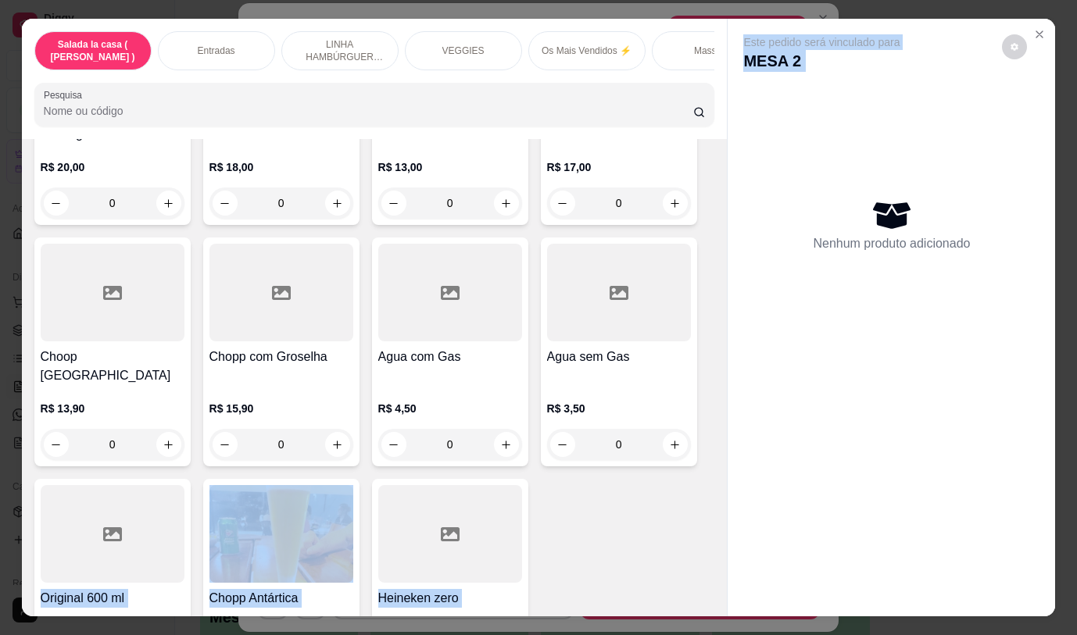
click at [810, 472] on div "Este pedido será vinculado para MESA 2 Nenhum produto adicionado" at bounding box center [891, 305] width 327 height 572
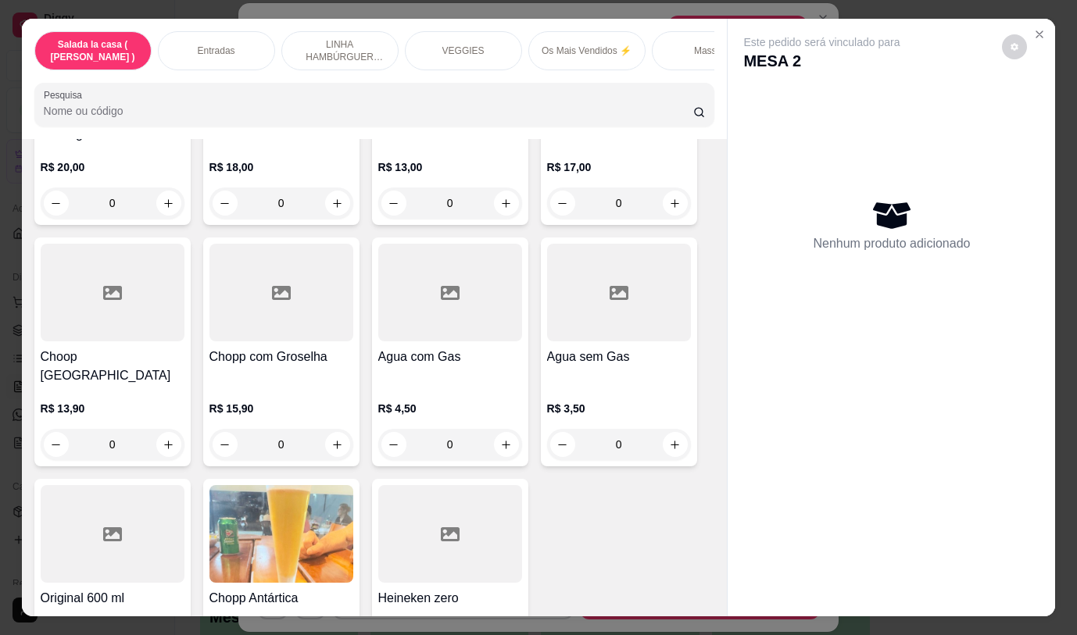
scroll to position [7929, 0]
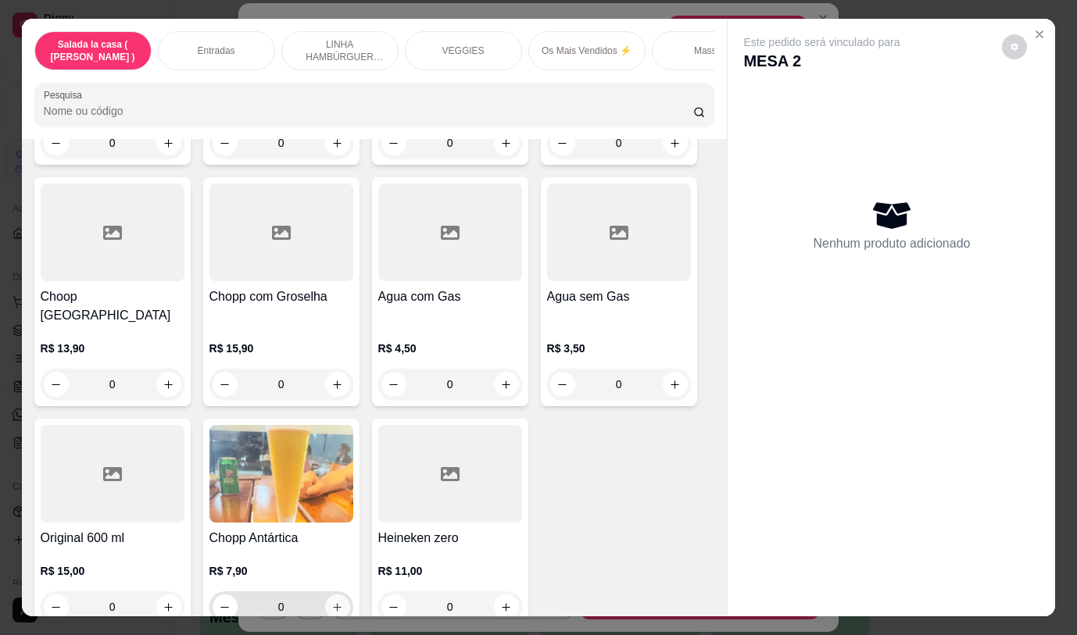
click at [331, 602] on icon "increase-product-quantity" at bounding box center [337, 608] width 12 height 12
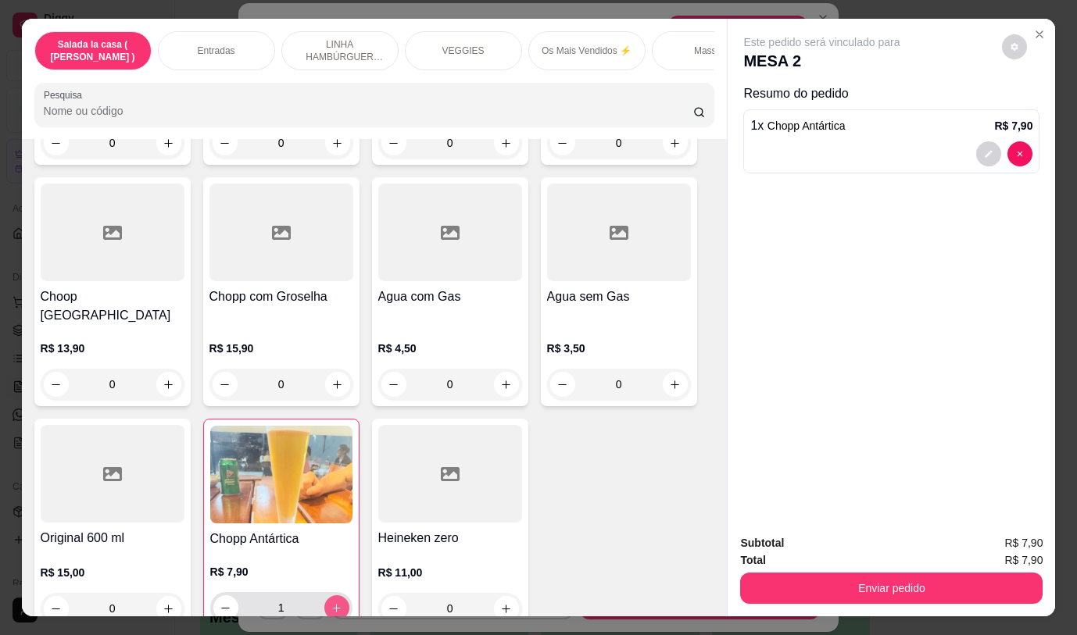
type input "1"
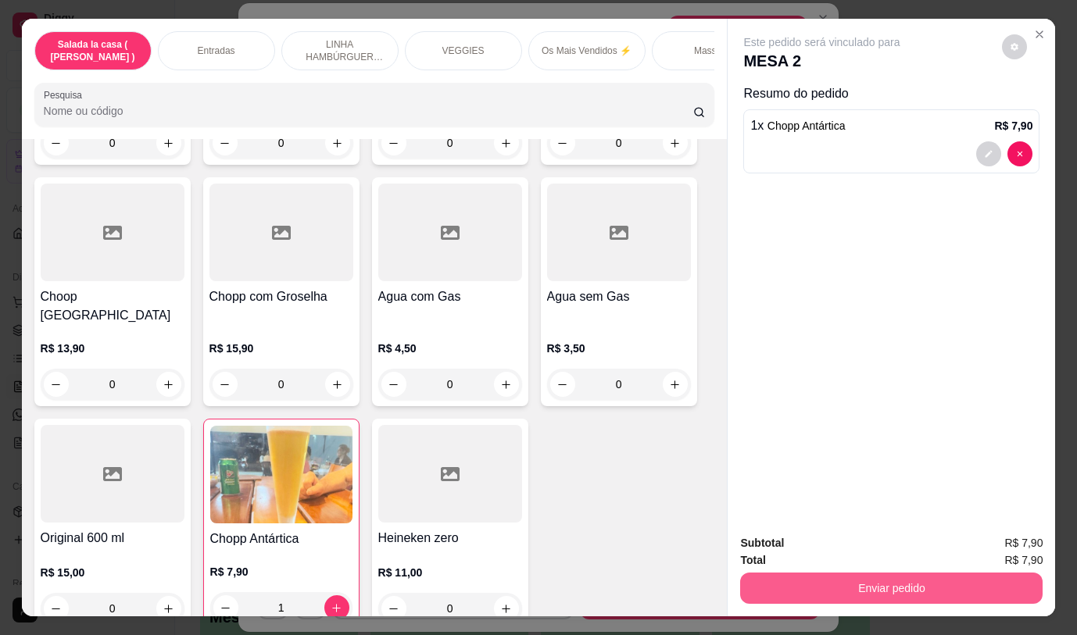
click at [860, 585] on button "Enviar pedido" at bounding box center [891, 588] width 302 height 31
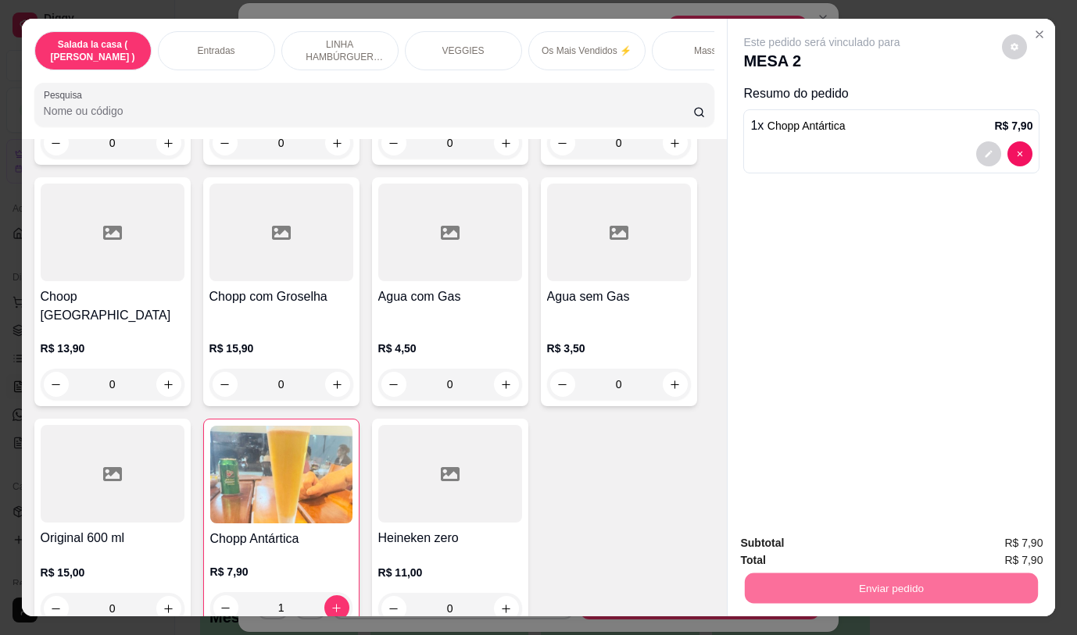
click at [862, 538] on button "Não registrar e enviar pedido" at bounding box center [840, 543] width 158 height 29
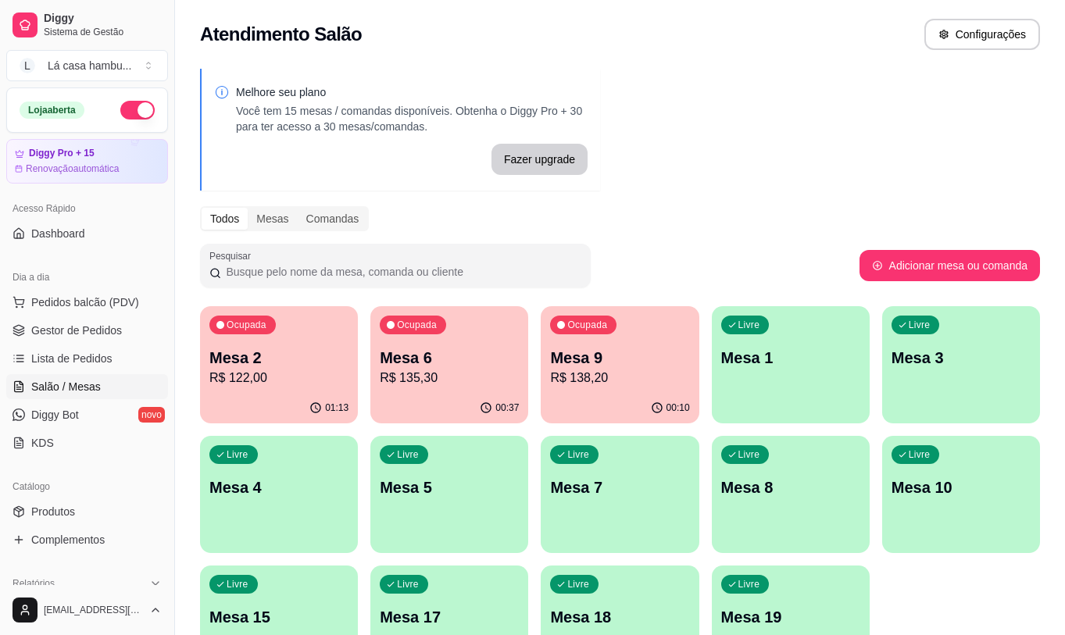
click at [492, 359] on p "Mesa 6" at bounding box center [449, 358] width 139 height 22
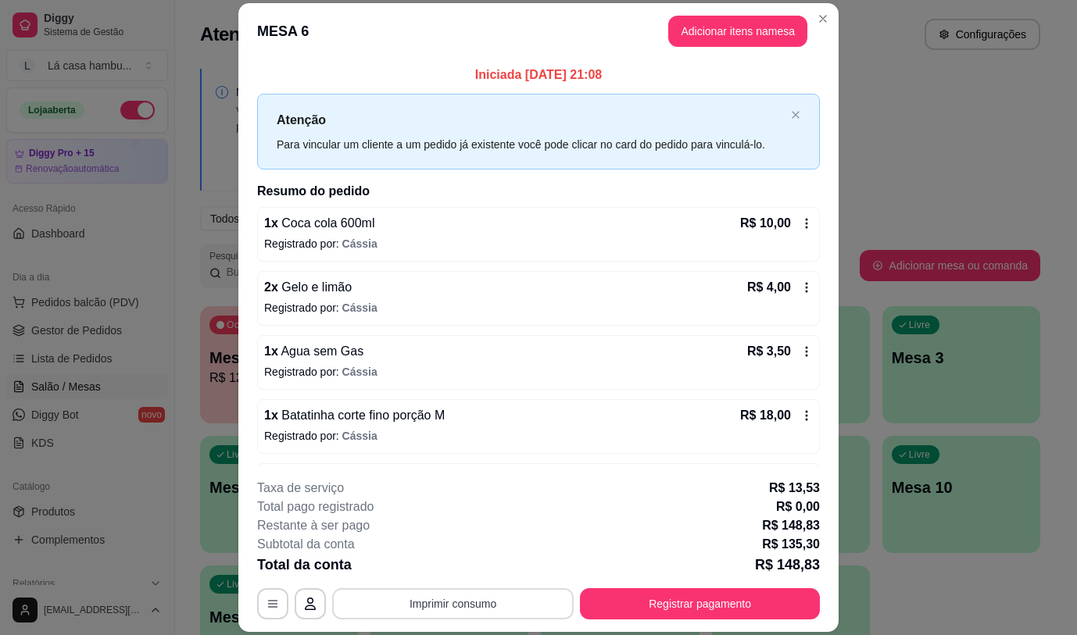
click at [546, 599] on button "Imprimir consumo" at bounding box center [452, 603] width 241 height 31
click at [483, 563] on button "IMPRESSORA" at bounding box center [451, 568] width 113 height 25
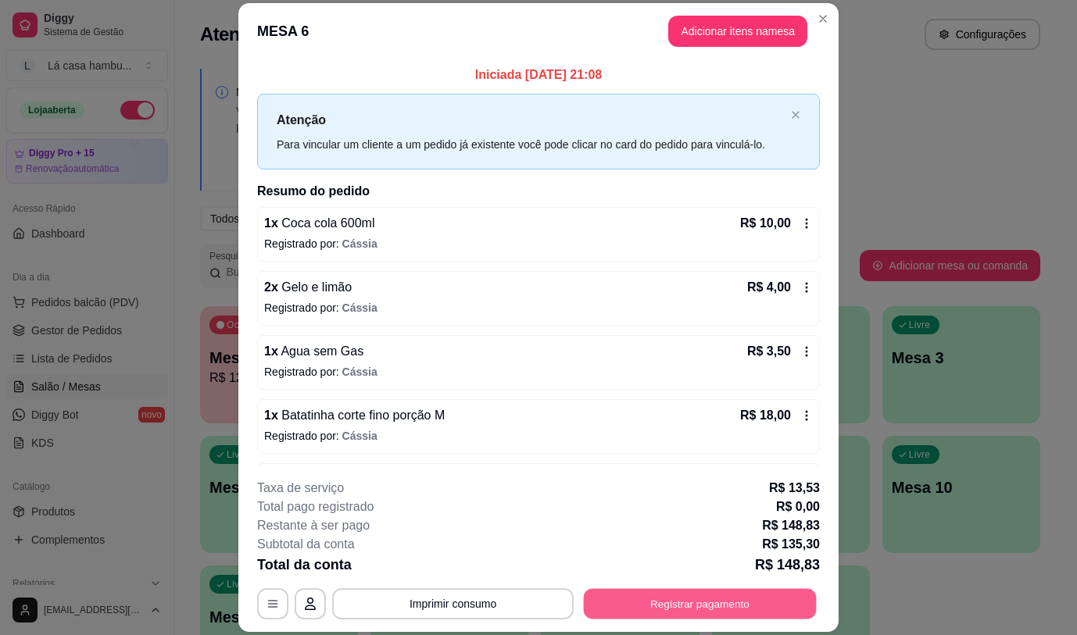
click at [674, 606] on button "Registrar pagamento" at bounding box center [700, 604] width 233 height 30
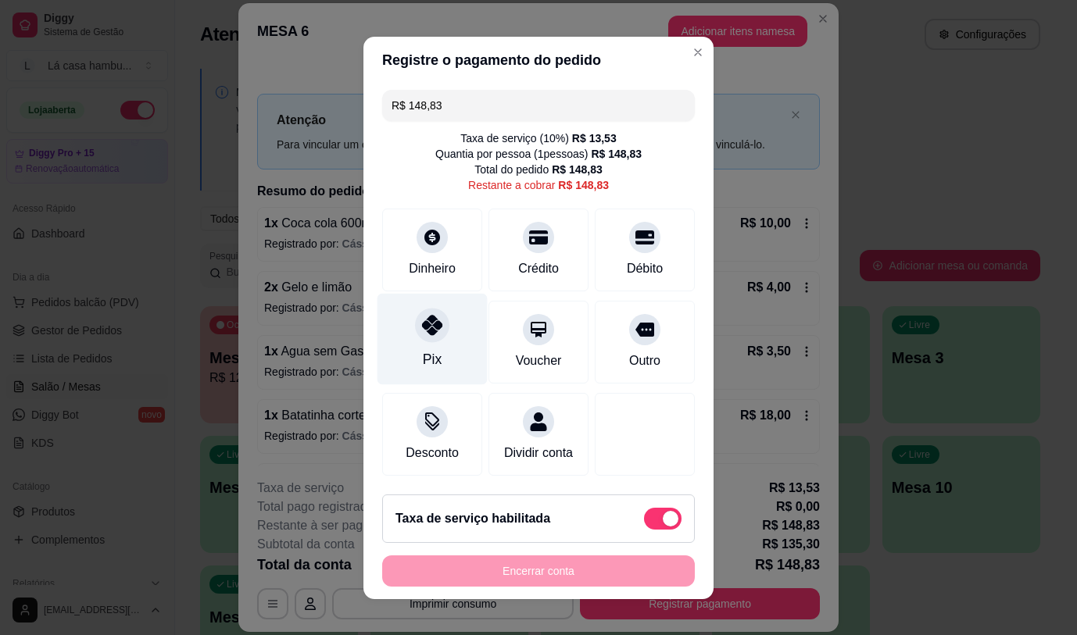
click at [431, 327] on icon at bounding box center [432, 325] width 20 height 20
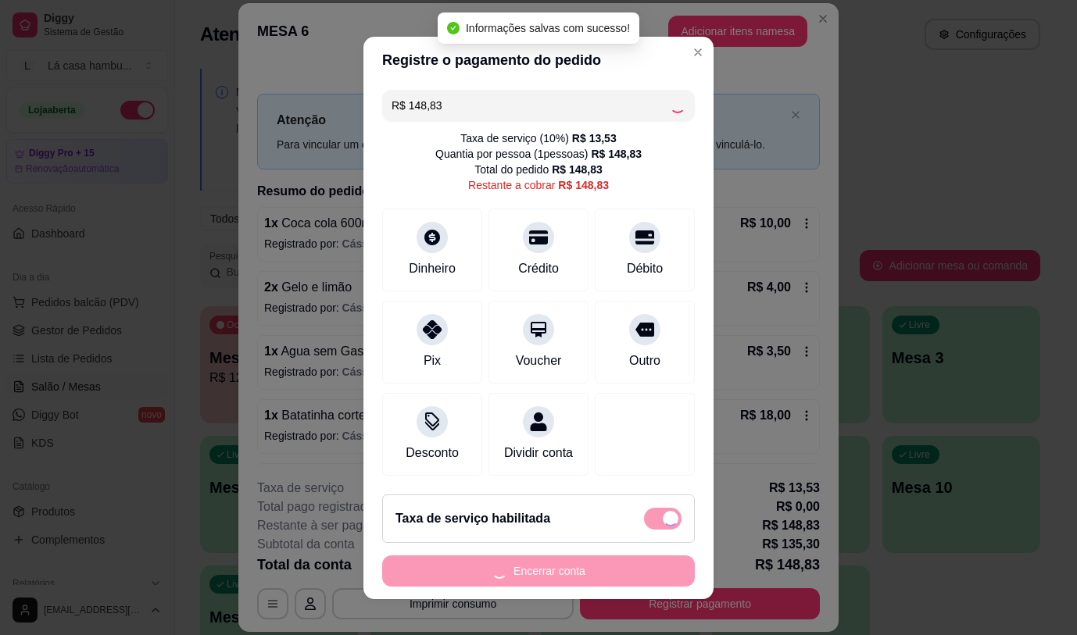
type input "R$ 0,00"
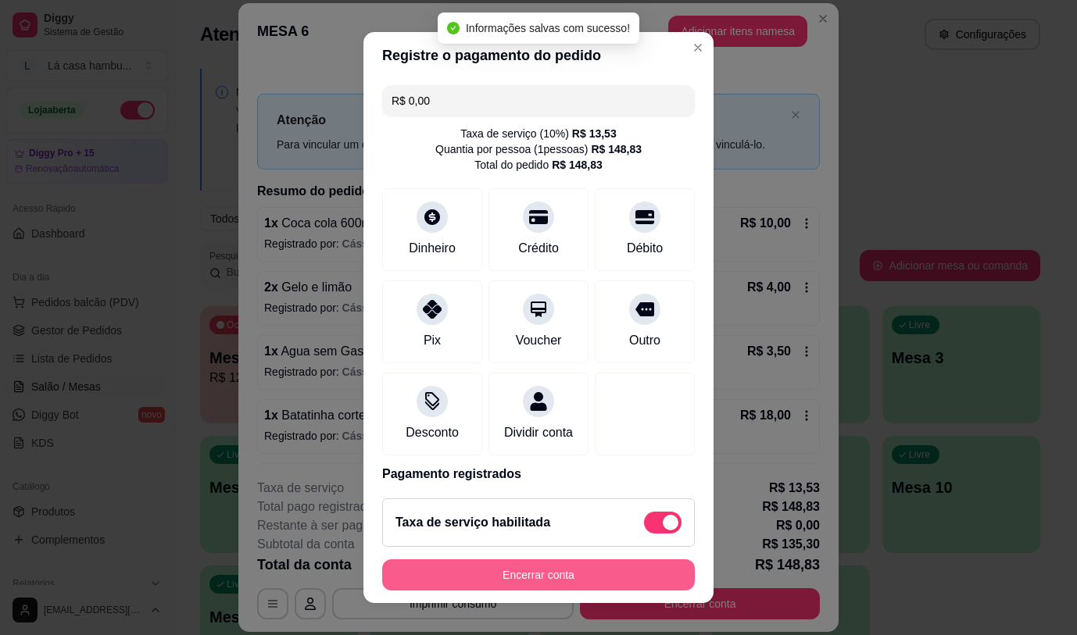
click at [623, 574] on button "Encerrar conta" at bounding box center [538, 575] width 313 height 31
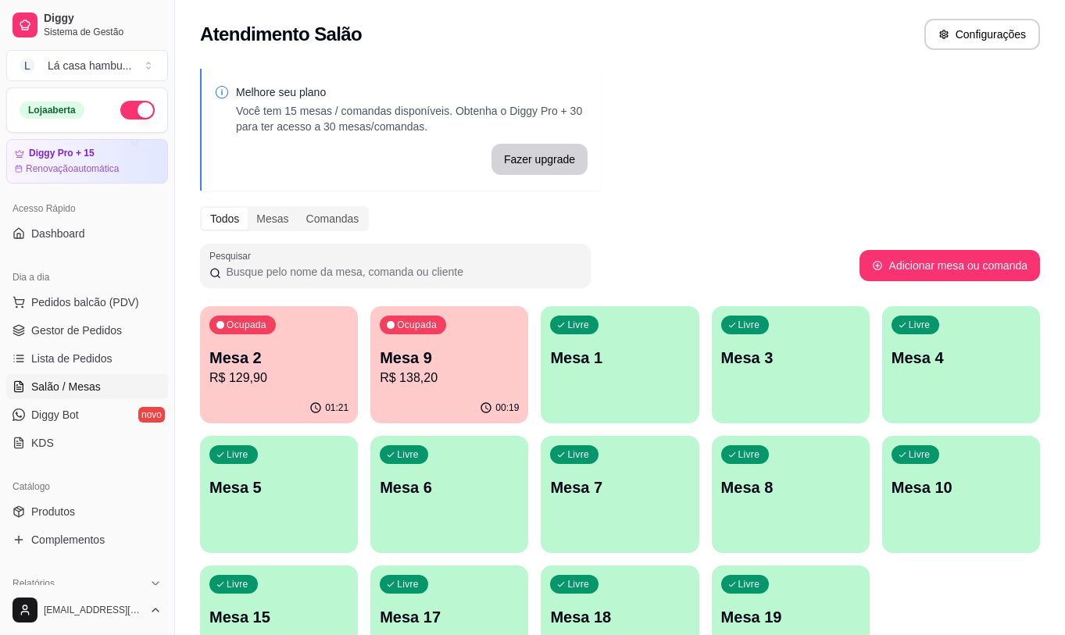
click at [249, 358] on p "Mesa 2" at bounding box center [278, 358] width 139 height 22
click at [249, 357] on p "Mesa 2" at bounding box center [278, 358] width 139 height 22
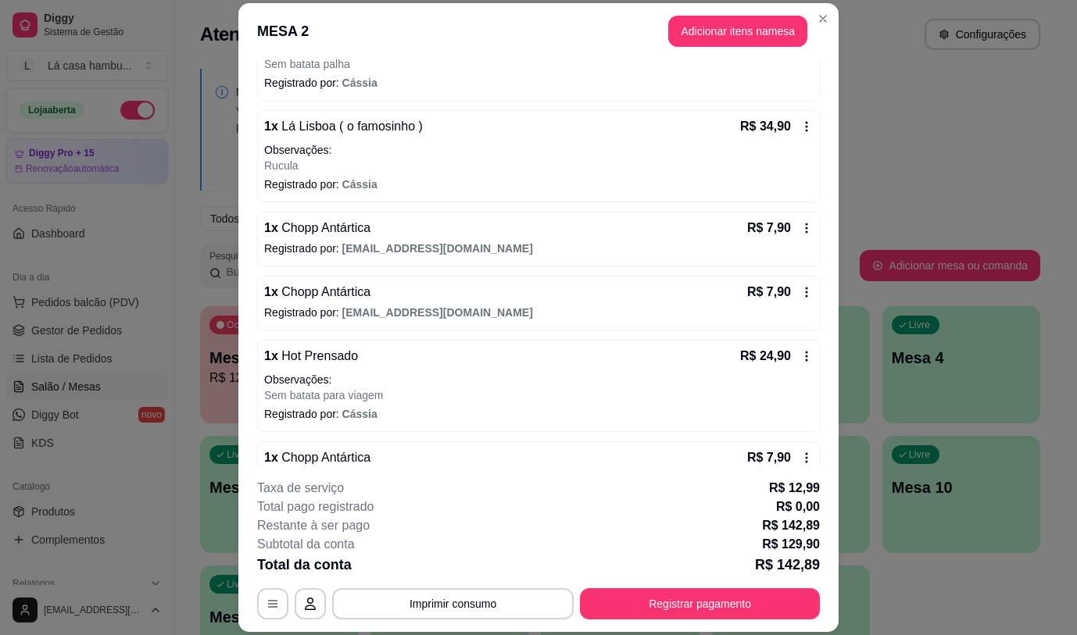
scroll to position [427, 0]
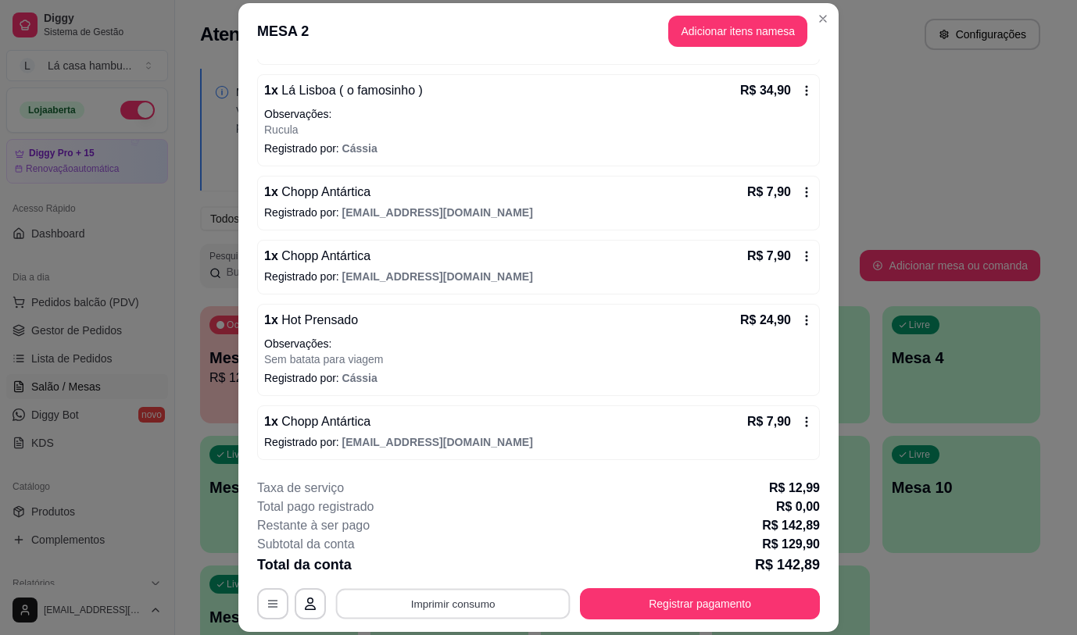
click at [482, 613] on button "Imprimir consumo" at bounding box center [453, 604] width 234 height 30
click at [475, 563] on button "IMPRESSORA" at bounding box center [451, 568] width 113 height 25
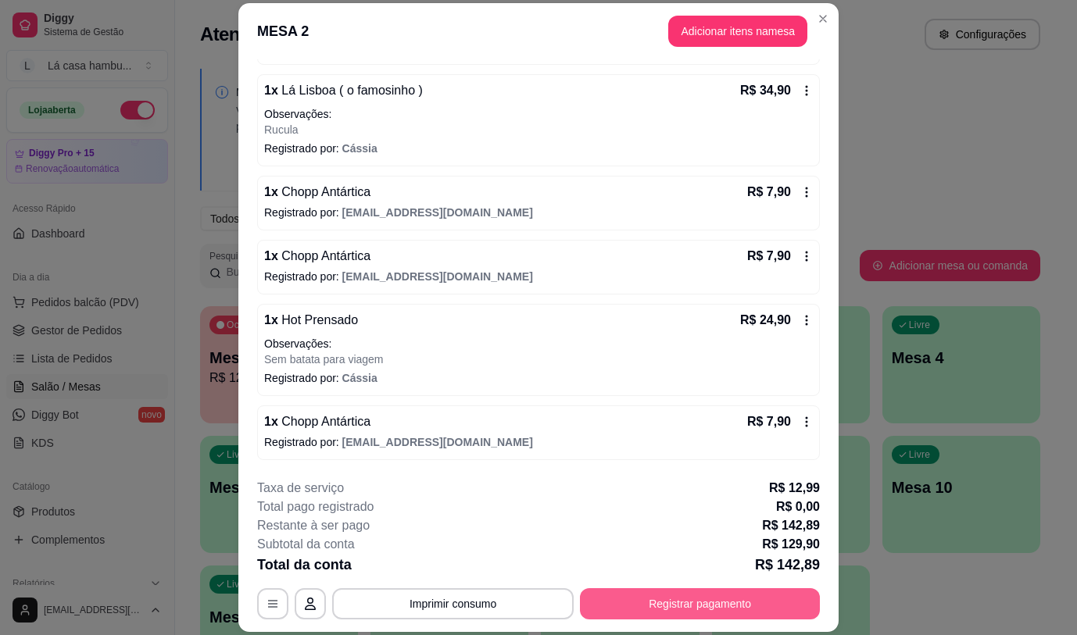
click at [627, 592] on button "Registrar pagamento" at bounding box center [700, 603] width 240 height 31
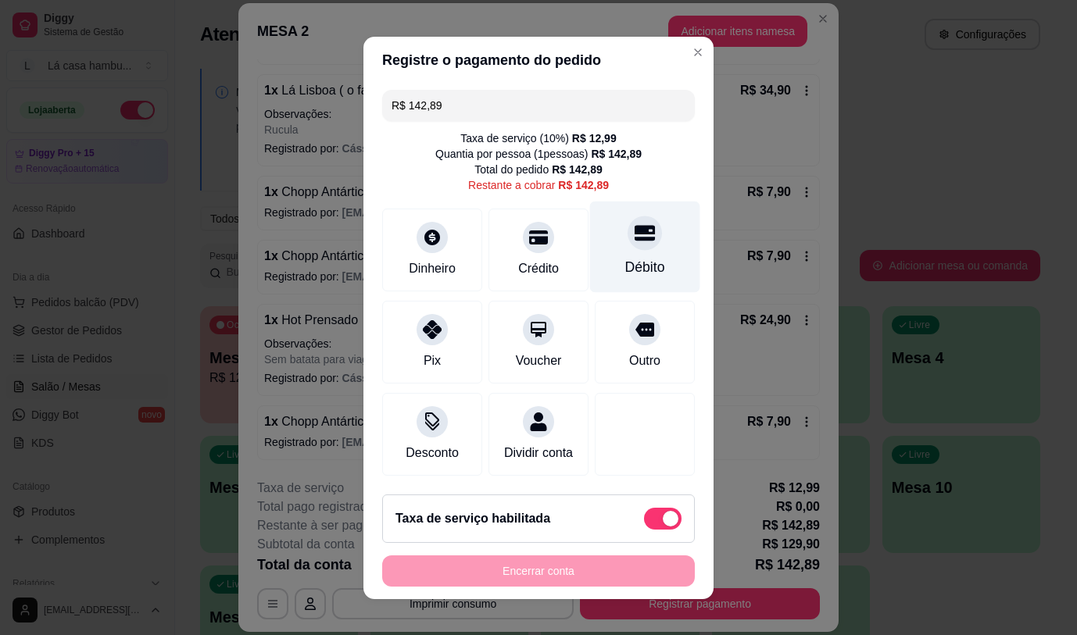
click at [630, 257] on div "Débito" at bounding box center [645, 267] width 40 height 20
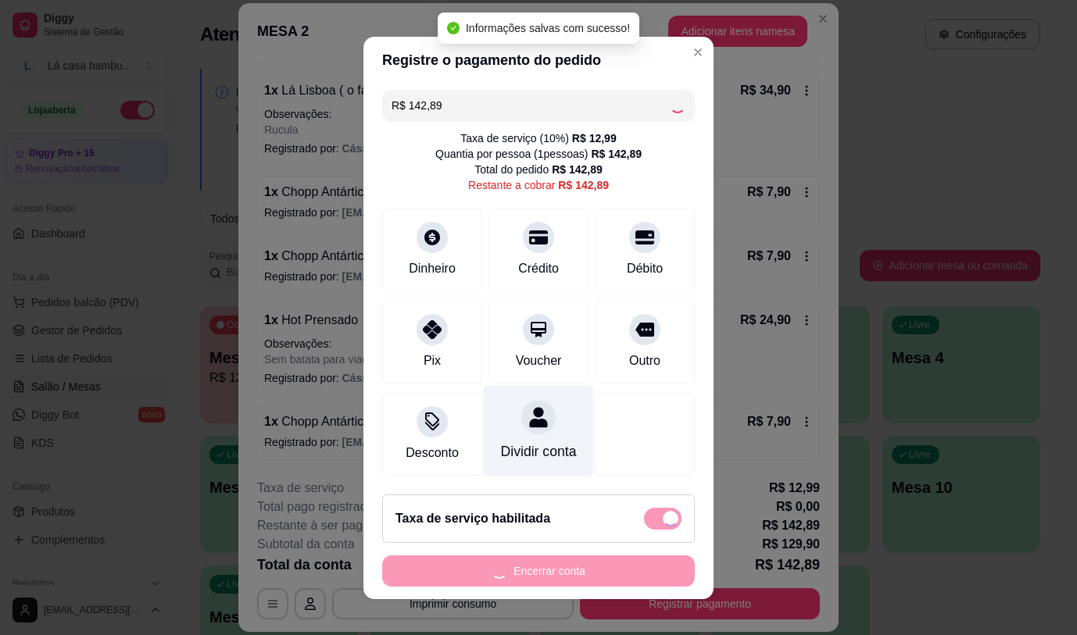
type input "R$ 0,00"
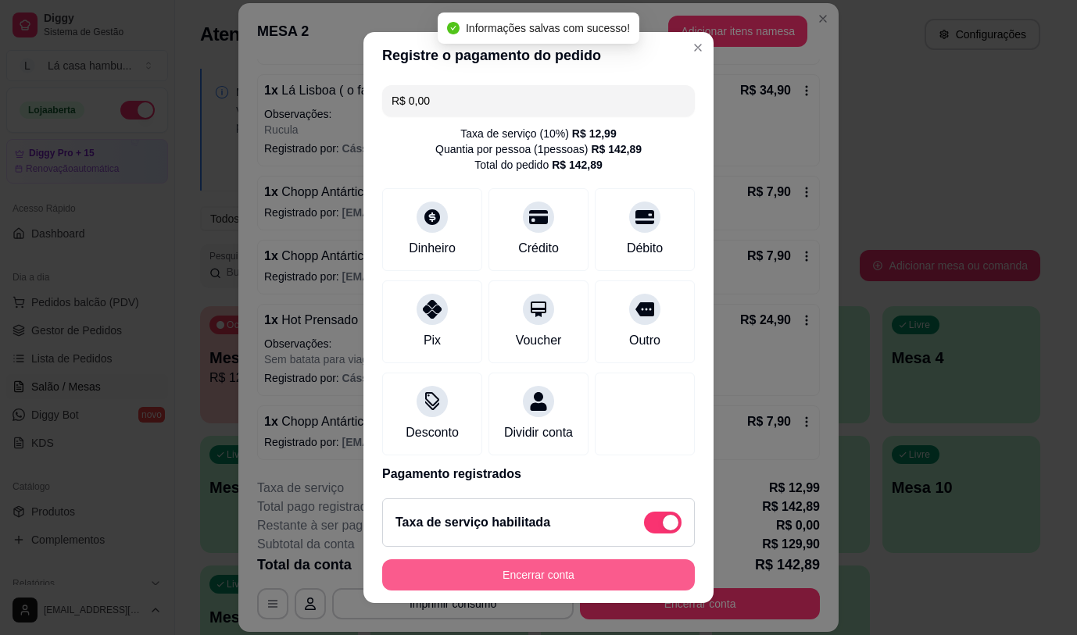
click at [508, 577] on button "Encerrar conta" at bounding box center [538, 575] width 313 height 31
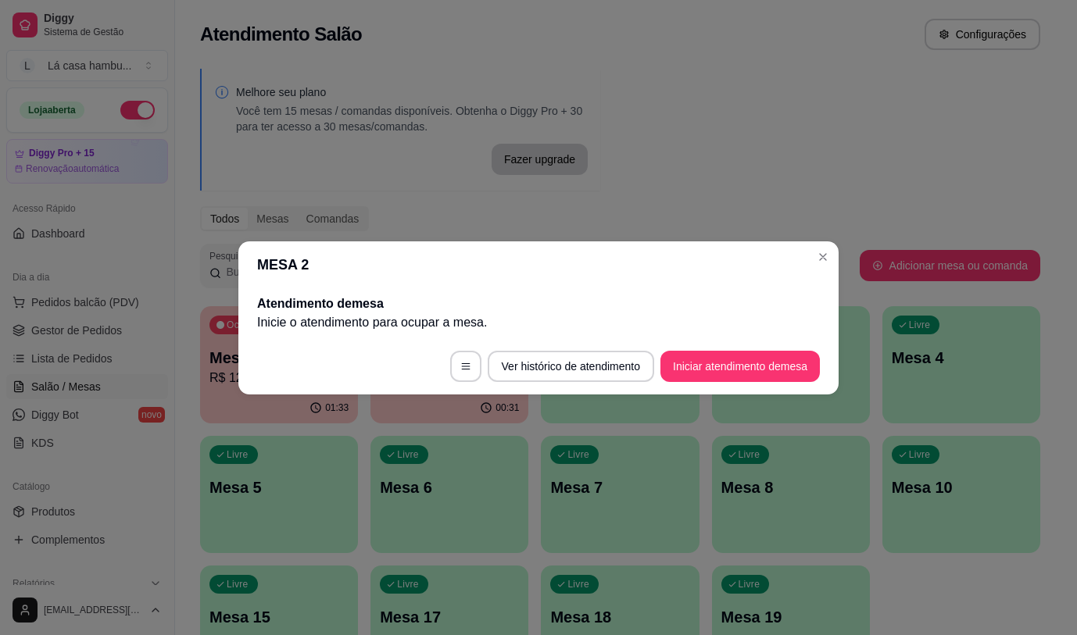
scroll to position [0, 0]
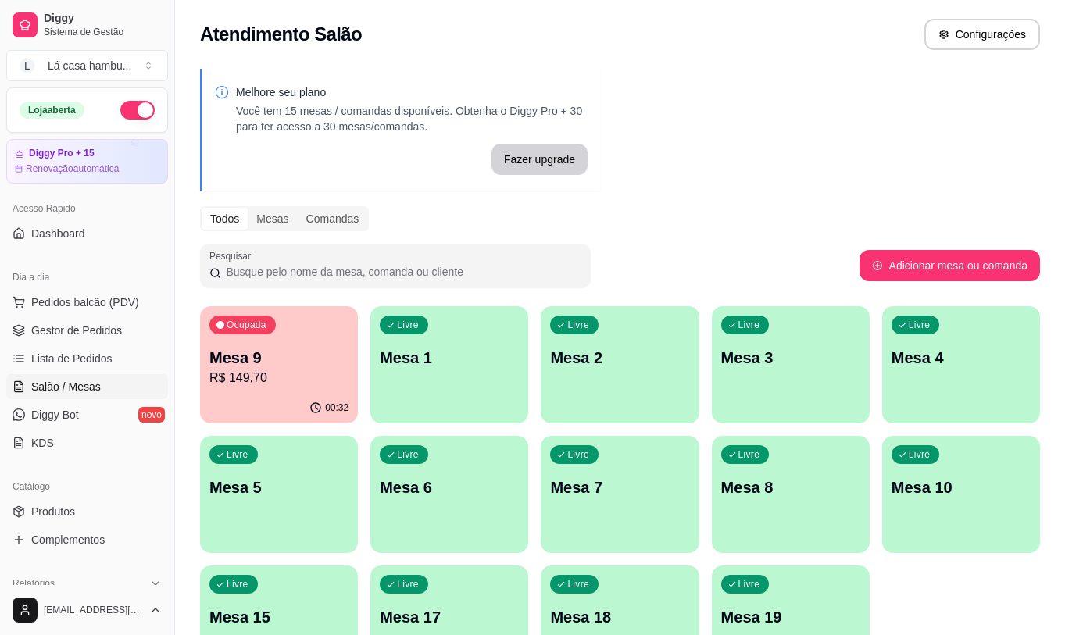
click at [302, 385] on p "R$ 149,70" at bounding box center [278, 378] width 139 height 19
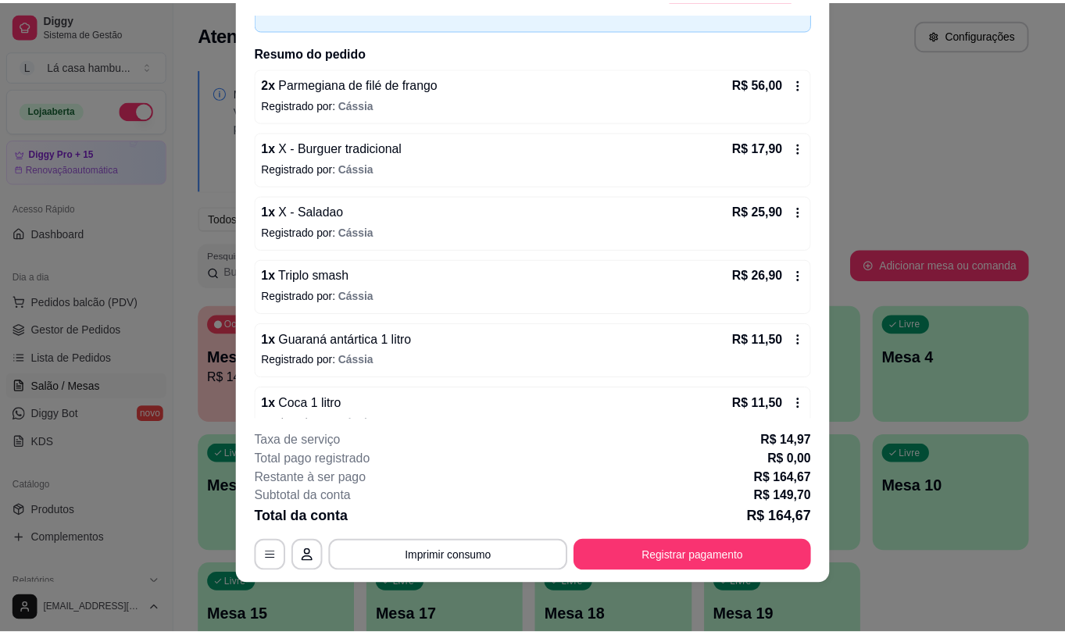
scroll to position [122, 0]
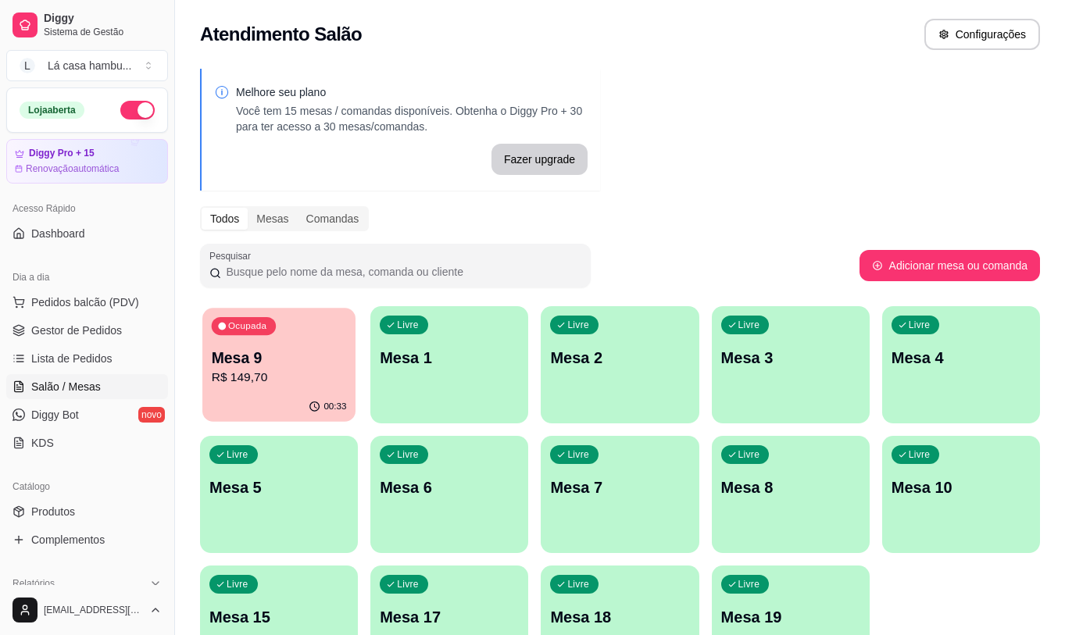
click at [270, 374] on p "R$ 149,70" at bounding box center [279, 378] width 135 height 18
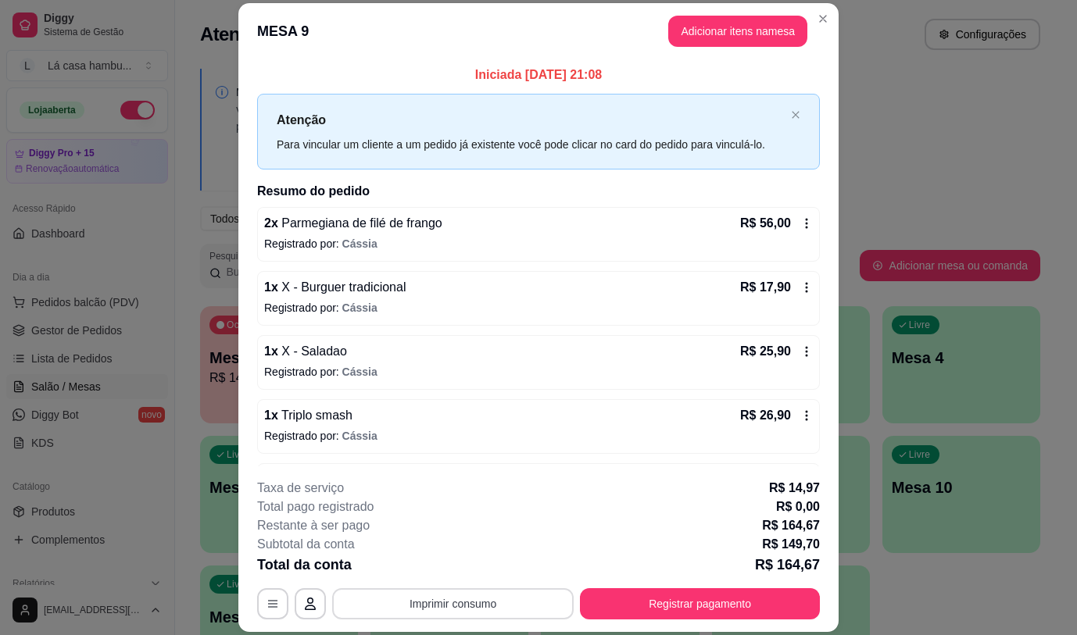
click at [441, 607] on button "Imprimir consumo" at bounding box center [452, 603] width 241 height 31
click at [427, 557] on button "IMPRESSORA" at bounding box center [451, 568] width 109 height 24
click at [362, 610] on button "Imprimir consumo" at bounding box center [453, 604] width 234 height 30
click at [414, 563] on button "IMPRESSORA" at bounding box center [451, 568] width 113 height 25
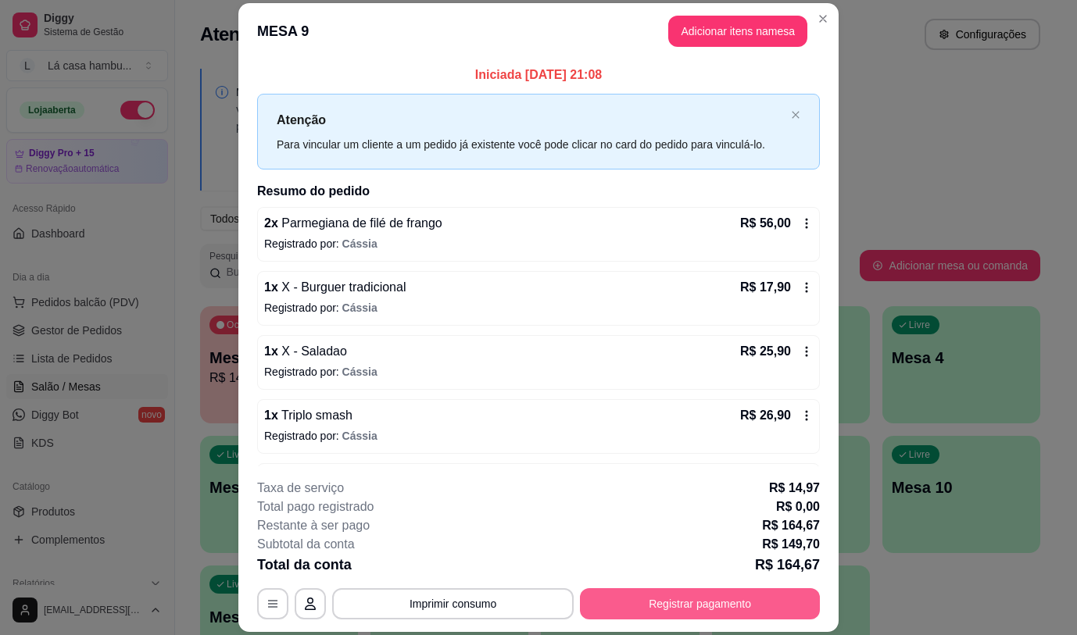
click at [621, 612] on button "Registrar pagamento" at bounding box center [700, 603] width 240 height 31
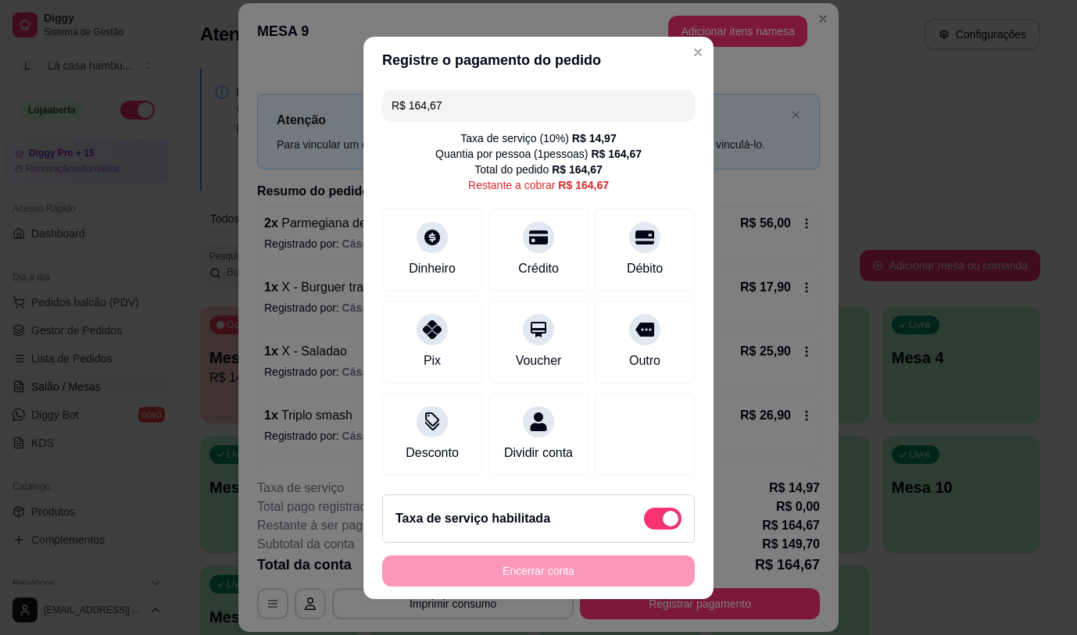
click at [580, 524] on div "Taxa de serviço habilitada" at bounding box center [538, 519] width 286 height 22
type input "R$ 149,70"
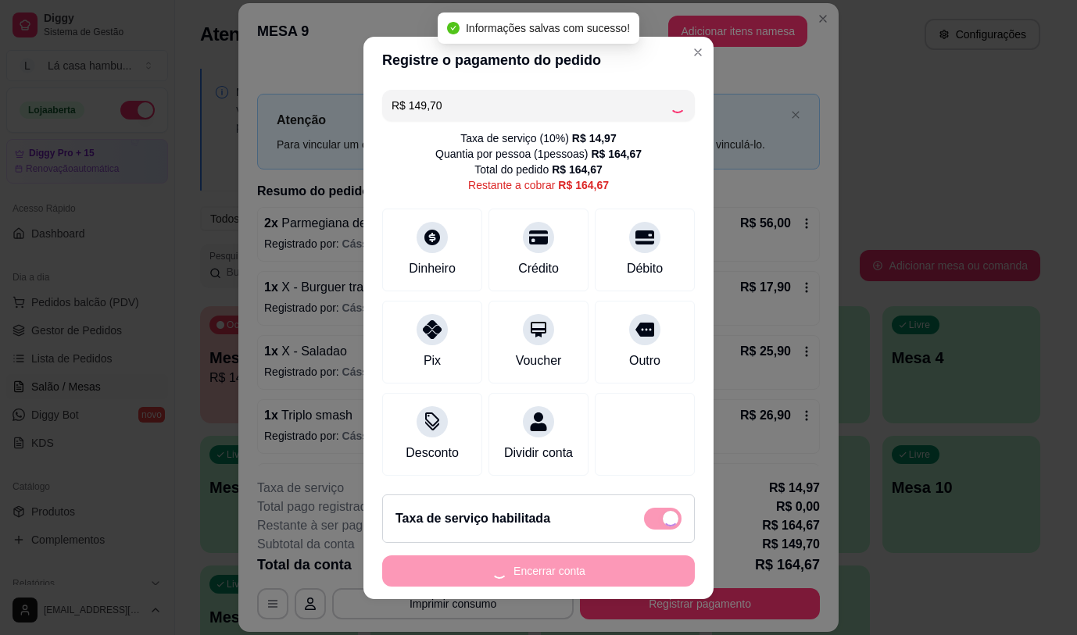
checkbox input "false"
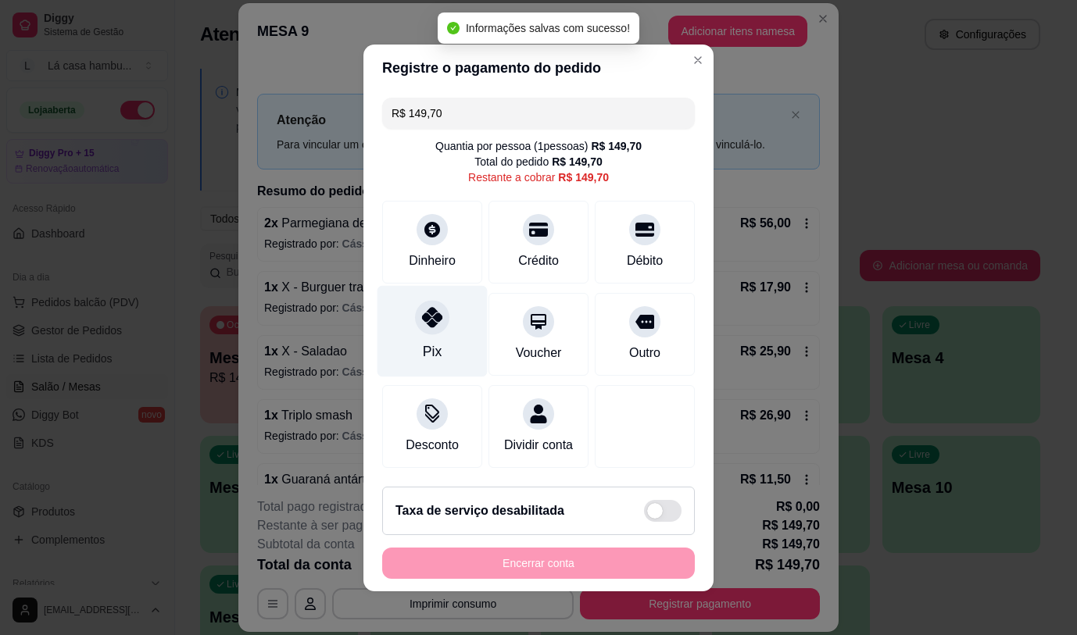
click at [427, 322] on div at bounding box center [432, 317] width 34 height 34
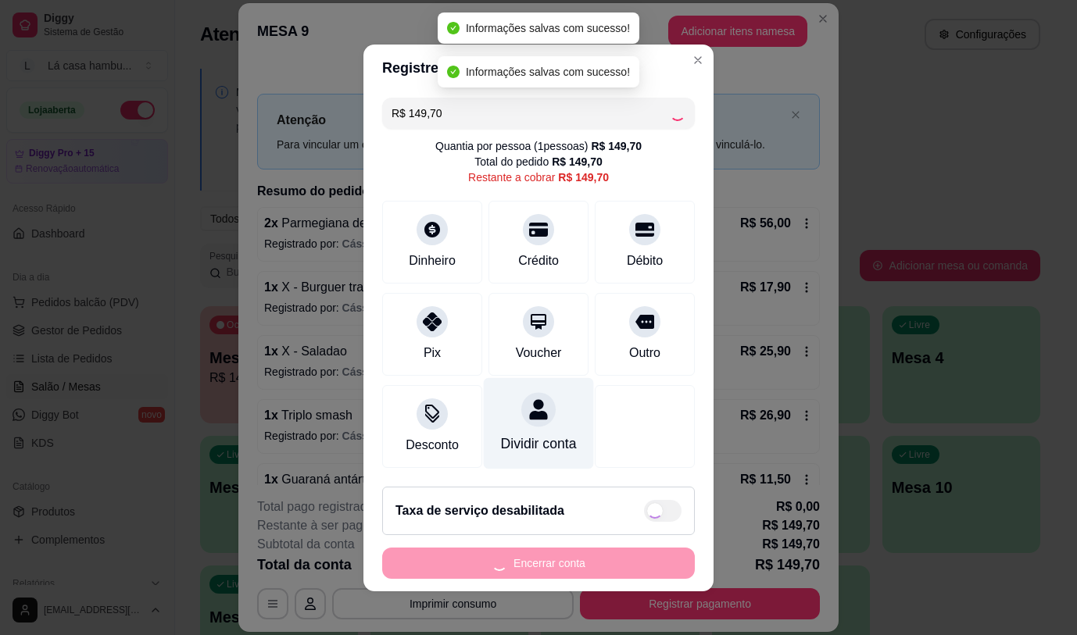
type input "R$ 0,00"
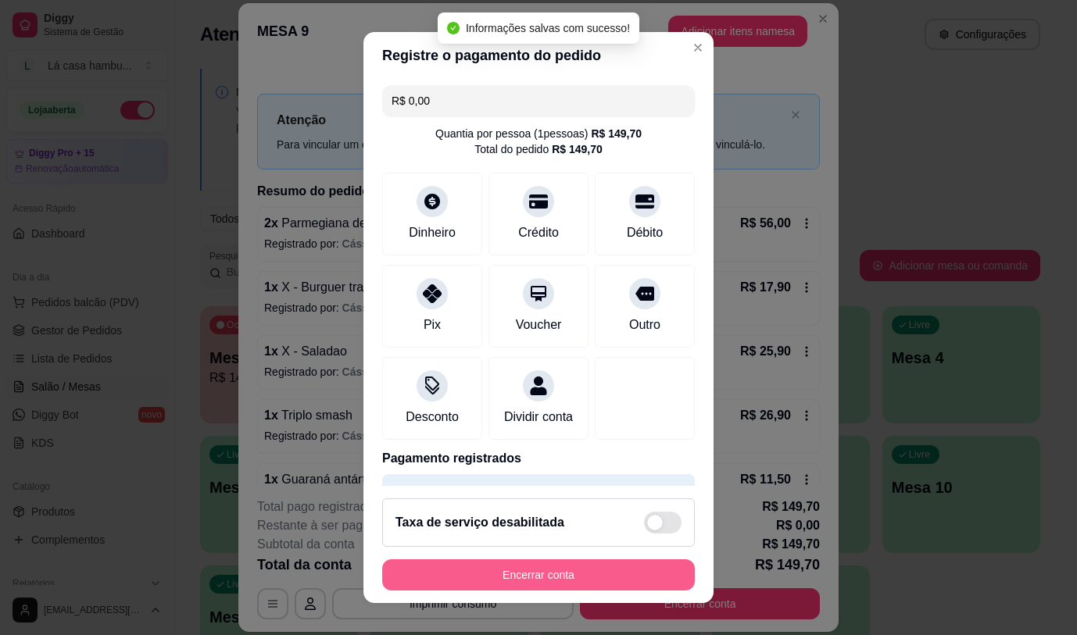
click at [535, 568] on button "Encerrar conta" at bounding box center [538, 575] width 313 height 31
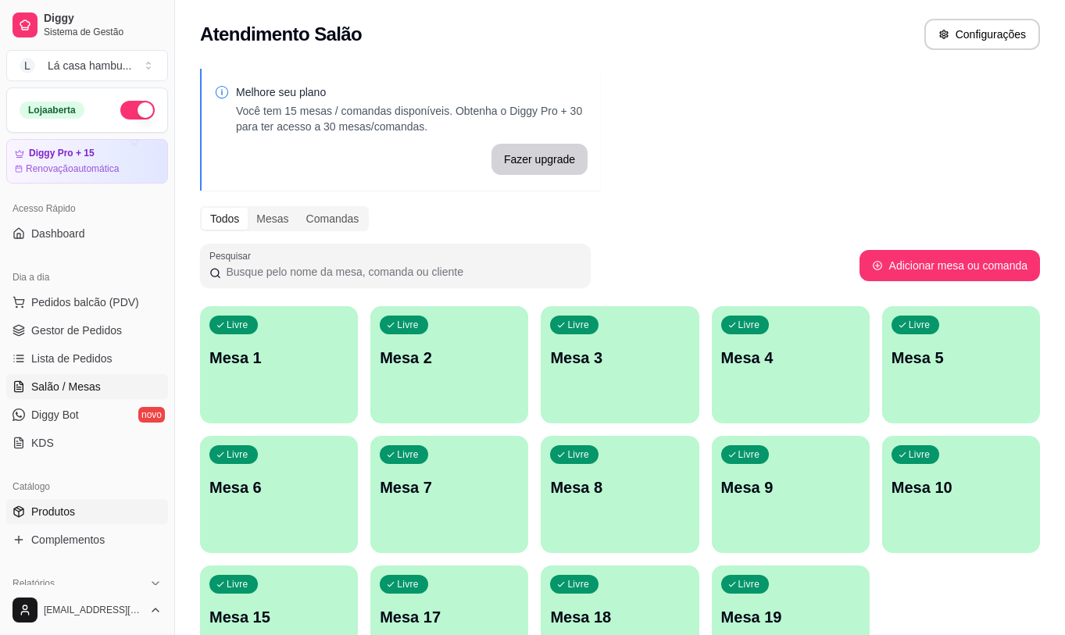
click at [104, 509] on link "Produtos" at bounding box center [87, 511] width 162 height 25
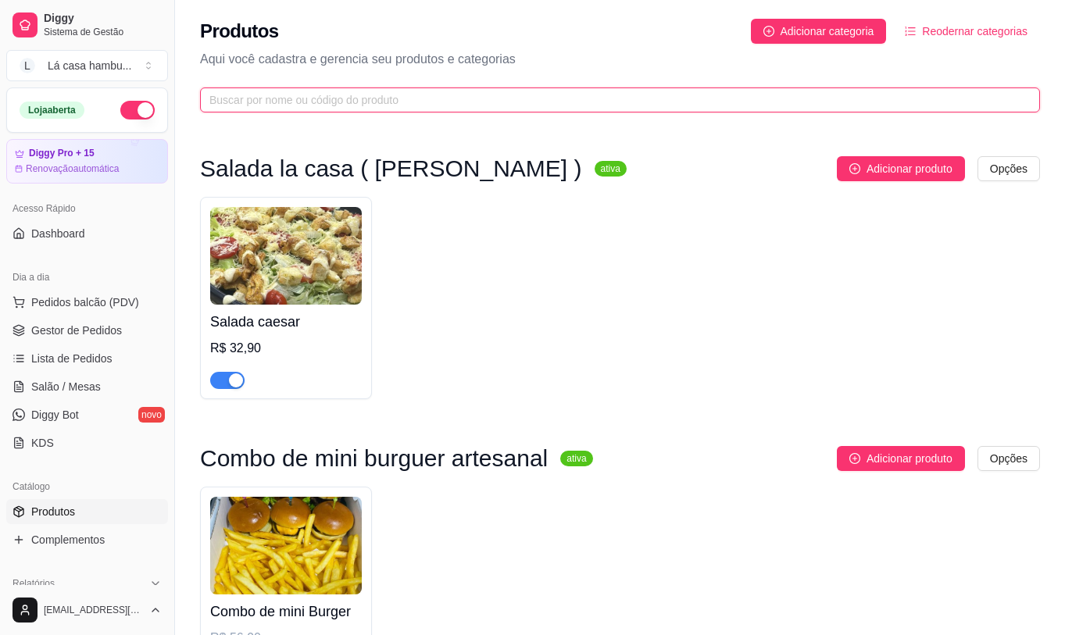
click at [345, 98] on input "text" at bounding box center [613, 99] width 809 height 17
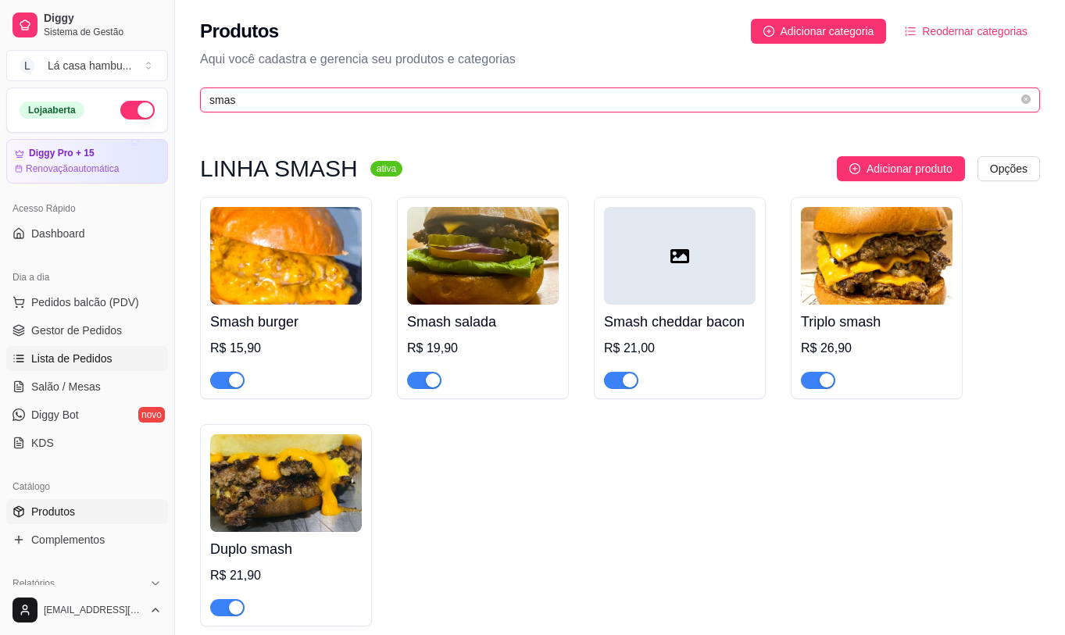
type input "smas"
click at [87, 352] on span "Lista de Pedidos" at bounding box center [71, 359] width 81 height 16
